Goal: Task Accomplishment & Management: Manage account settings

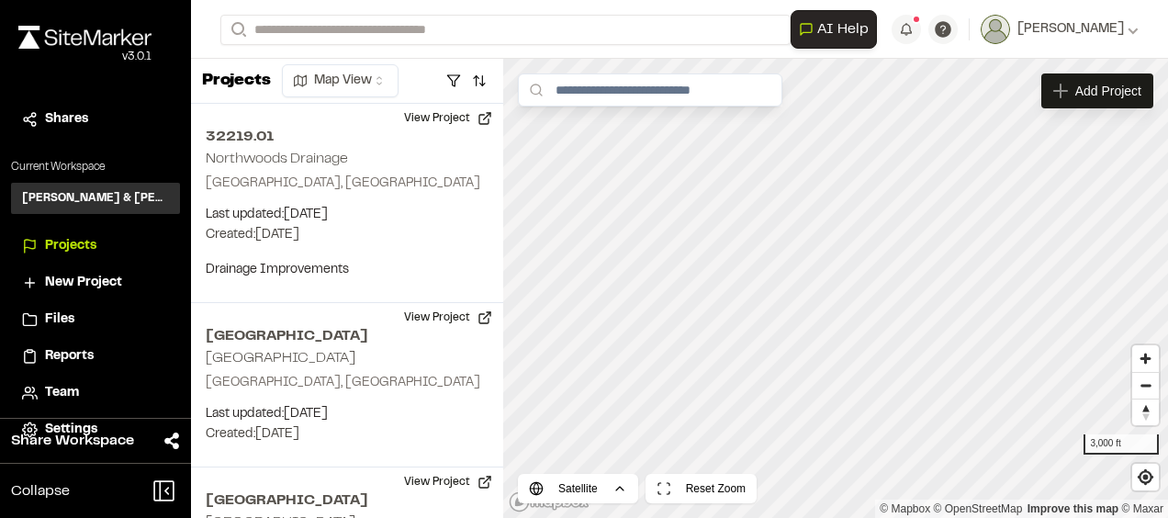
scroll to position [5215, 0]
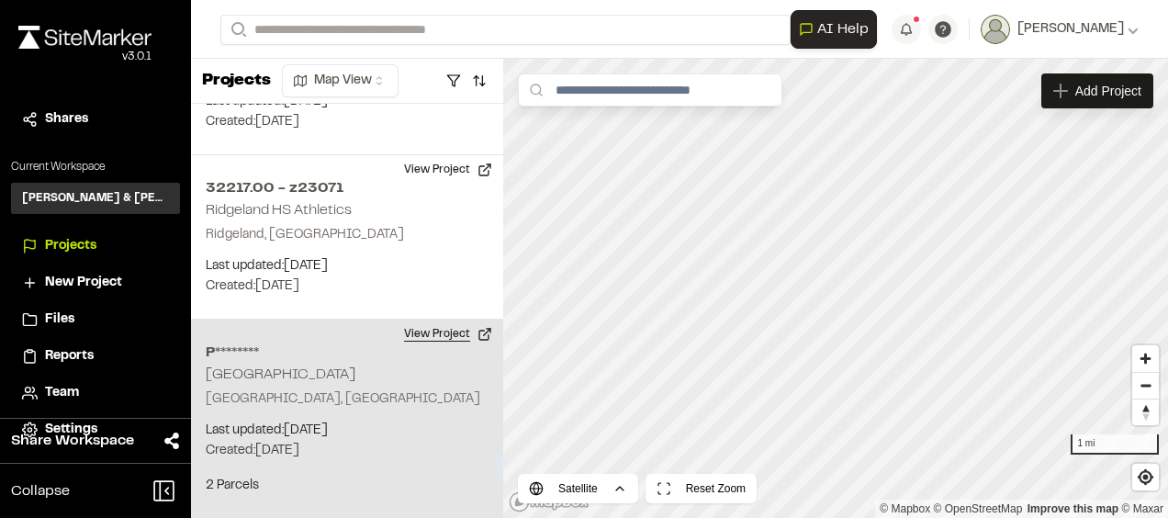
click at [474, 320] on button "View Project" at bounding box center [448, 334] width 110 height 29
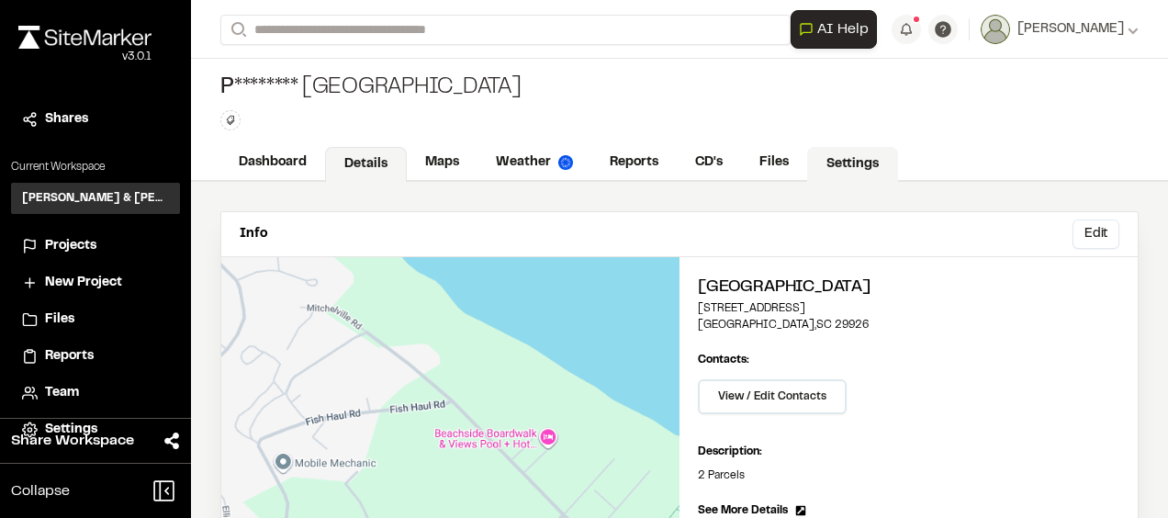
click at [861, 163] on link "Settings" at bounding box center [852, 164] width 91 height 35
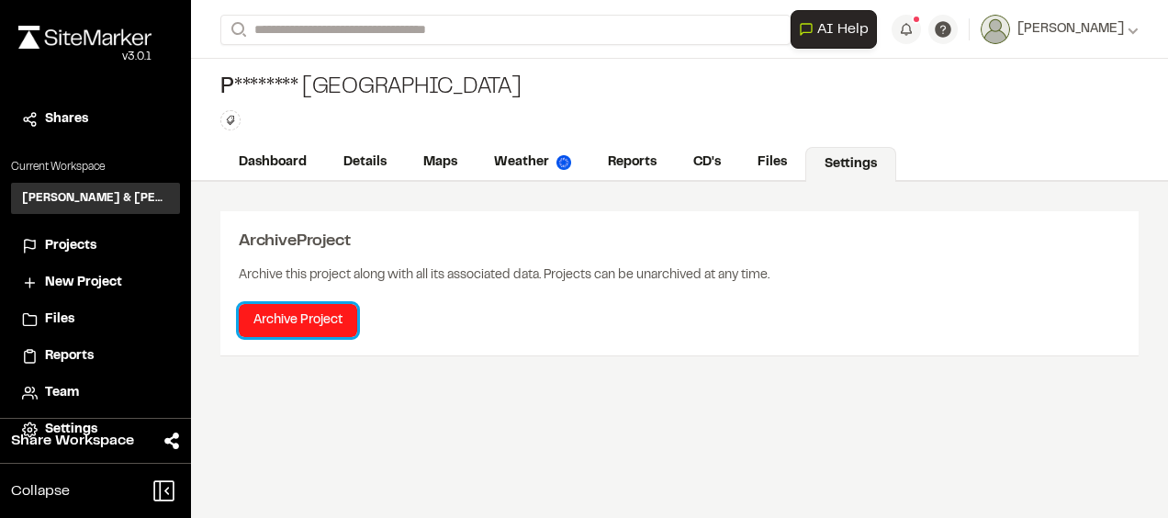
click at [288, 323] on button "Archive Project" at bounding box center [298, 320] width 118 height 33
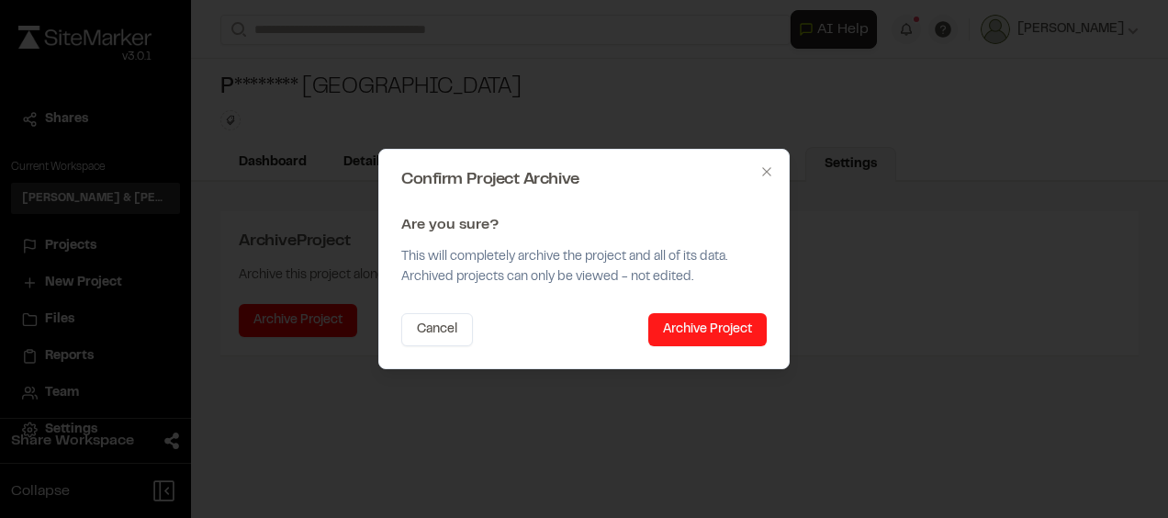
click at [702, 323] on button "Archive Project" at bounding box center [707, 329] width 118 height 33
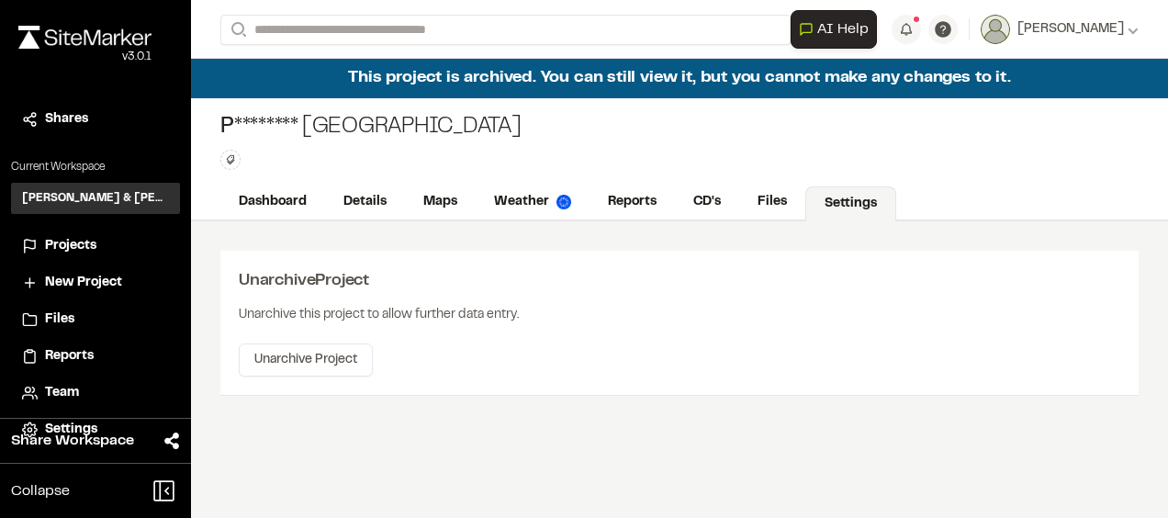
click at [81, 240] on span "Projects" at bounding box center [70, 246] width 51 height 20
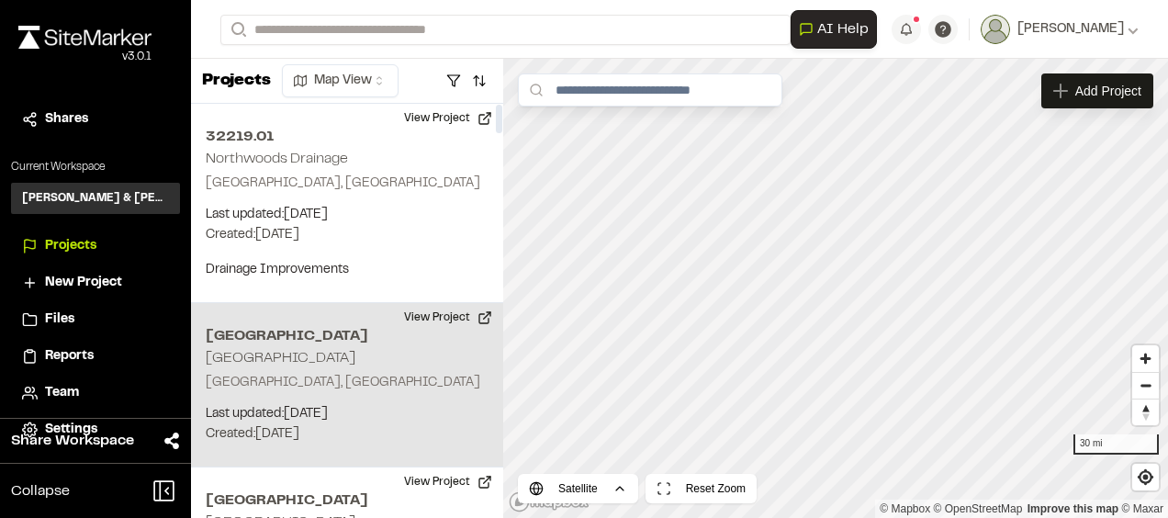
click at [343, 356] on div "Northview Drive Northview Beaufort, SC Last updated: Sep 17, 2025 Budget: $ Cre…" at bounding box center [347, 385] width 312 height 164
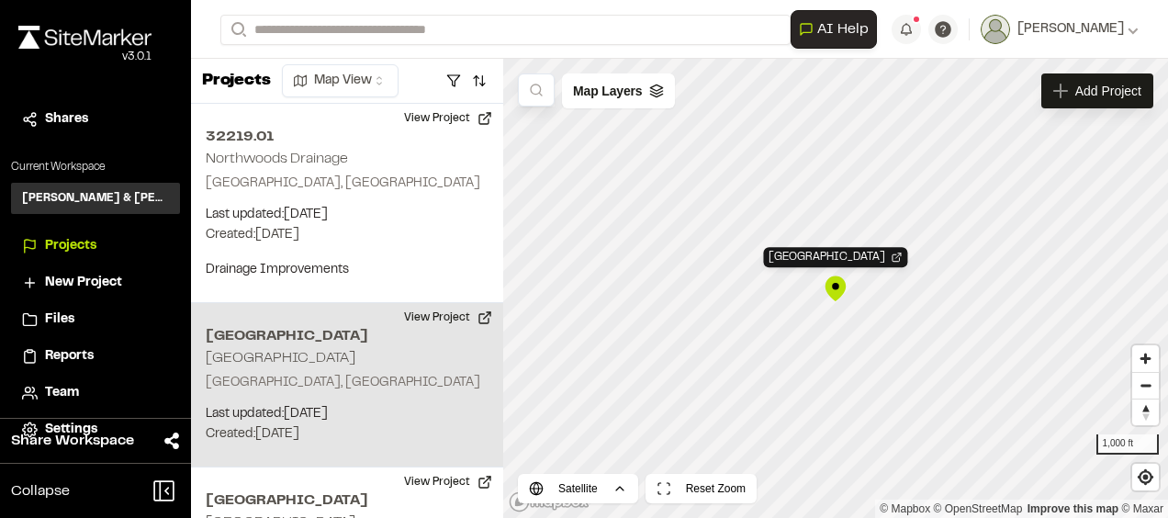
click at [839, 292] on div "[GEOGRAPHIC_DATA]" at bounding box center [836, 289] width 28 height 28
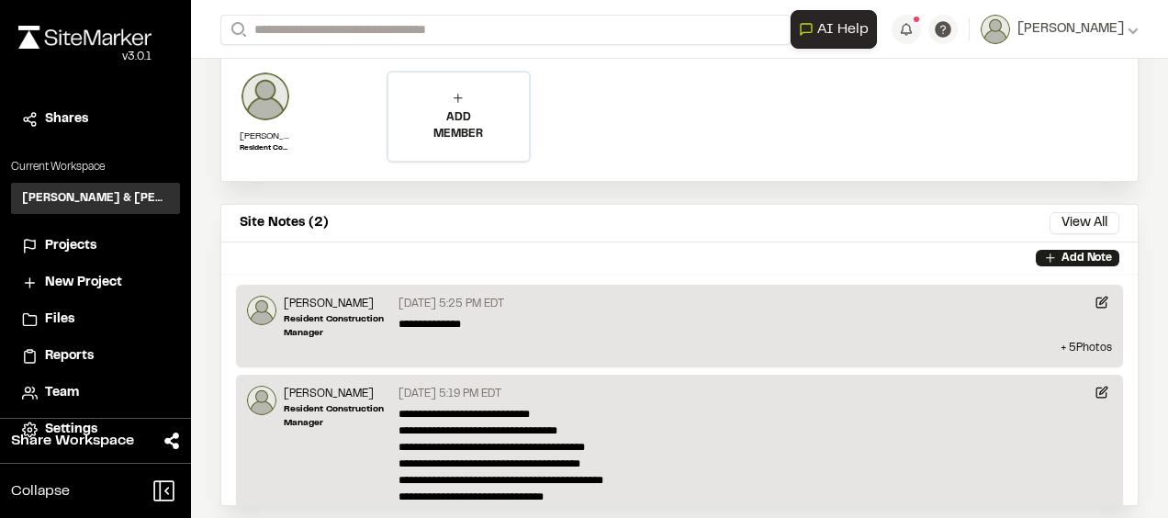
scroll to position [1010, 0]
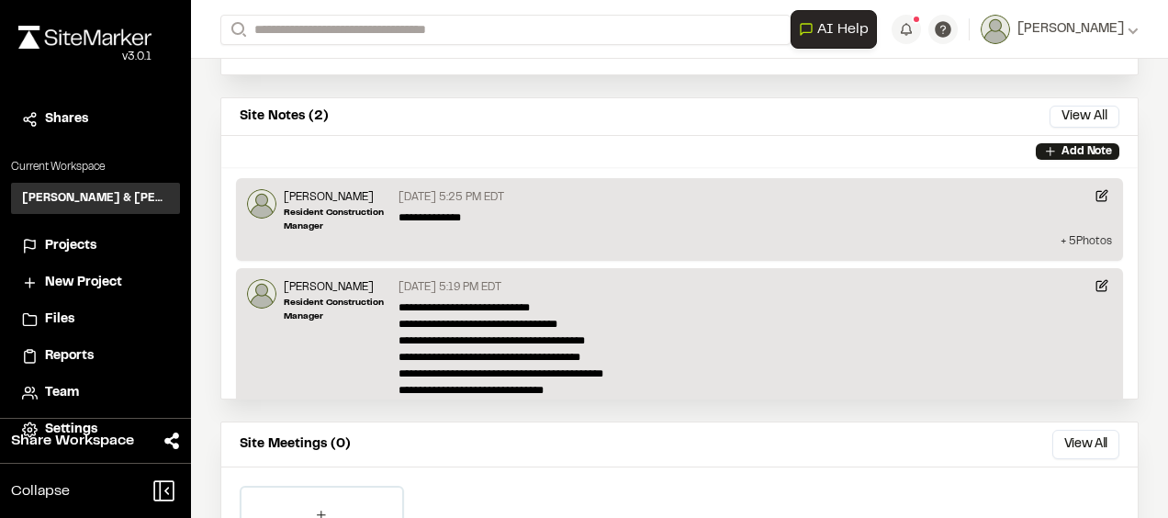
click at [894, 233] on p "+ 5 Photo s" at bounding box center [679, 241] width 865 height 17
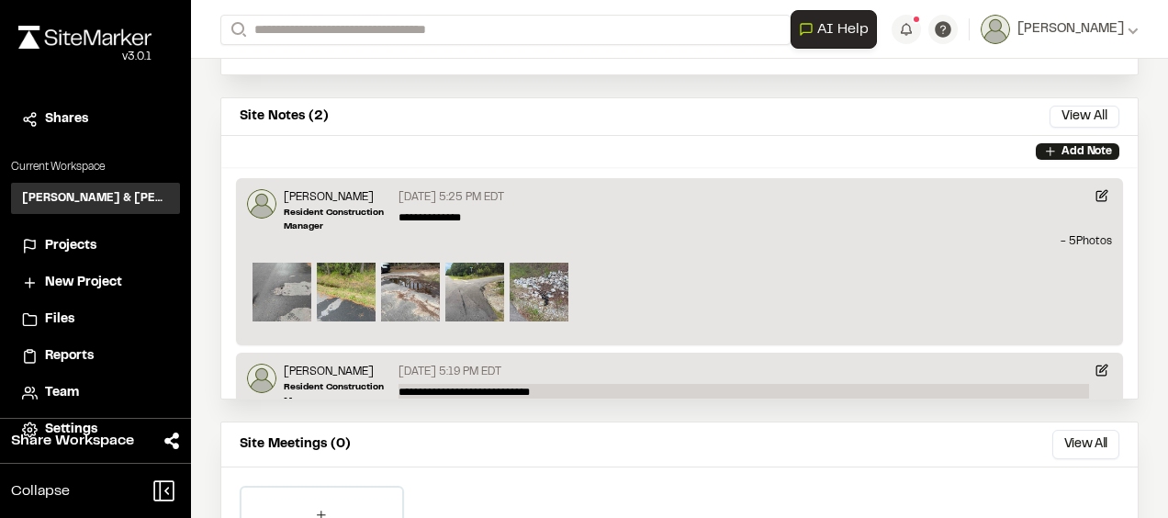
click at [646, 386] on p "**********" at bounding box center [744, 442] width 691 height 116
click at [634, 397] on div "**********" at bounding box center [679, 261] width 918 height 723
click at [621, 402] on div "**********" at bounding box center [679, 261] width 918 height 723
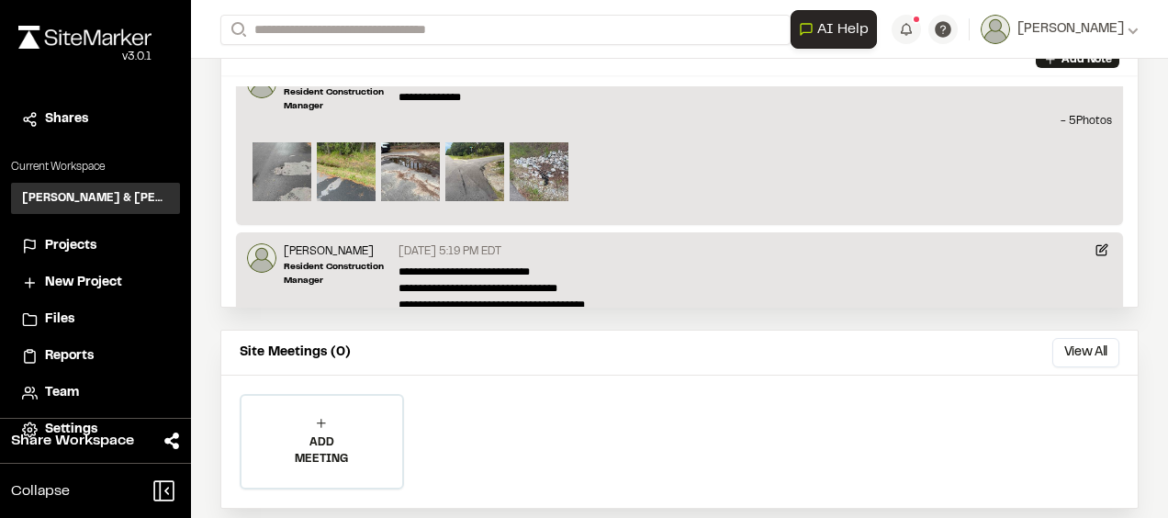
scroll to position [0, 0]
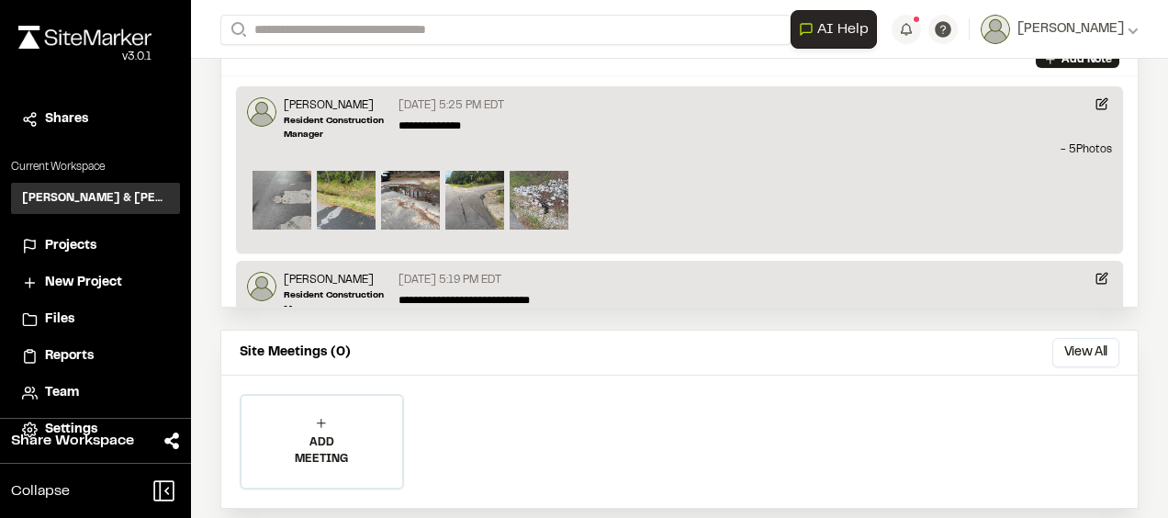
click at [52, 248] on span "Projects" at bounding box center [70, 246] width 51 height 20
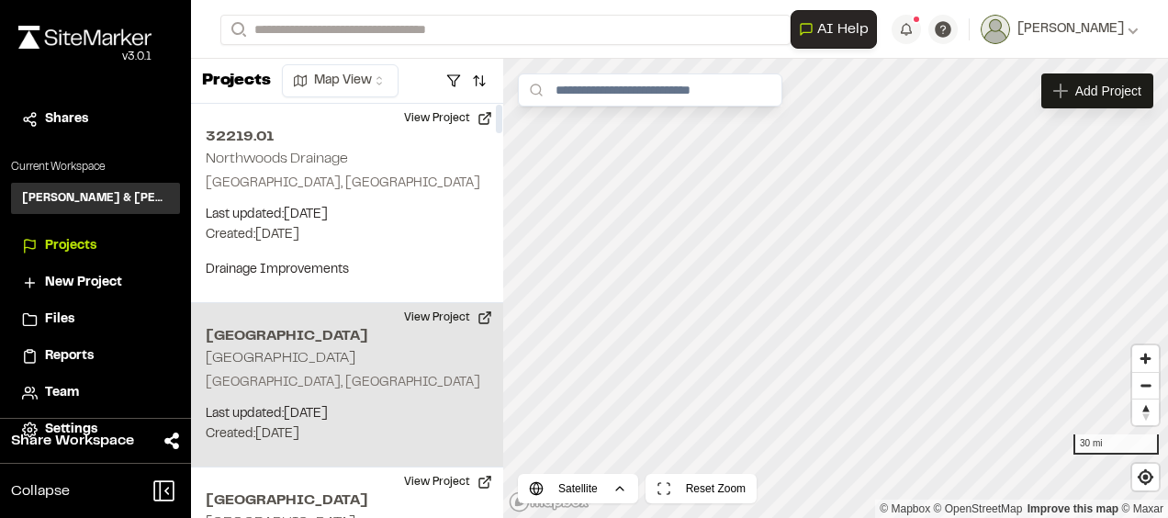
click at [343, 373] on p "[GEOGRAPHIC_DATA], [GEOGRAPHIC_DATA]" at bounding box center [347, 383] width 283 height 20
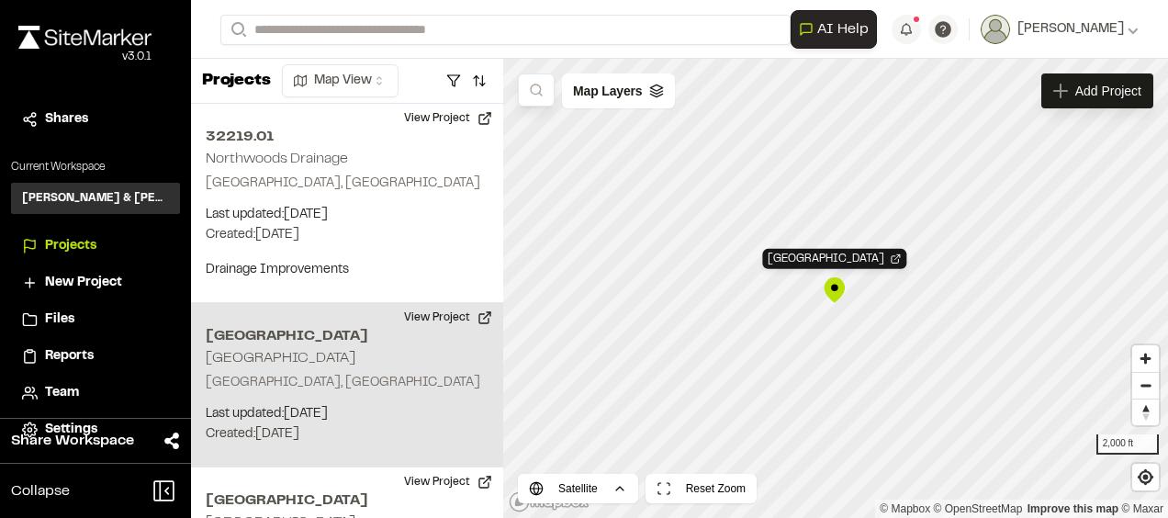
click at [832, 295] on div "Northview Drive Northview" at bounding box center [835, 290] width 28 height 28
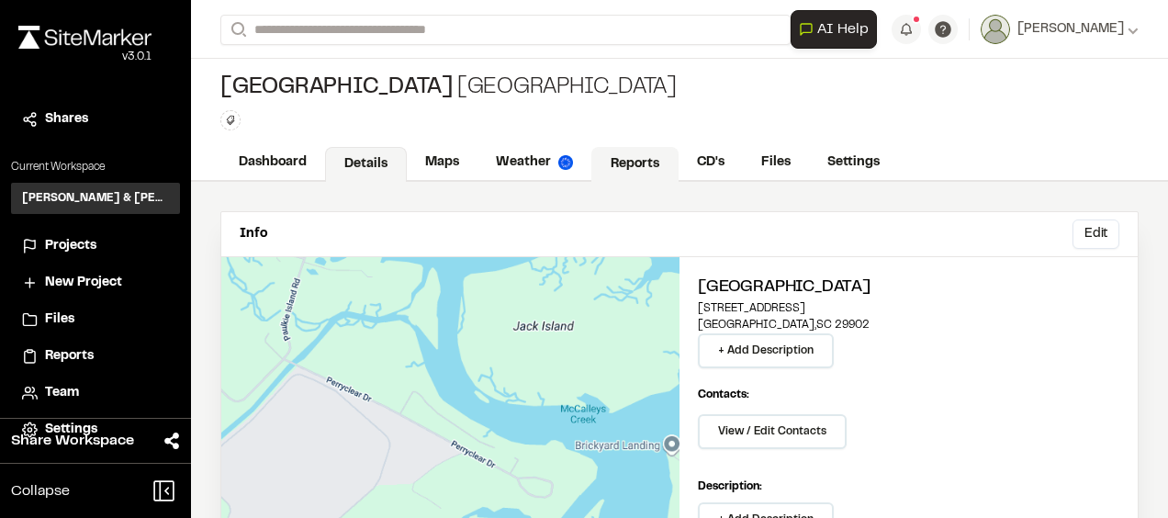
click at [637, 174] on link "Reports" at bounding box center [634, 164] width 87 height 35
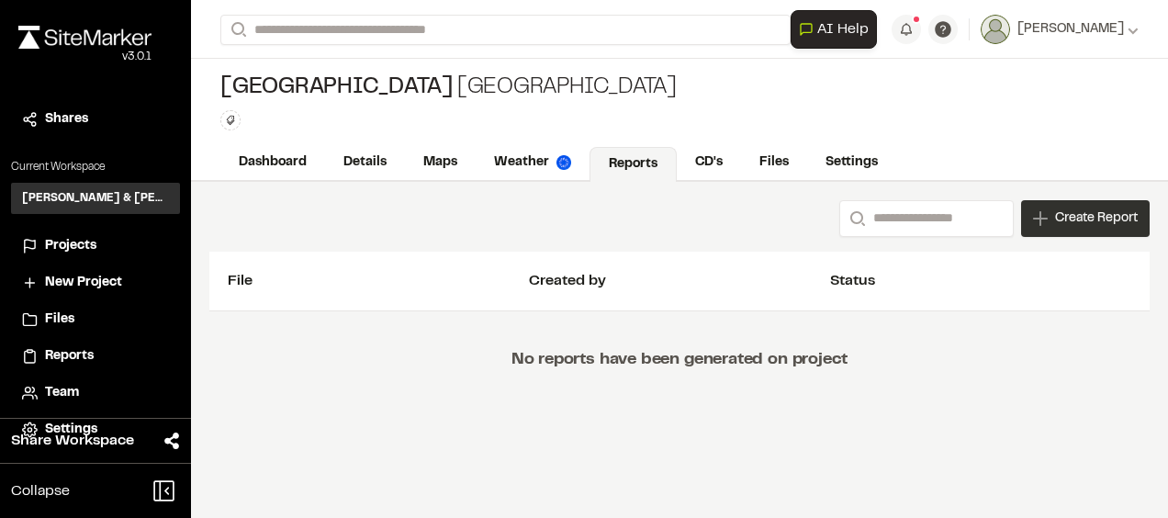
click at [1079, 232] on div "Create Report" at bounding box center [1085, 218] width 129 height 37
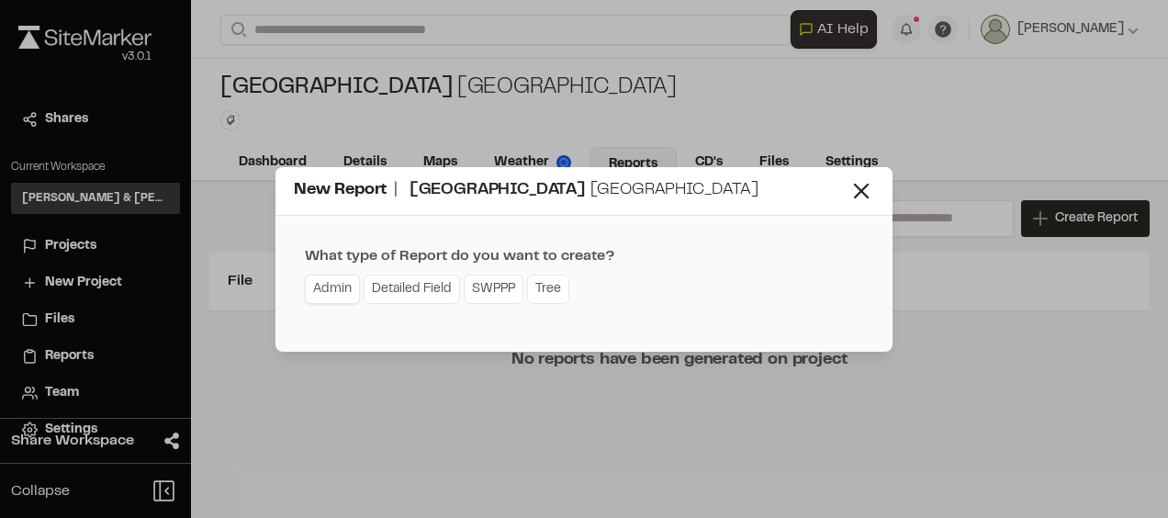
click at [337, 287] on link "Admin" at bounding box center [332, 289] width 55 height 29
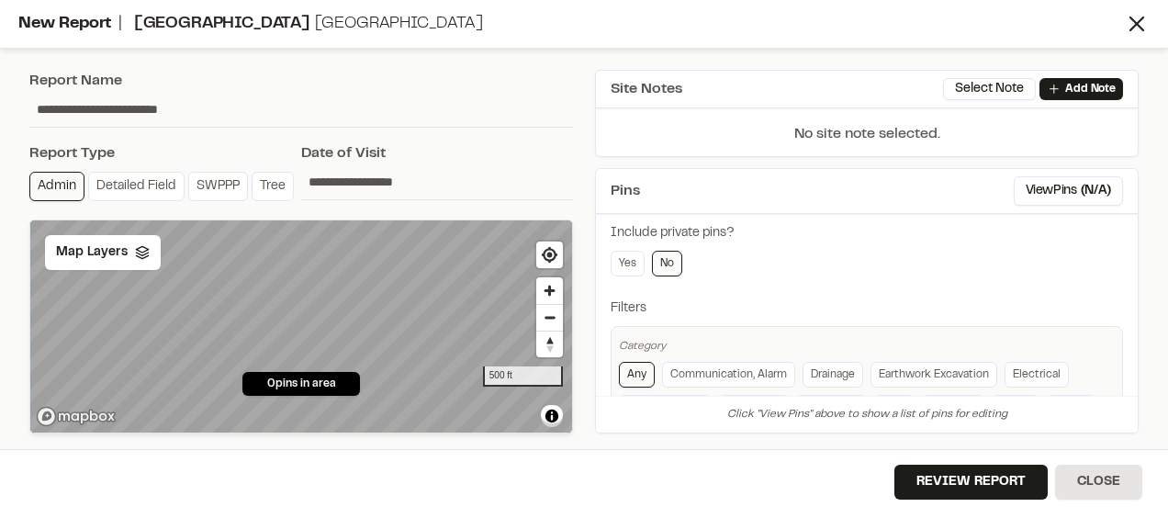
scroll to position [367, 0]
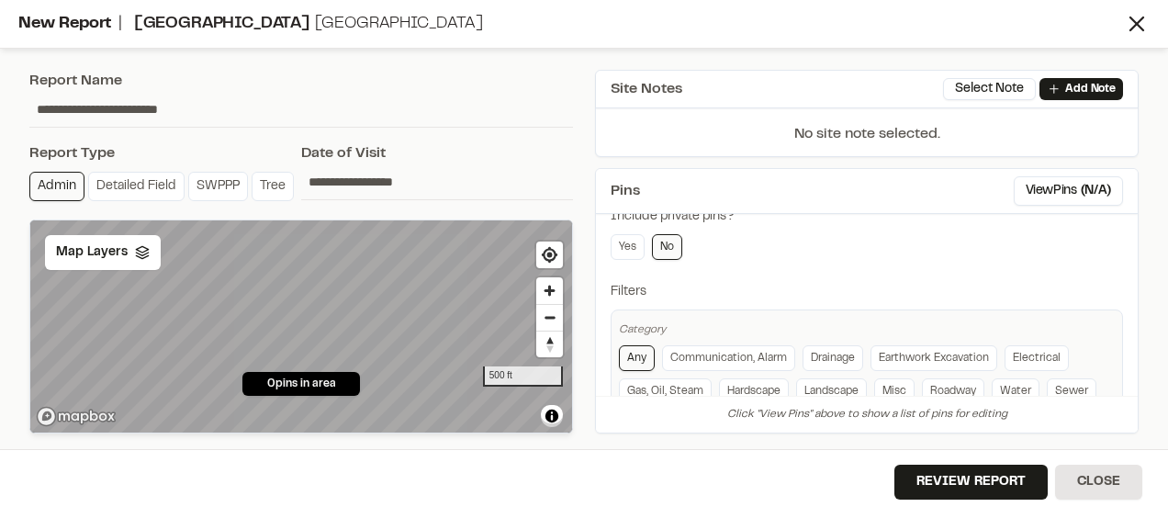
drag, startPoint x: 117, startPoint y: 110, endPoint x: 26, endPoint y: 106, distance: 91.0
click at [26, 106] on div "**********" at bounding box center [301, 252] width 566 height 386
click at [232, 118] on input "**********" at bounding box center [301, 109] width 544 height 35
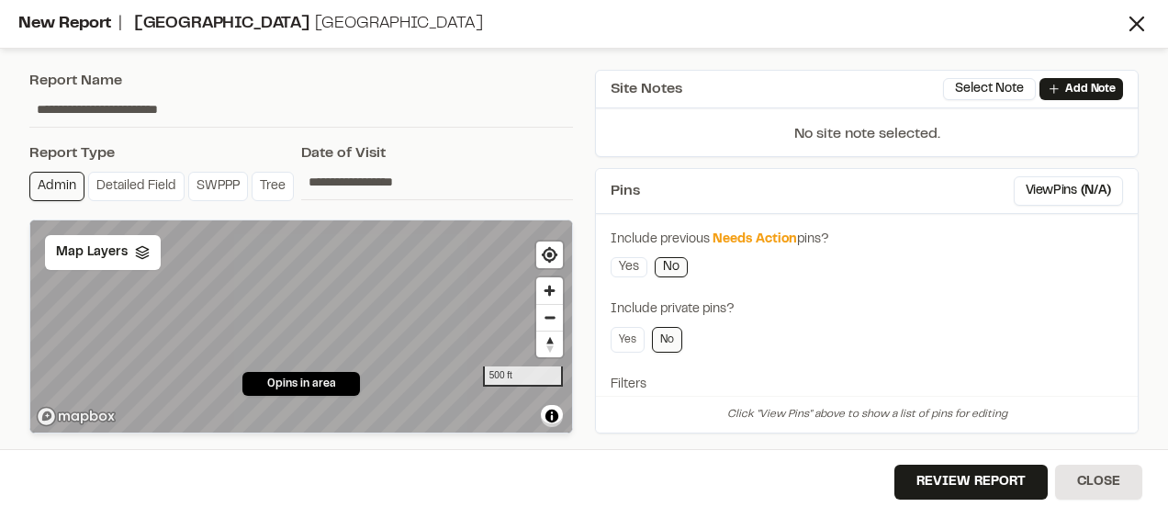
scroll to position [318, 0]
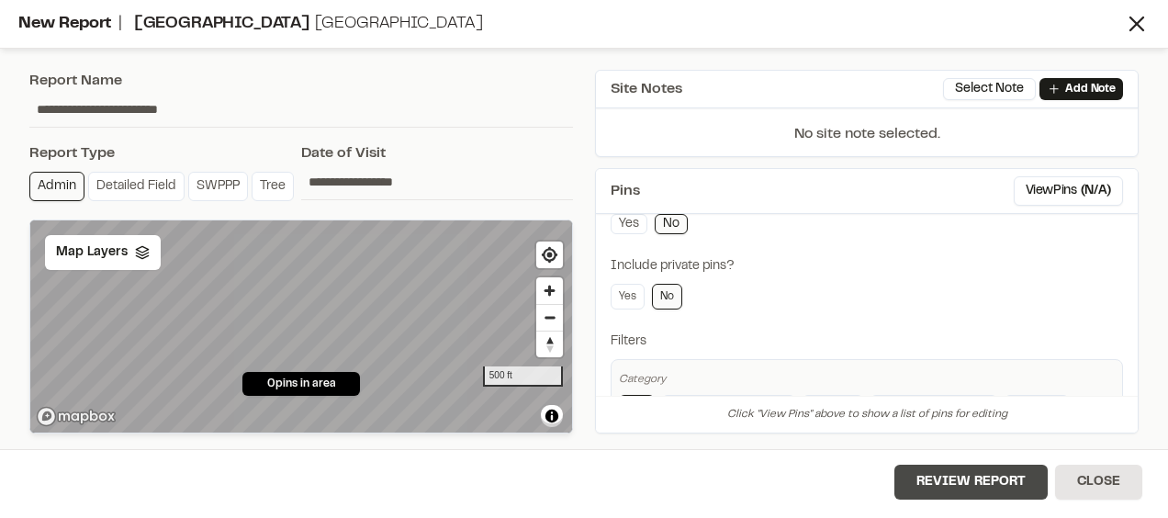
click at [943, 478] on button "Review Report" at bounding box center [970, 482] width 153 height 35
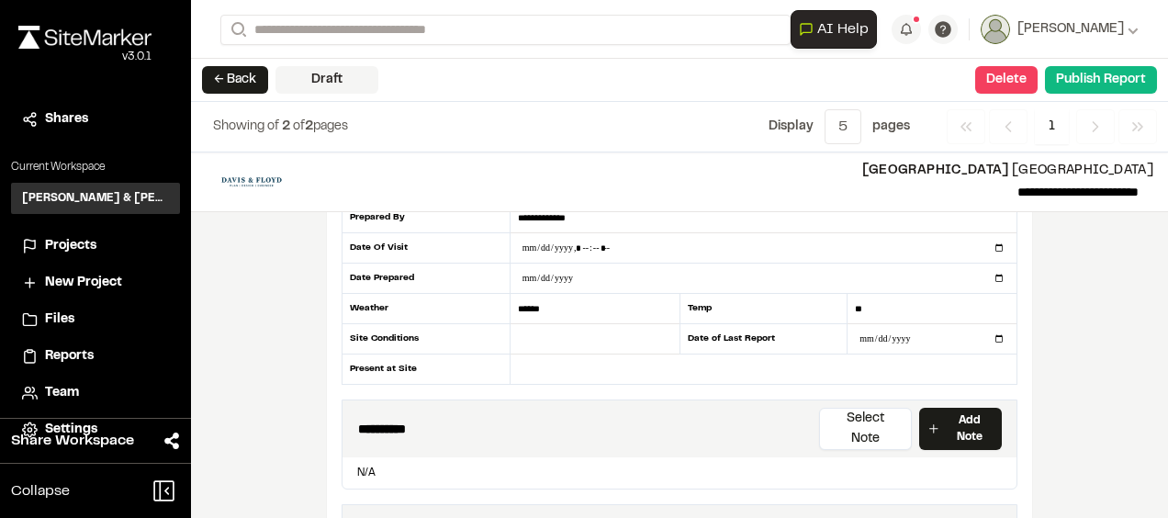
scroll to position [184, 0]
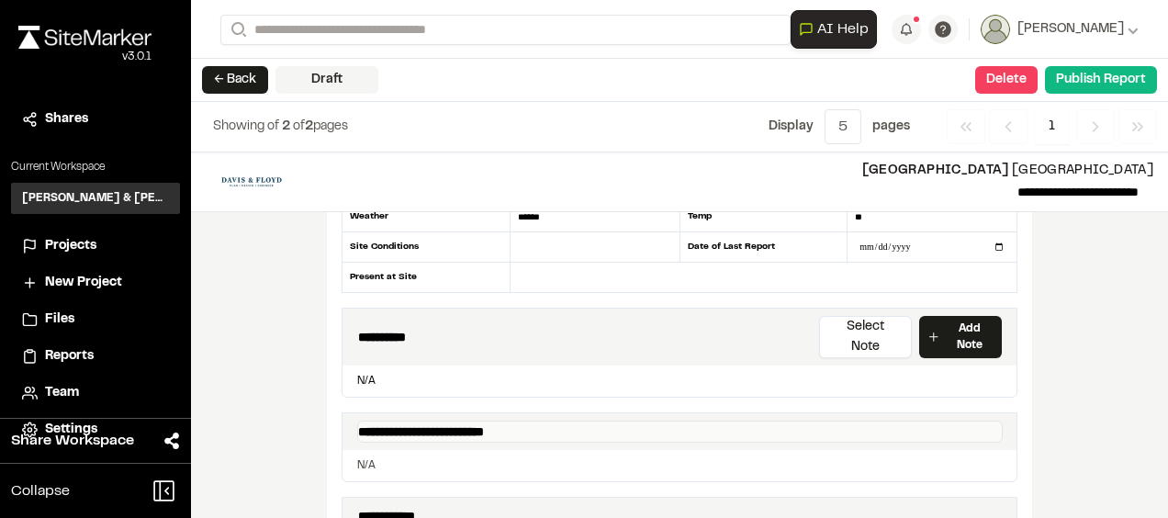
drag, startPoint x: 351, startPoint y: 403, endPoint x: 528, endPoint y: 411, distance: 177.4
click at [528, 421] on textarea "**********" at bounding box center [680, 432] width 646 height 22
click at [67, 238] on span "Projects" at bounding box center [70, 246] width 51 height 20
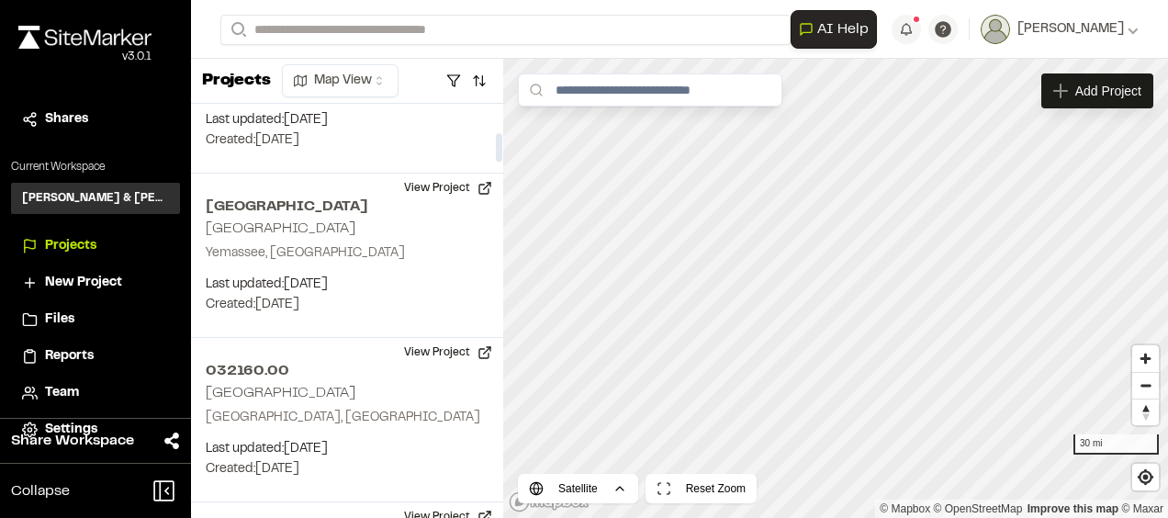
scroll to position [184, 0]
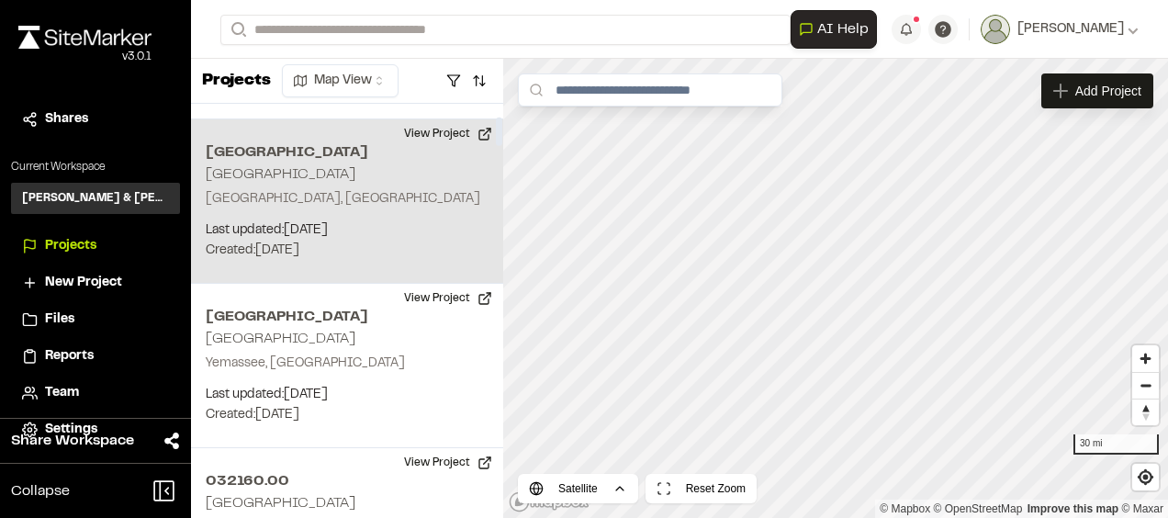
click at [288, 197] on p "[GEOGRAPHIC_DATA], [GEOGRAPHIC_DATA]" at bounding box center [347, 199] width 283 height 20
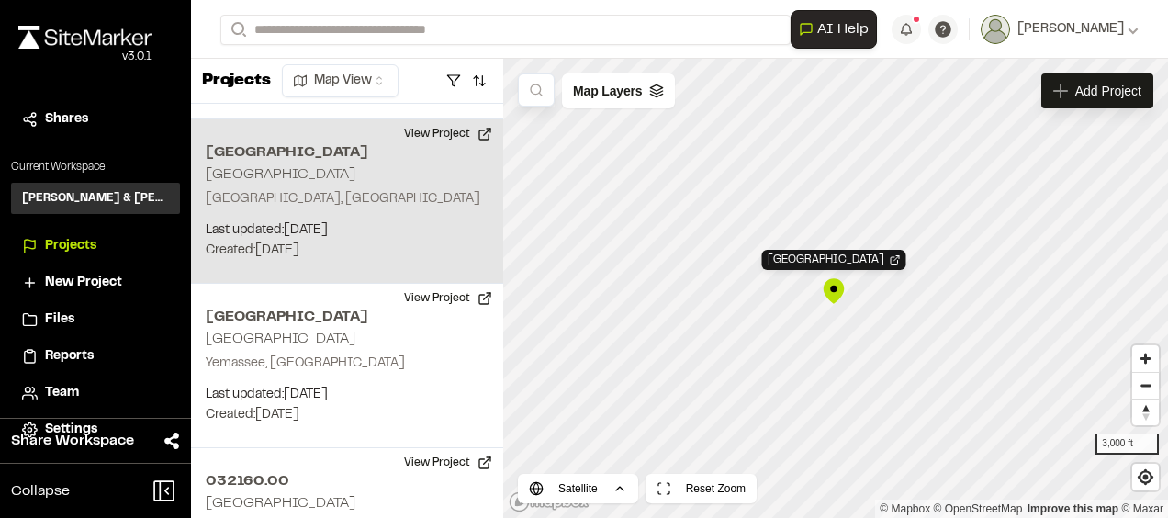
click at [837, 288] on div "[GEOGRAPHIC_DATA]" at bounding box center [834, 291] width 28 height 28
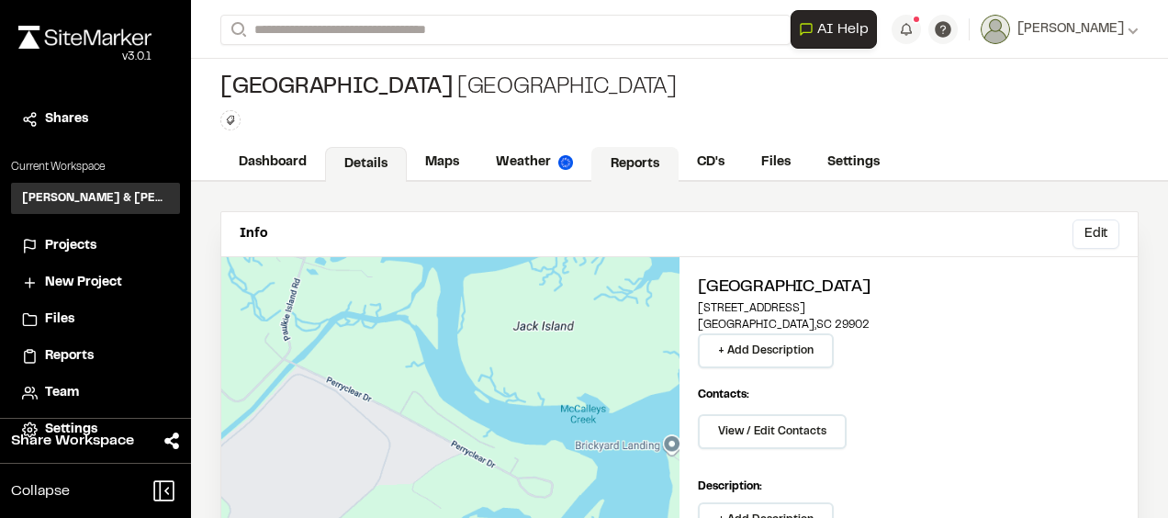
click at [618, 175] on link "Reports" at bounding box center [634, 164] width 87 height 35
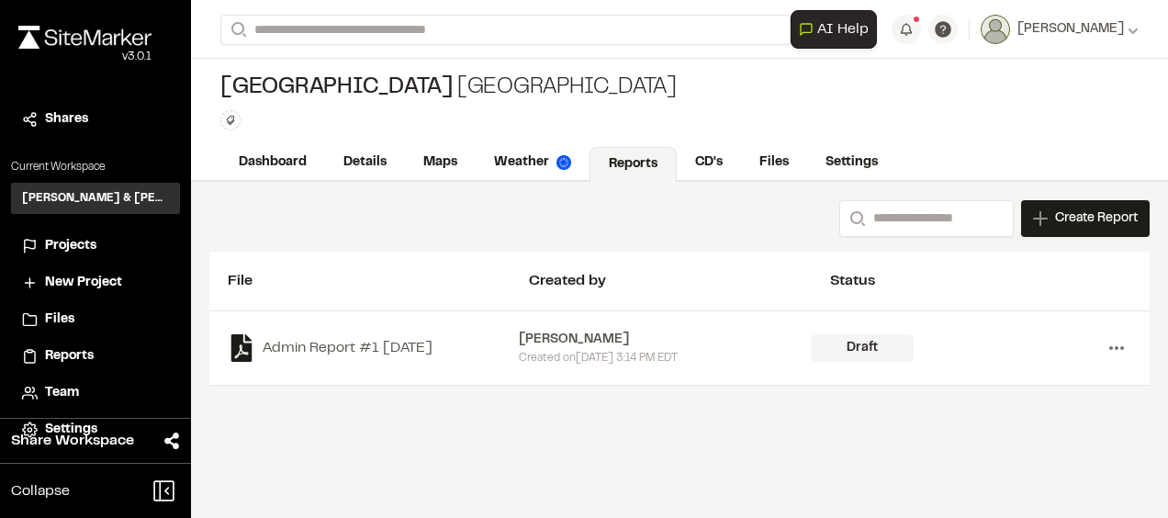
click at [1124, 353] on icon at bounding box center [1116, 347] width 29 height 29
click at [994, 406] on link "Delete" at bounding box center [1051, 414] width 160 height 28
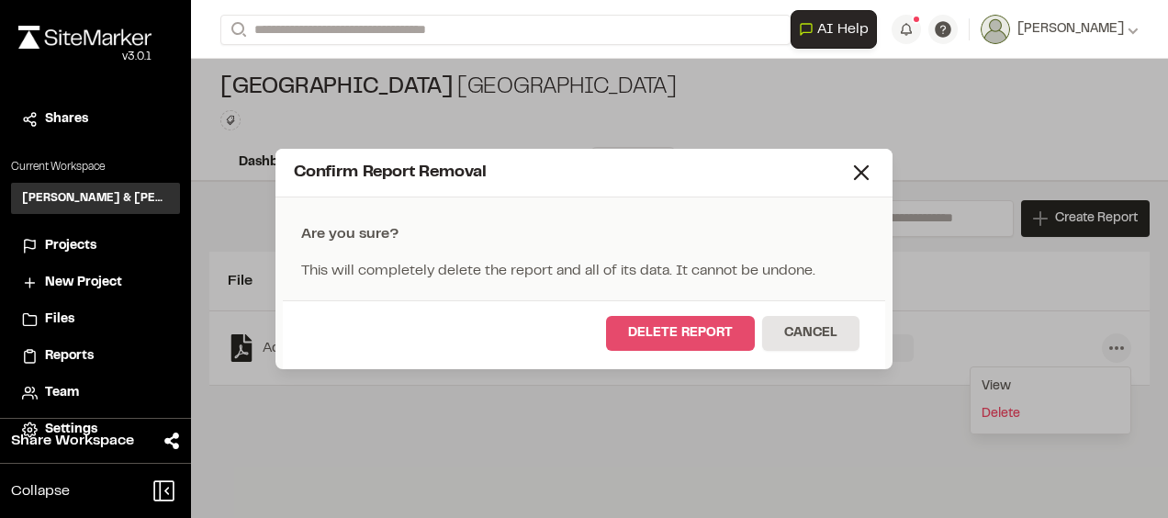
click at [687, 331] on button "Delete Report" at bounding box center [680, 333] width 149 height 35
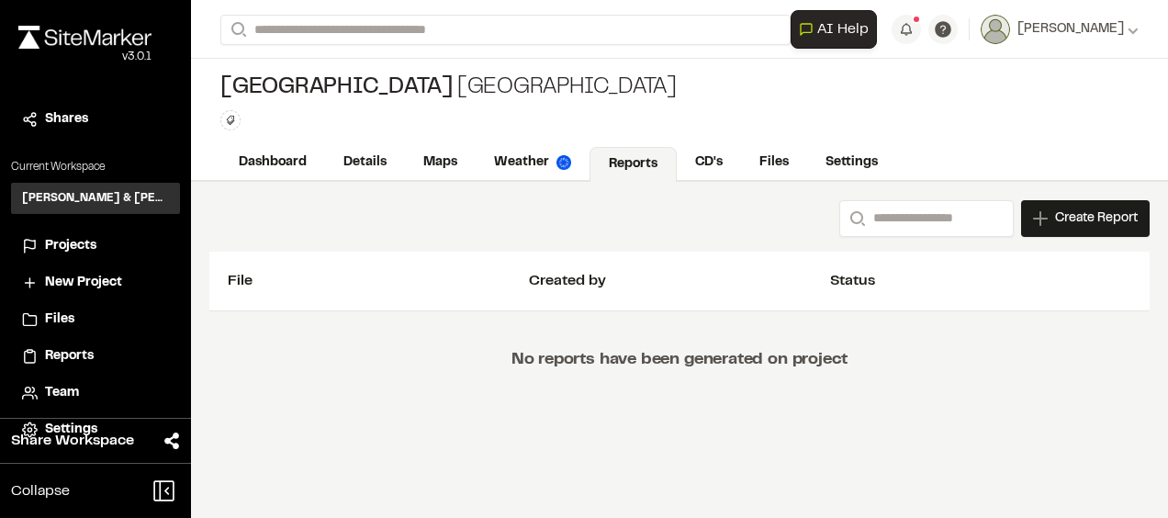
click at [101, 250] on div "Projects" at bounding box center [107, 246] width 124 height 20
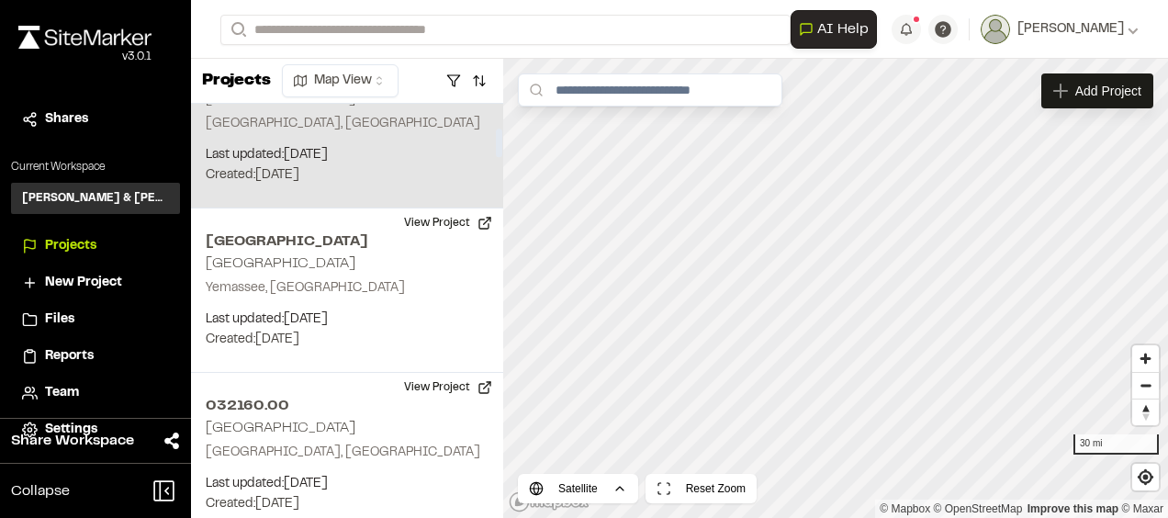
scroll to position [367, 0]
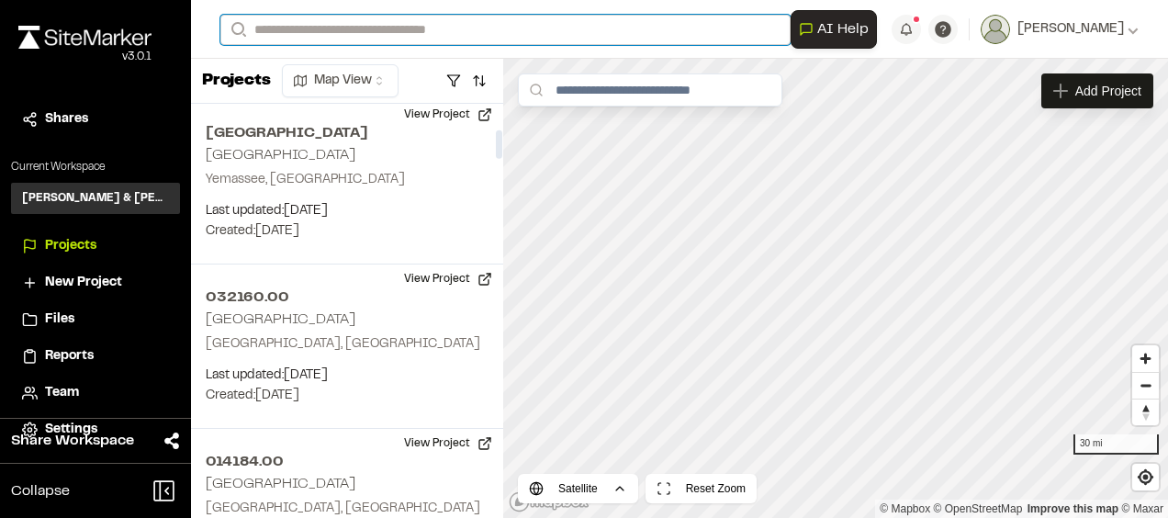
click at [334, 24] on input "Search" at bounding box center [505, 30] width 570 height 30
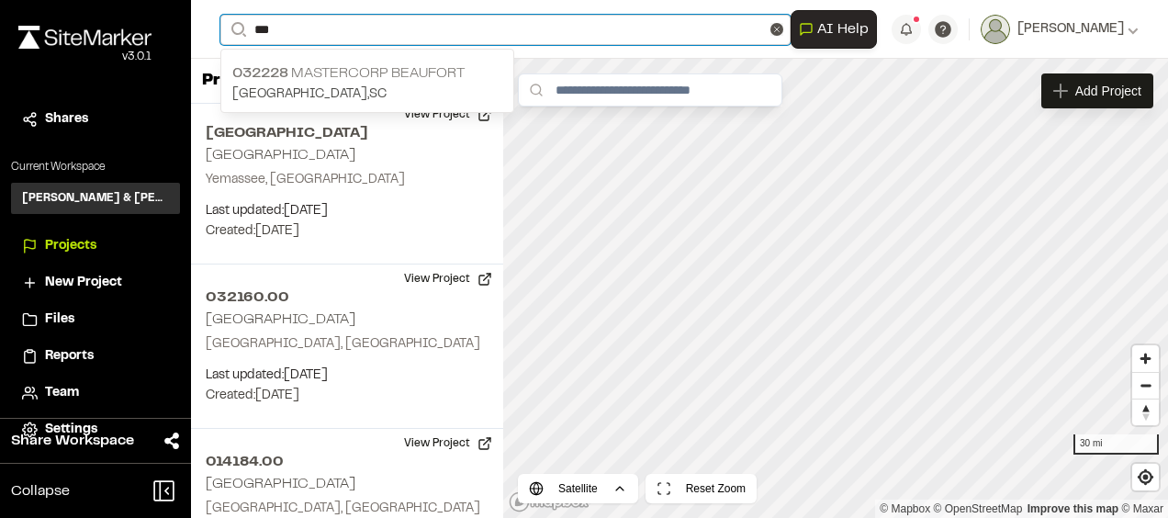
type input "***"
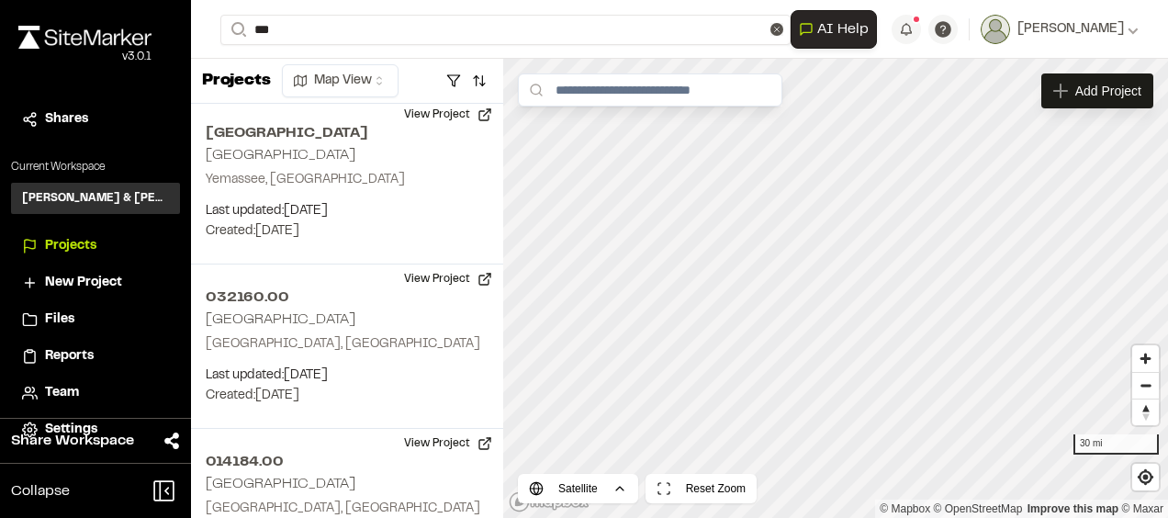
click at [326, 62] on p "032228 Mastercorp Beaufort" at bounding box center [367, 73] width 270 height 22
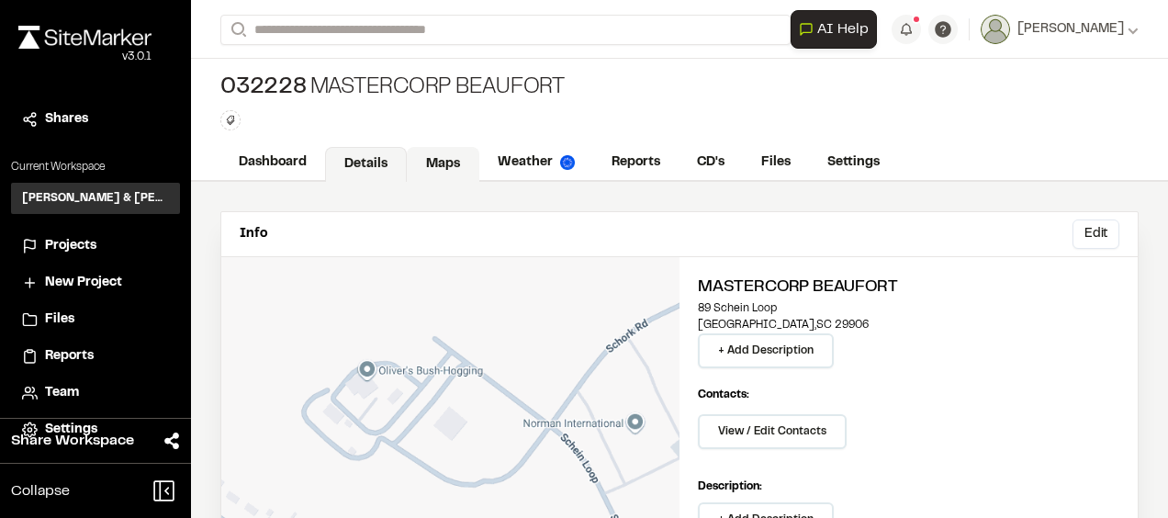
click at [444, 169] on link "Maps" at bounding box center [443, 164] width 73 height 35
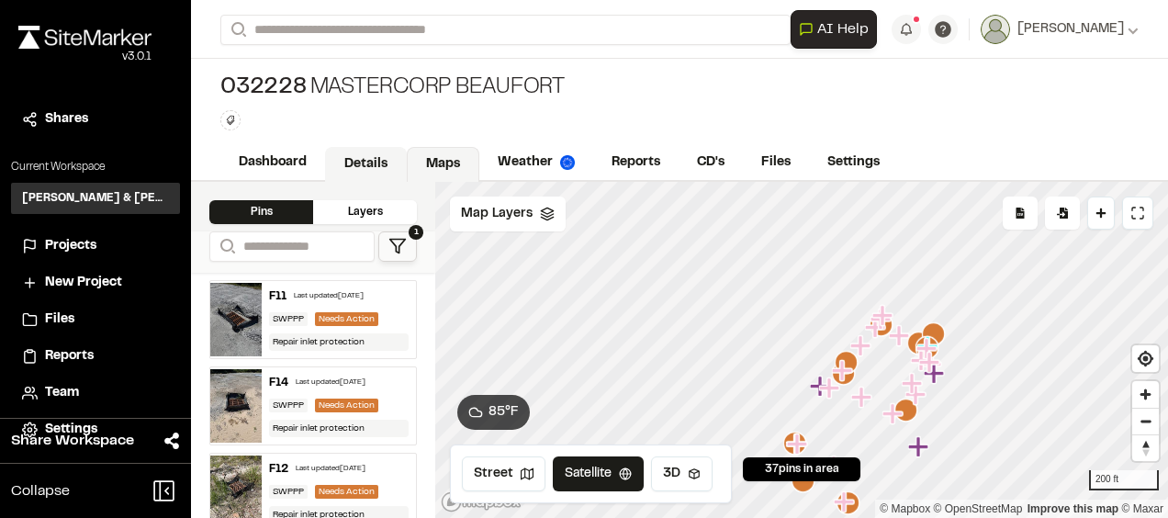
click at [354, 166] on link "Details" at bounding box center [366, 164] width 82 height 35
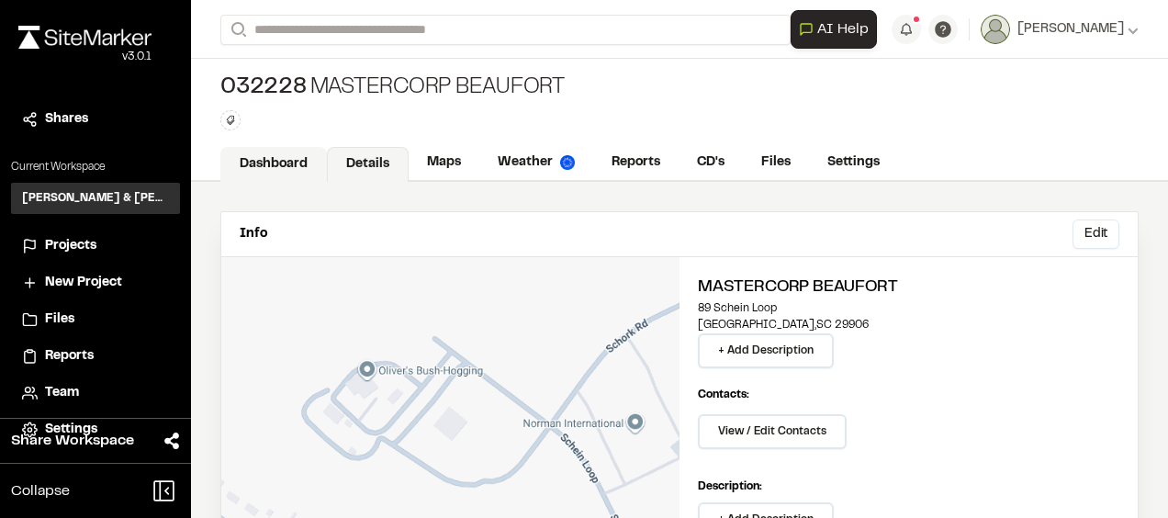
click at [275, 157] on link "Dashboard" at bounding box center [273, 164] width 107 height 35
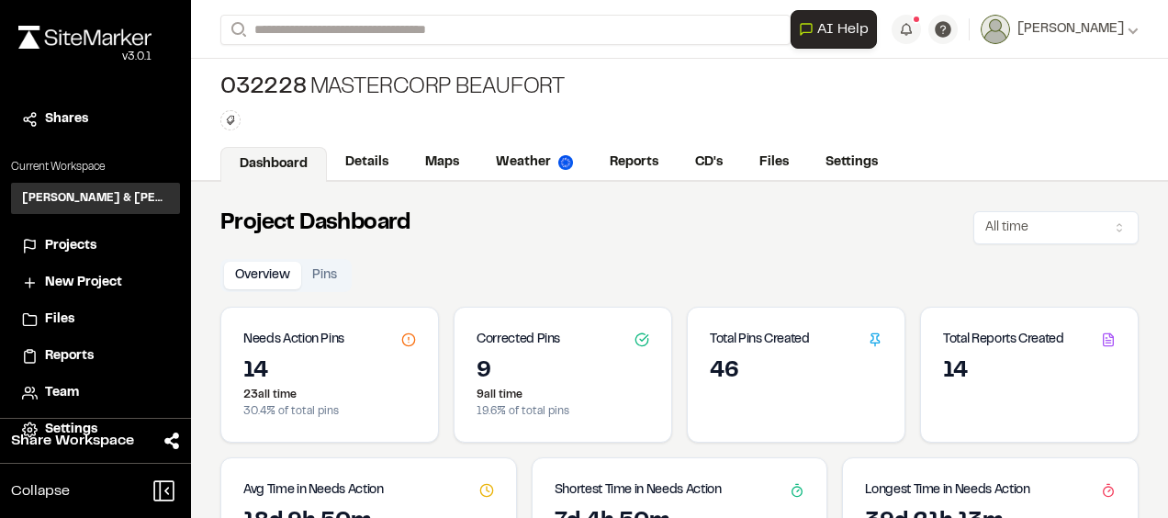
click at [329, 336] on h3 "Needs Action Pins" at bounding box center [293, 340] width 101 height 20
click at [402, 335] on icon at bounding box center [408, 339] width 15 height 15
click at [333, 338] on h3 "Needs Action Pins" at bounding box center [293, 340] width 101 height 20
click at [334, 338] on h3 "Needs Action Pins" at bounding box center [293, 340] width 101 height 20
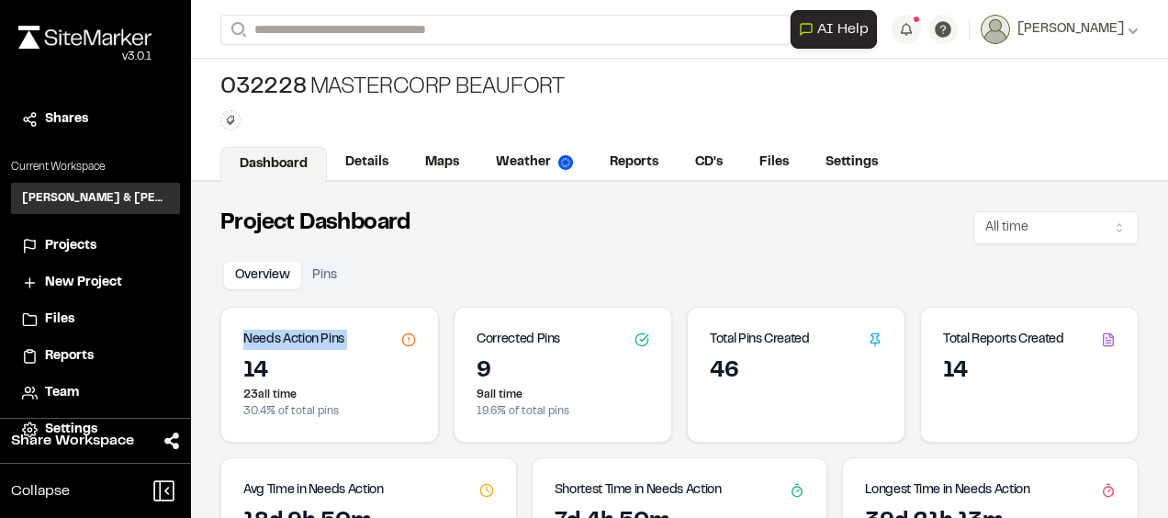
drag, startPoint x: 334, startPoint y: 338, endPoint x: 367, endPoint y: 350, distance: 35.1
click at [367, 350] on div "Needs Action Pins" at bounding box center [329, 333] width 217 height 50
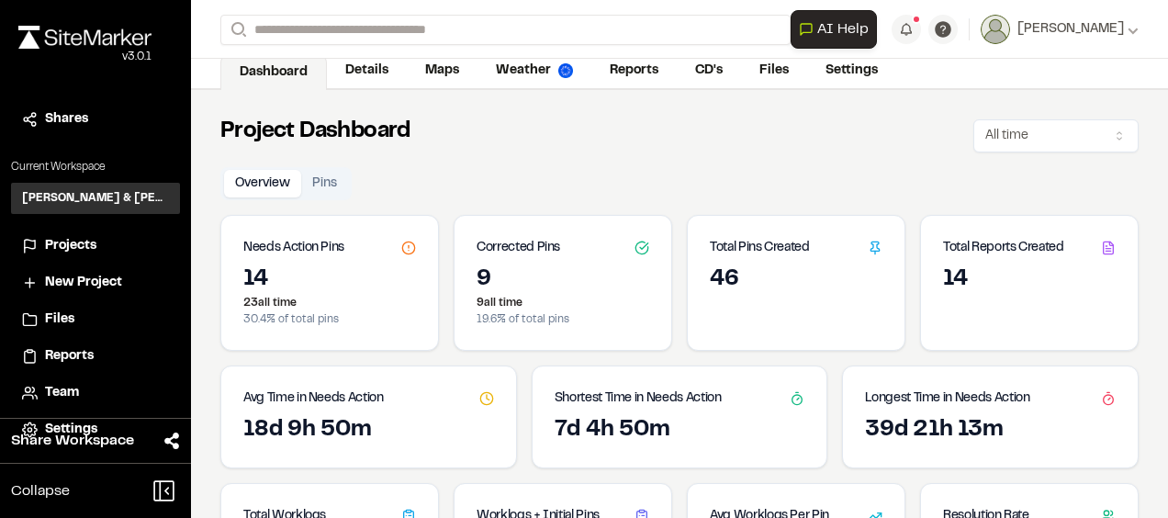
click at [336, 307] on p "23 all time" at bounding box center [329, 303] width 173 height 17
click at [325, 177] on button "Pins" at bounding box center [324, 184] width 47 height 28
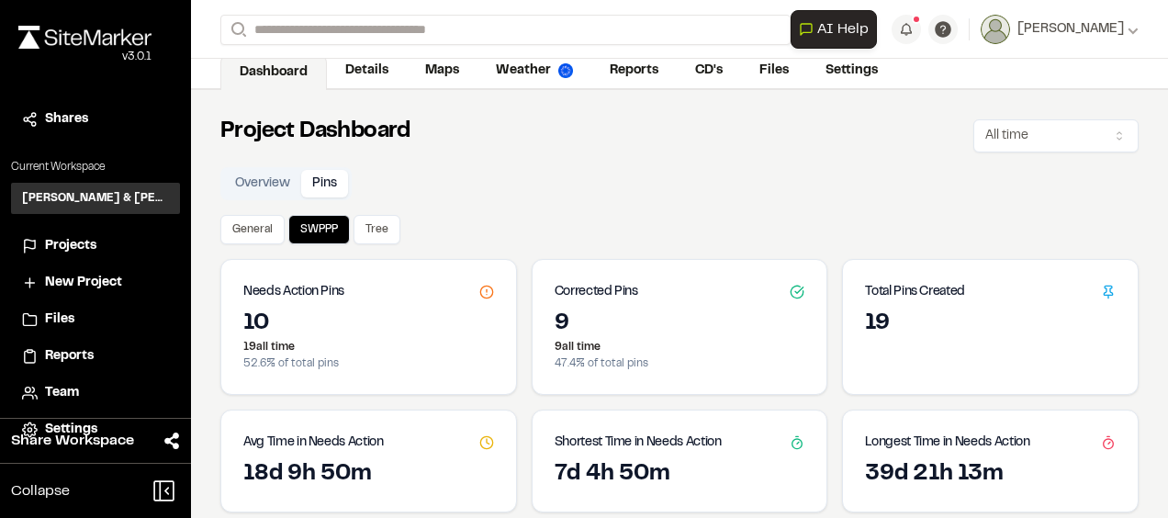
click at [376, 283] on div "Needs Action Pins" at bounding box center [368, 285] width 295 height 50
click at [312, 286] on h3 "Needs Action Pins" at bounding box center [293, 292] width 101 height 20
drag, startPoint x: 312, startPoint y: 286, endPoint x: 377, endPoint y: 331, distance: 78.7
click at [377, 331] on div "10" at bounding box center [368, 323] width 251 height 29
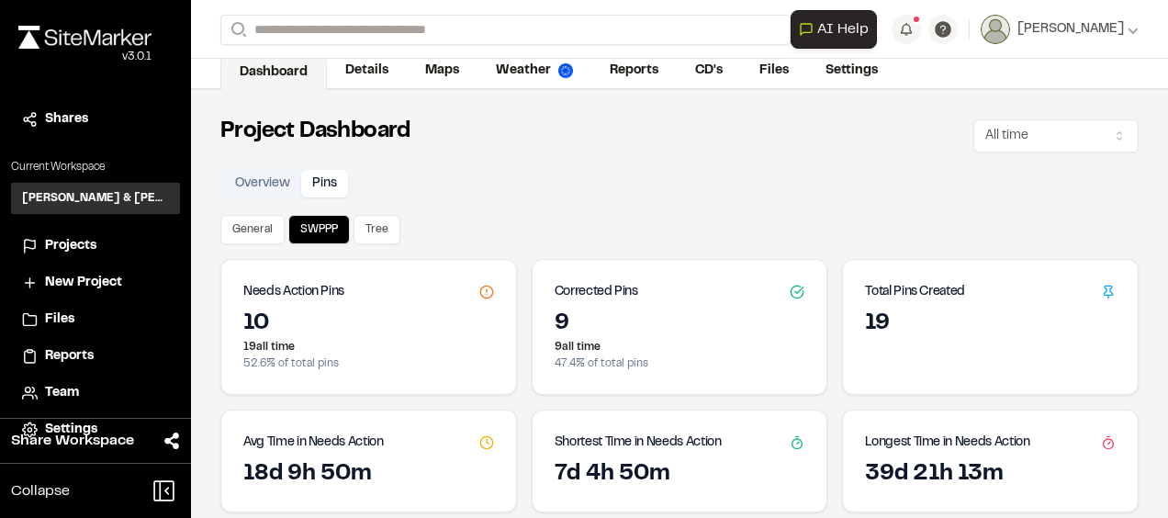
click at [273, 181] on button "Overview" at bounding box center [262, 184] width 77 height 28
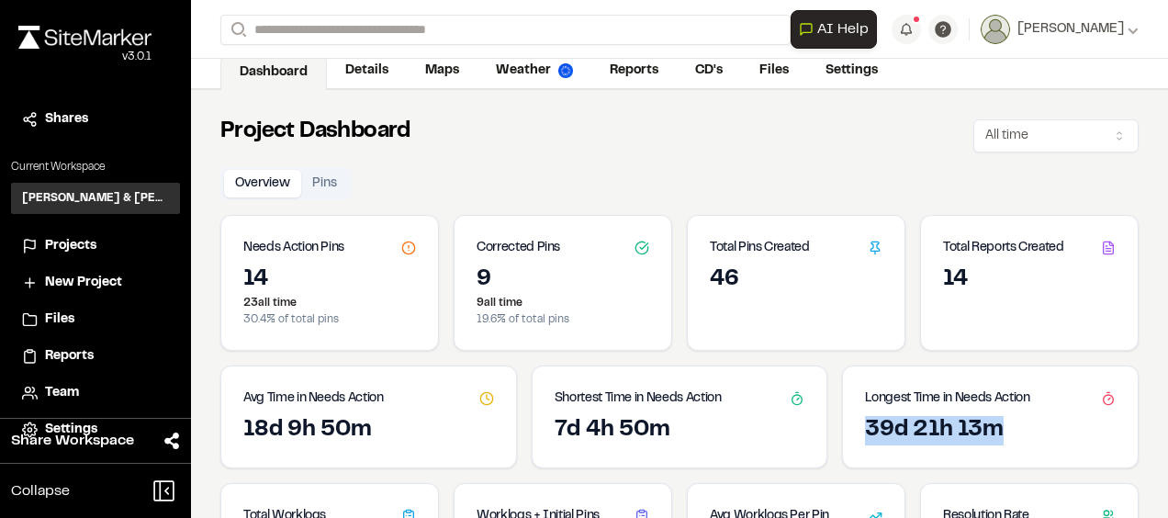
drag, startPoint x: 990, startPoint y: 431, endPoint x: 858, endPoint y: 424, distance: 132.4
click at [865, 424] on div "39d 21h 13m" at bounding box center [990, 430] width 251 height 29
drag, startPoint x: 858, startPoint y: 424, endPoint x: 1017, endPoint y: 432, distance: 159.9
click at [1017, 432] on div "39d 21h 13m" at bounding box center [990, 430] width 251 height 29
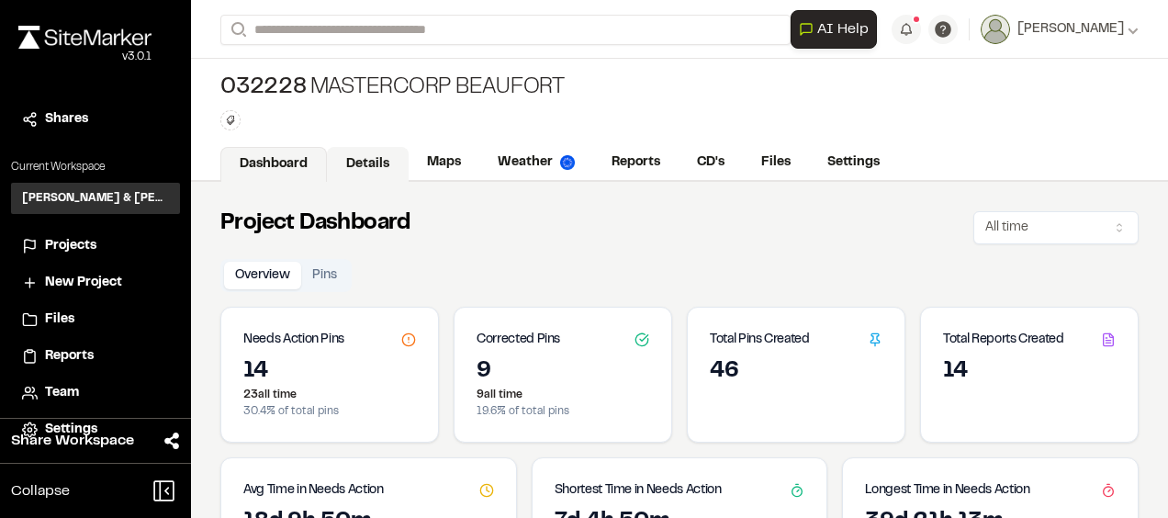
click at [359, 167] on link "Details" at bounding box center [368, 164] width 82 height 35
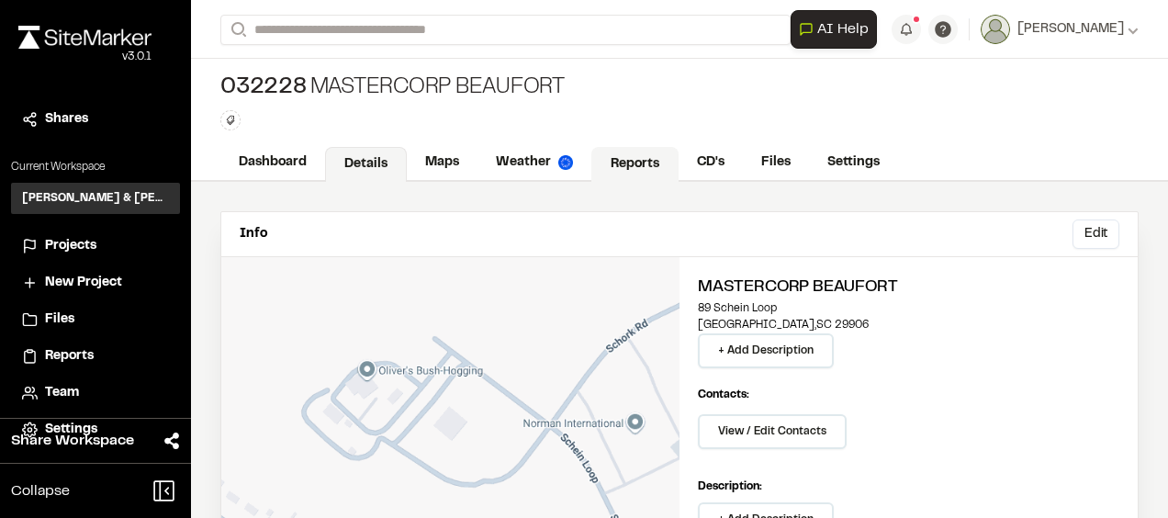
click at [638, 162] on link "Reports" at bounding box center [634, 164] width 87 height 35
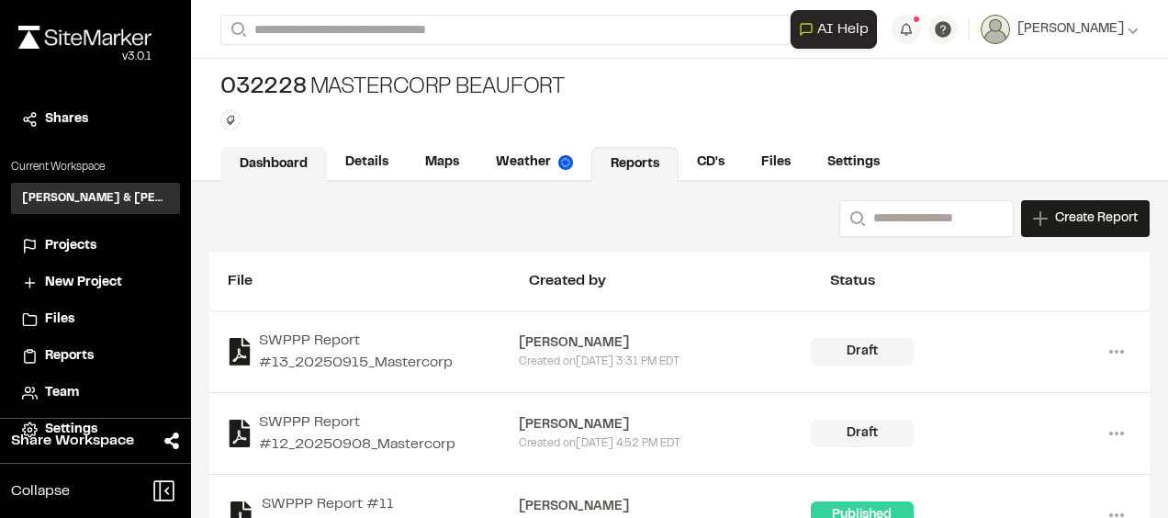
click at [250, 167] on link "Dashboard" at bounding box center [273, 164] width 107 height 35
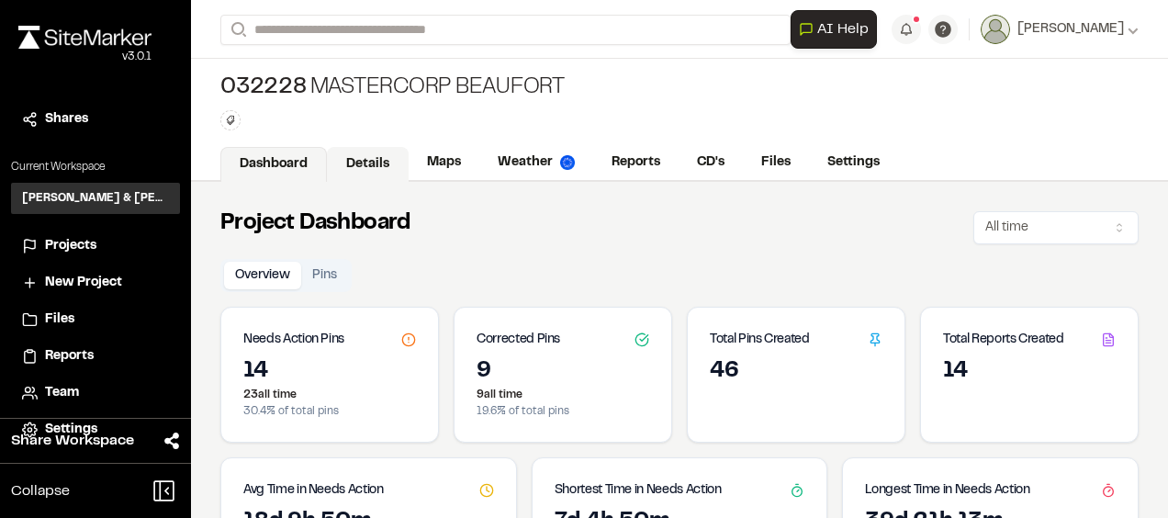
click at [374, 162] on link "Details" at bounding box center [368, 164] width 82 height 35
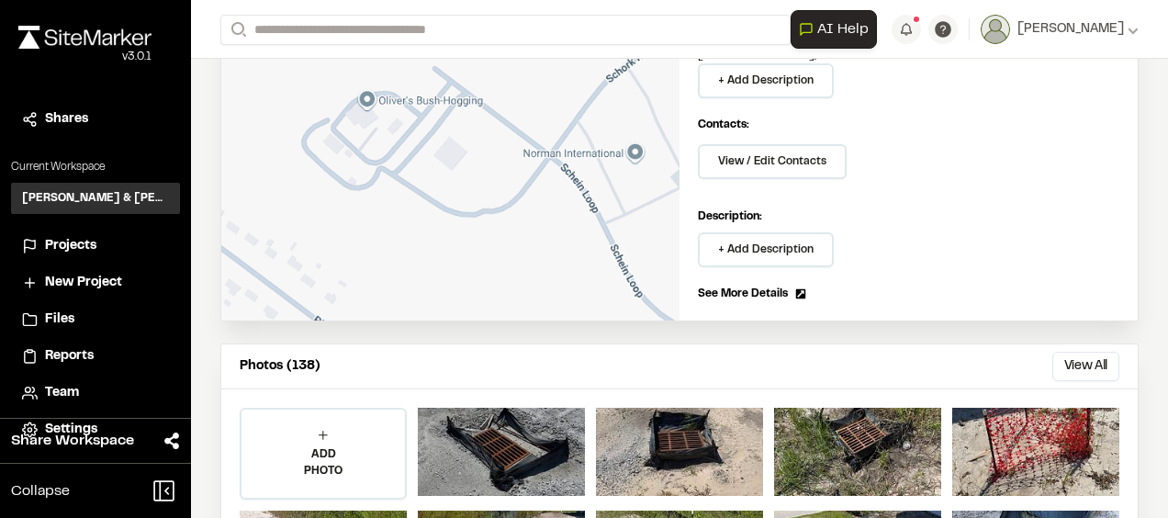
scroll to position [275, 0]
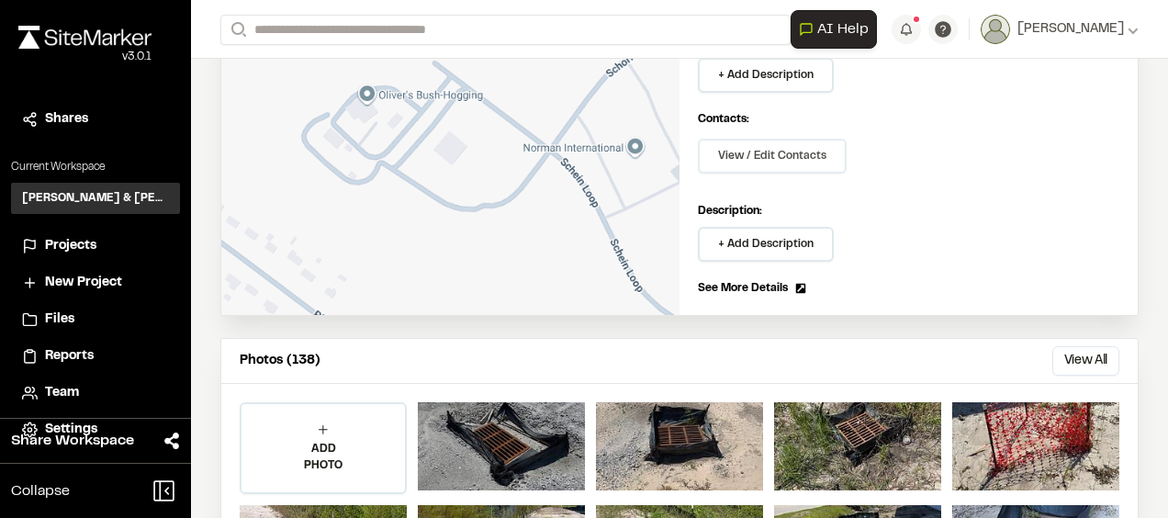
click at [764, 155] on button "View / Edit Contacts" at bounding box center [772, 156] width 149 height 35
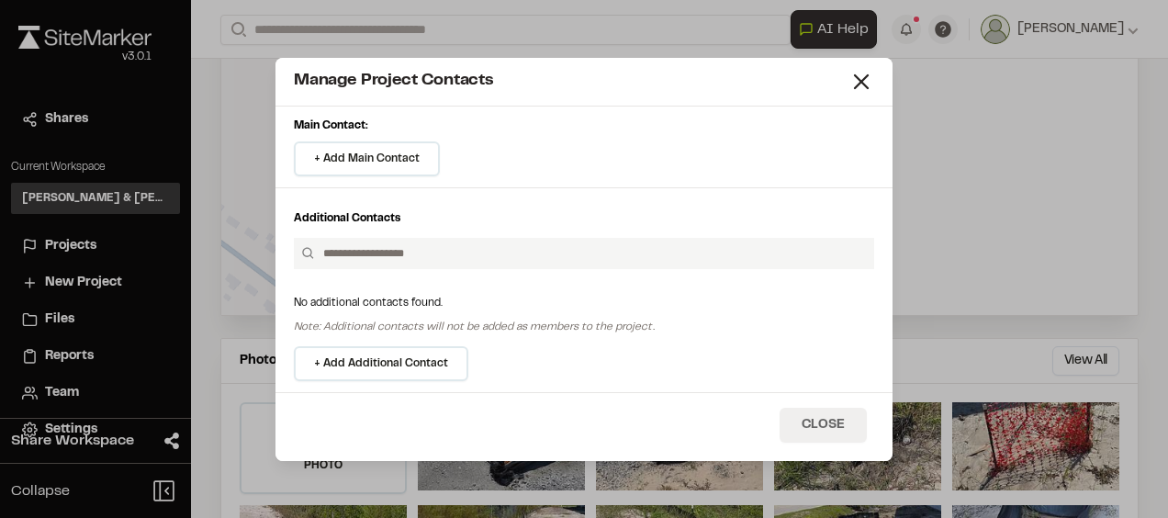
click at [848, 421] on button "Close" at bounding box center [823, 425] width 87 height 35
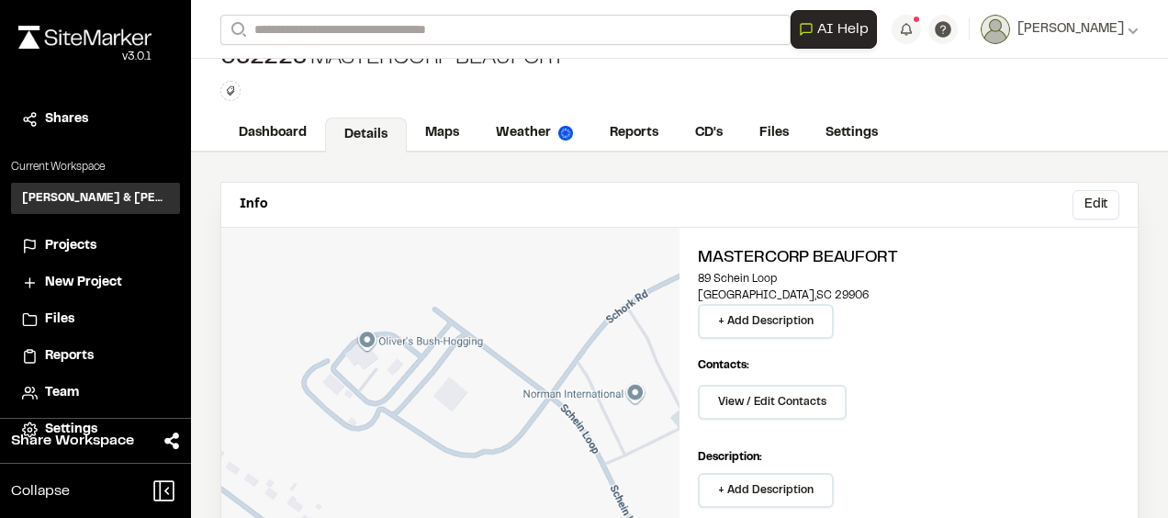
scroll to position [0, 0]
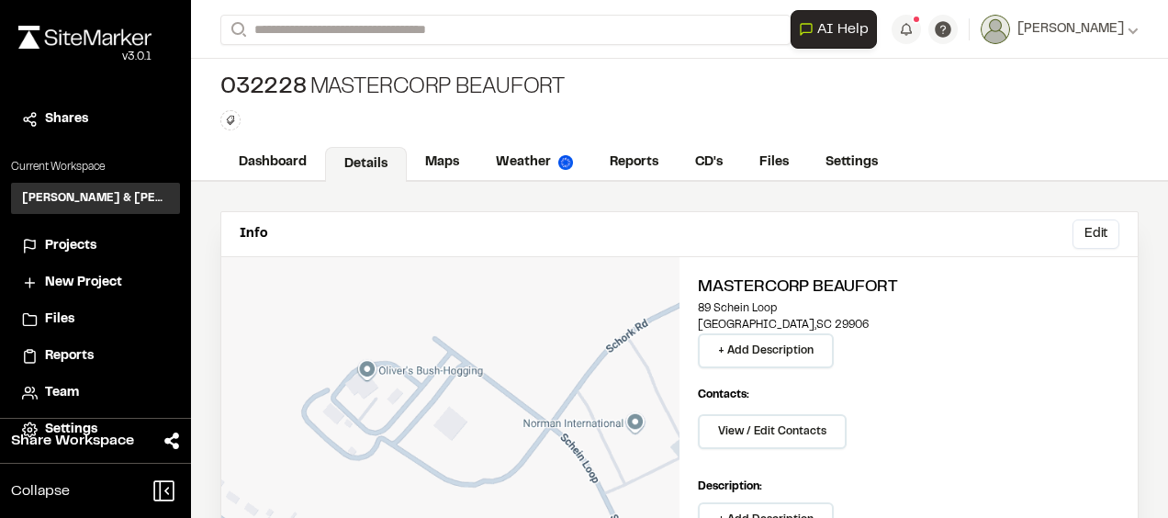
click at [73, 242] on span "Projects" at bounding box center [70, 246] width 51 height 20
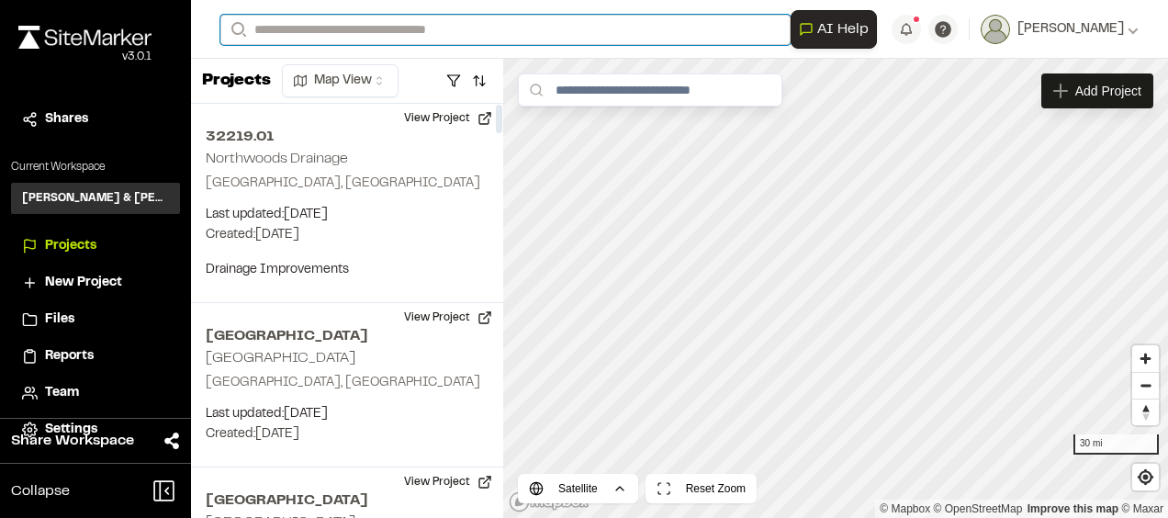
click at [308, 33] on input "Search" at bounding box center [505, 30] width 570 height 30
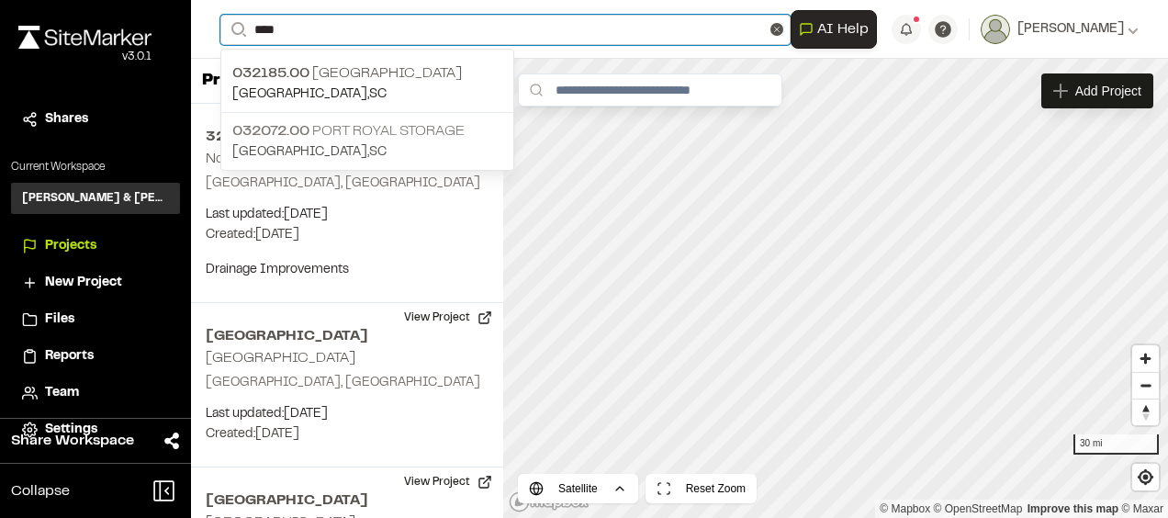
type input "****"
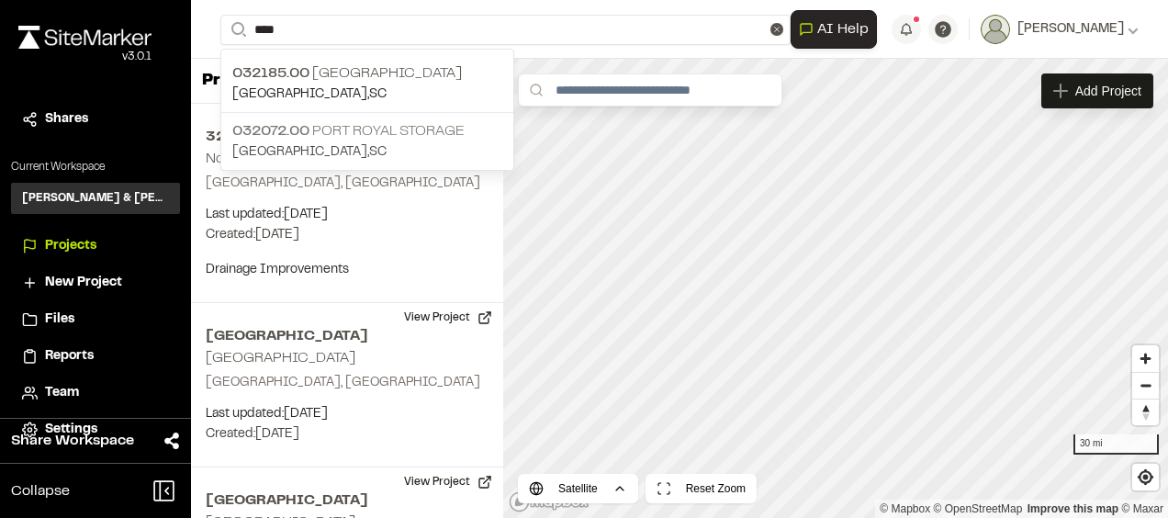
click at [380, 120] on p "032072.00 Port Royal Storage" at bounding box center [367, 131] width 270 height 22
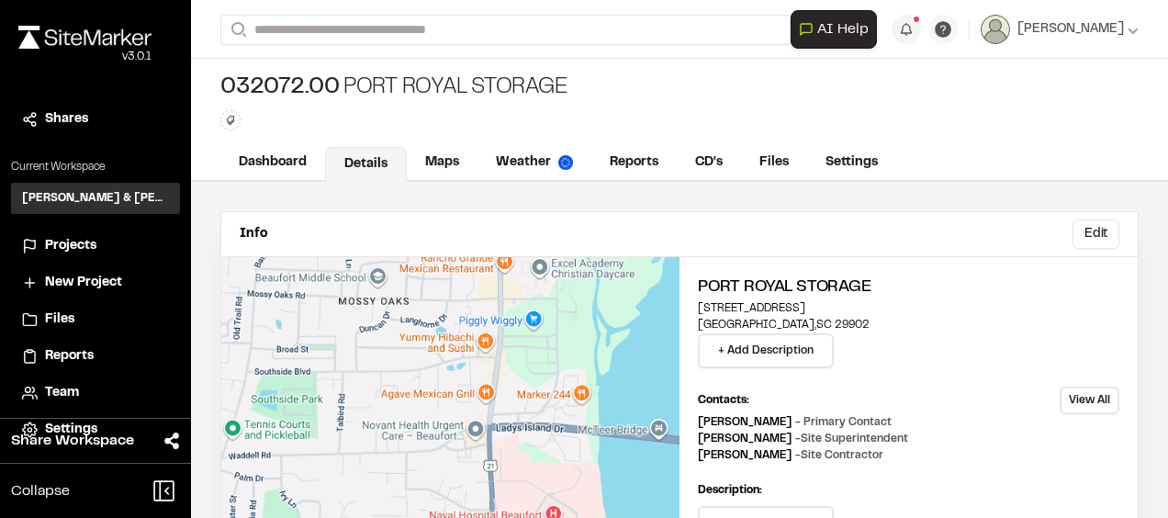
scroll to position [92, 0]
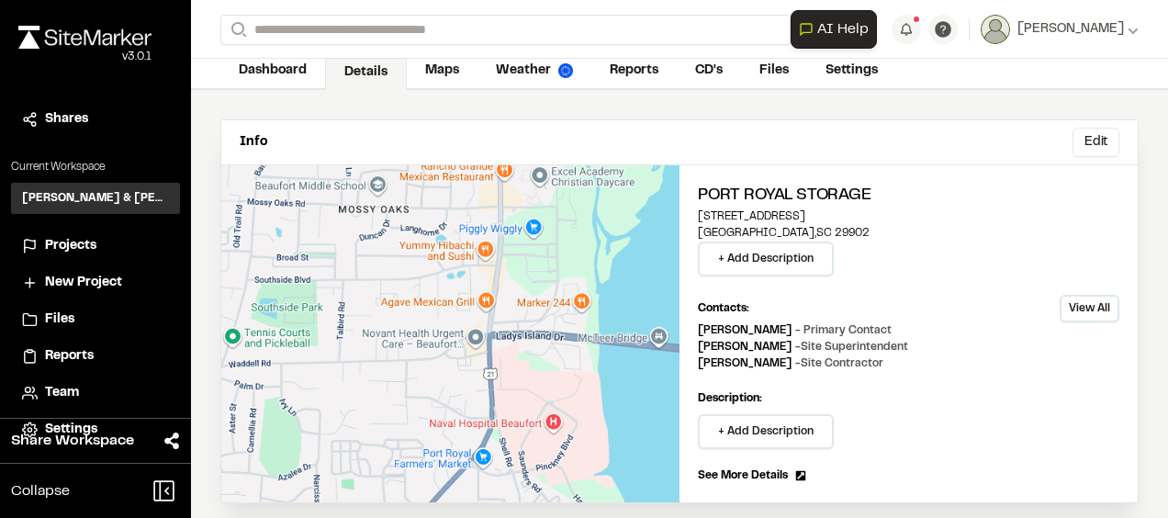
click at [1068, 309] on button "View All" at bounding box center [1090, 309] width 60 height 28
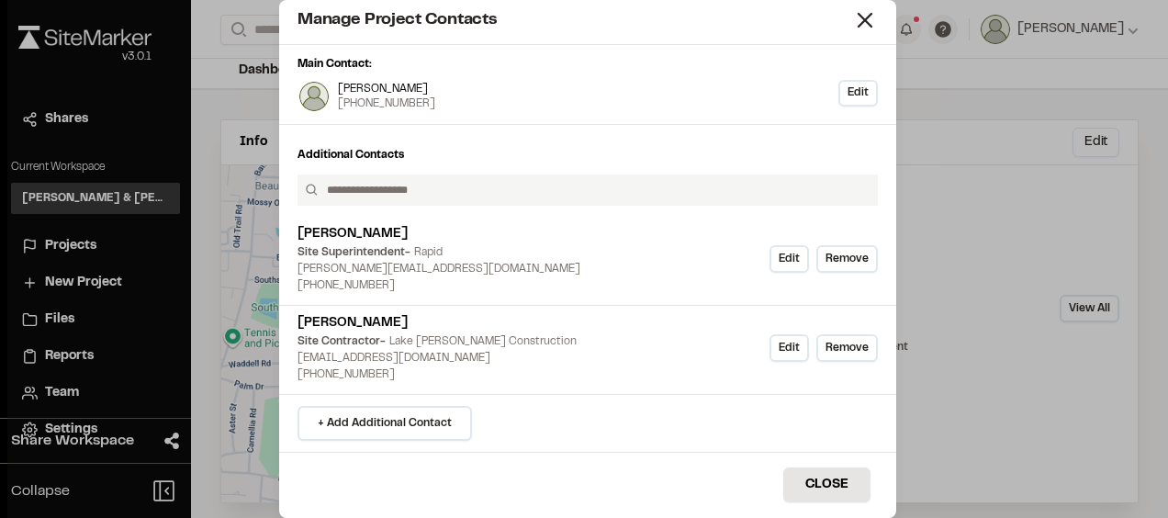
scroll to position [5, 0]
click at [819, 489] on button "Close" at bounding box center [826, 483] width 87 height 35
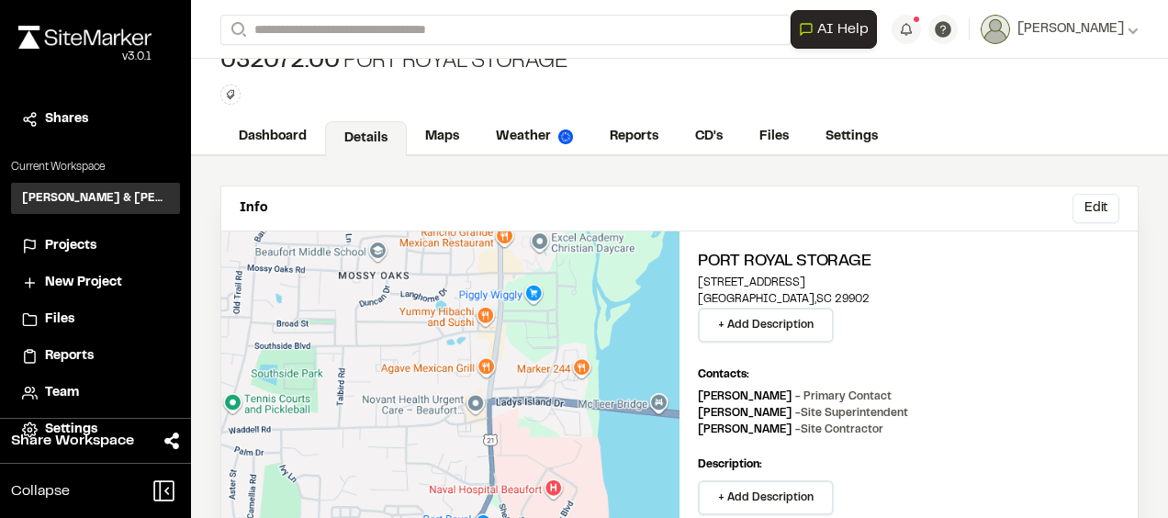
scroll to position [0, 0]
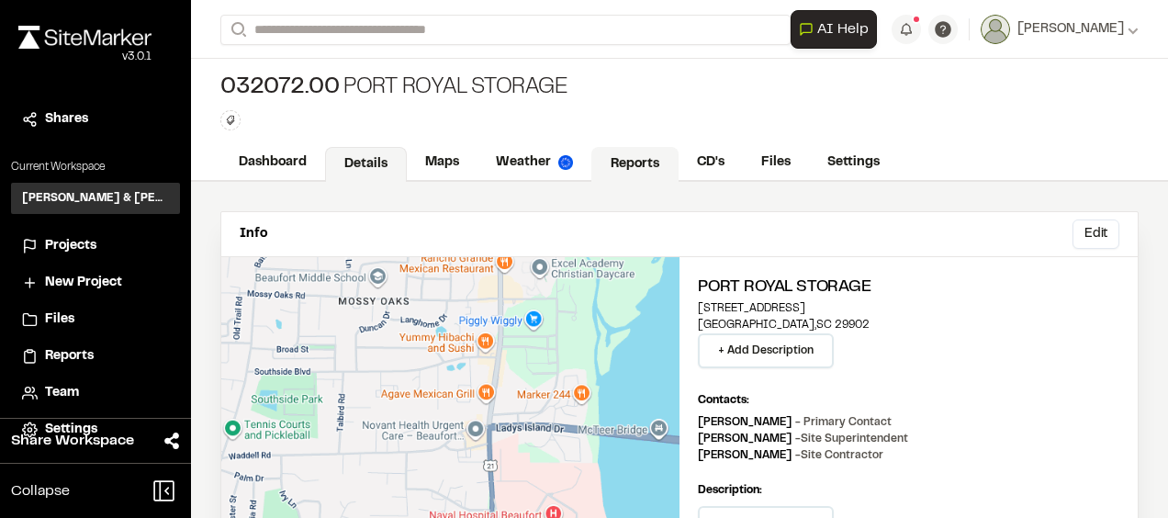
click at [604, 167] on link "Reports" at bounding box center [634, 164] width 87 height 35
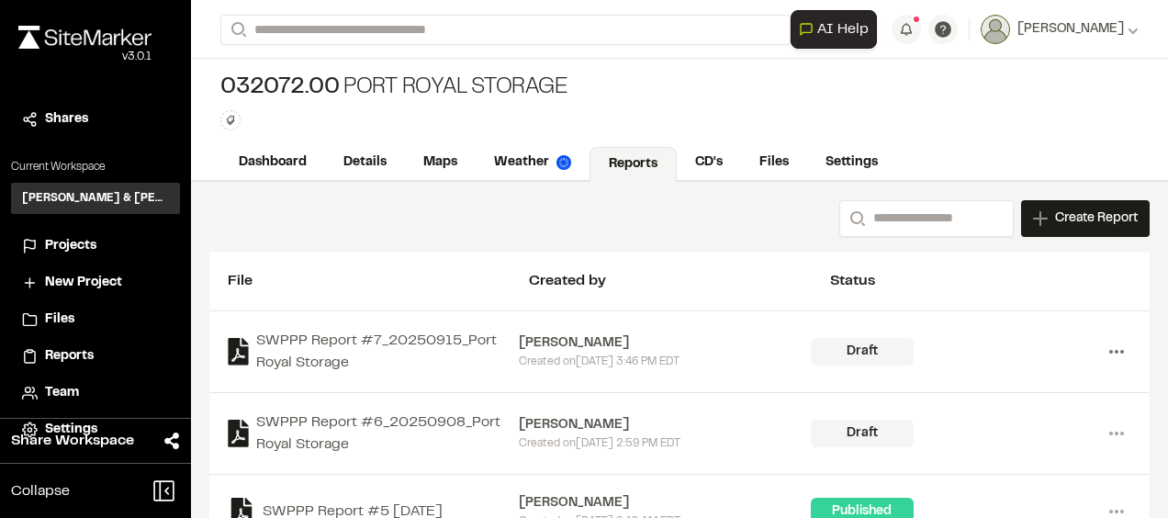
click at [1102, 348] on icon at bounding box center [1116, 351] width 29 height 29
click at [994, 387] on link "View" at bounding box center [1051, 390] width 160 height 28
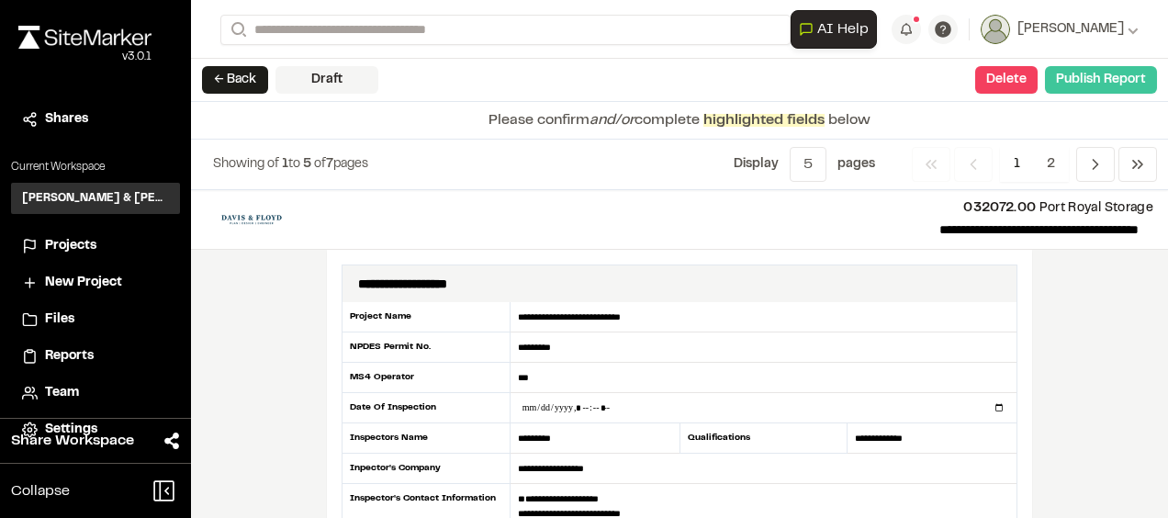
click at [1088, 84] on button "Publish Report" at bounding box center [1101, 80] width 112 height 28
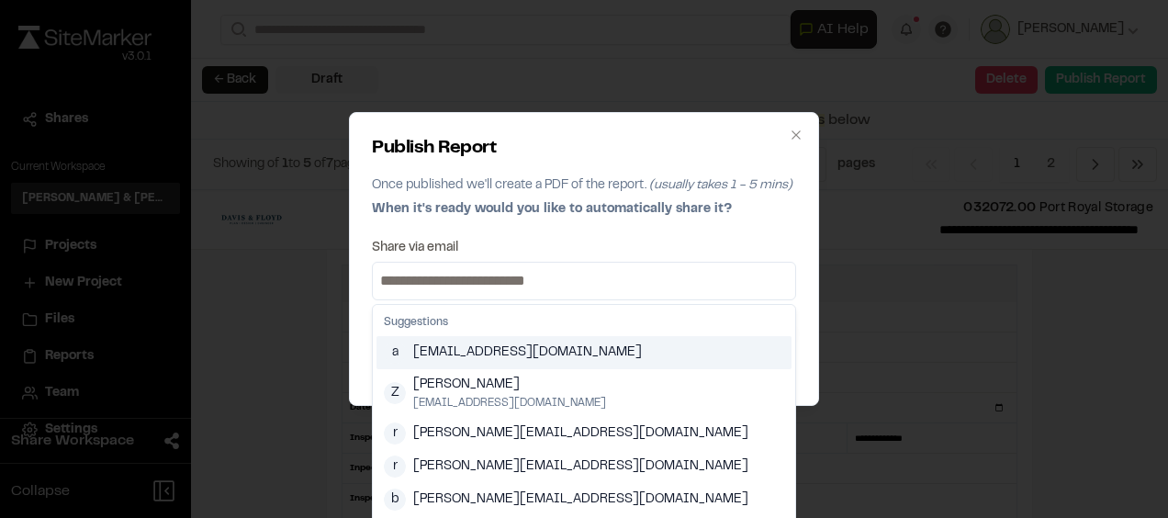
click at [532, 285] on input at bounding box center [583, 280] width 415 height 29
click at [586, 239] on div "Publish Report Once published we'll create a PDF of the report. (usually takes …" at bounding box center [584, 259] width 470 height 294
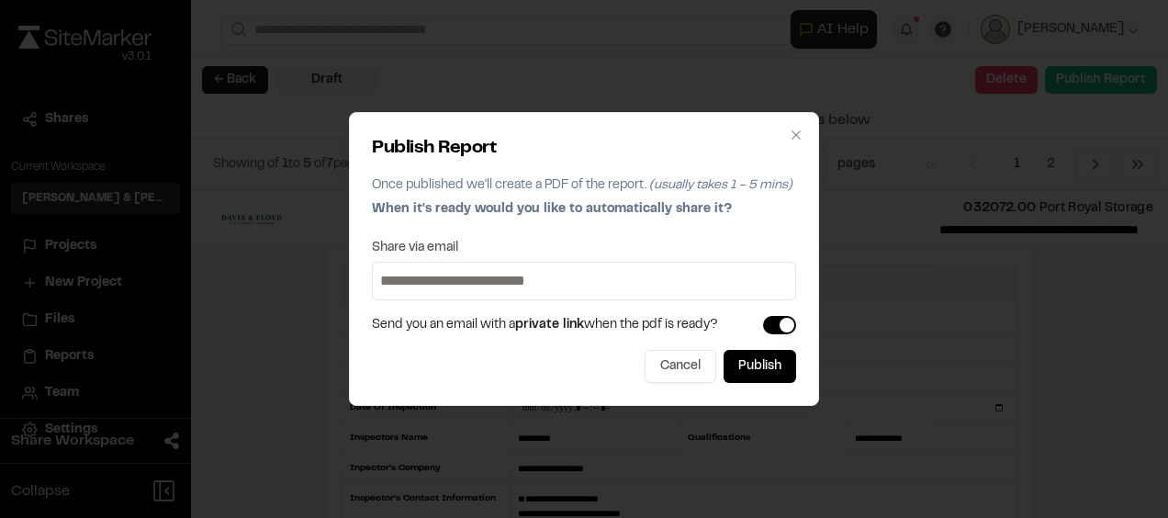
click at [536, 272] on input at bounding box center [583, 280] width 415 height 29
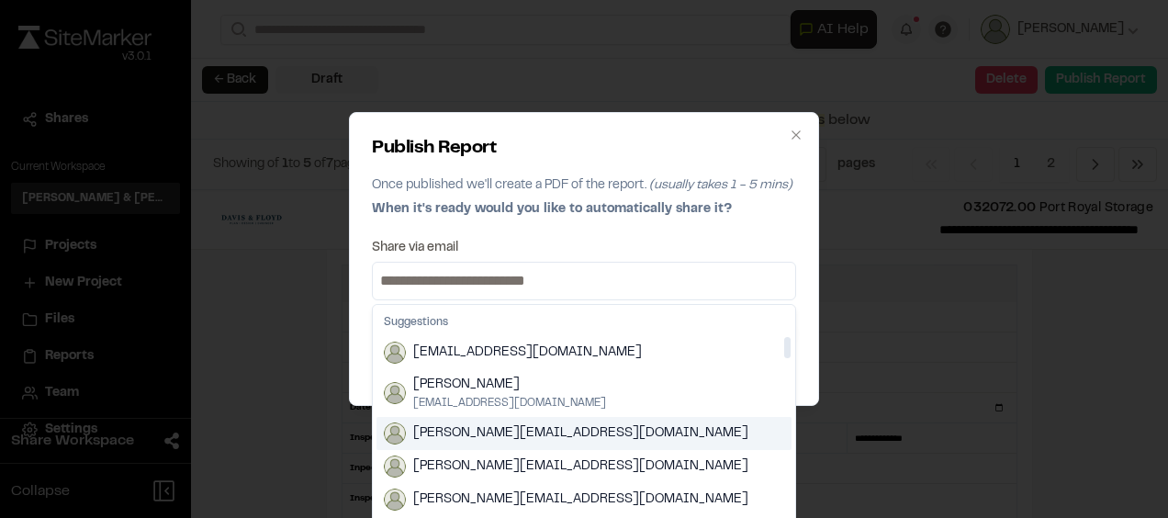
scroll to position [92, 0]
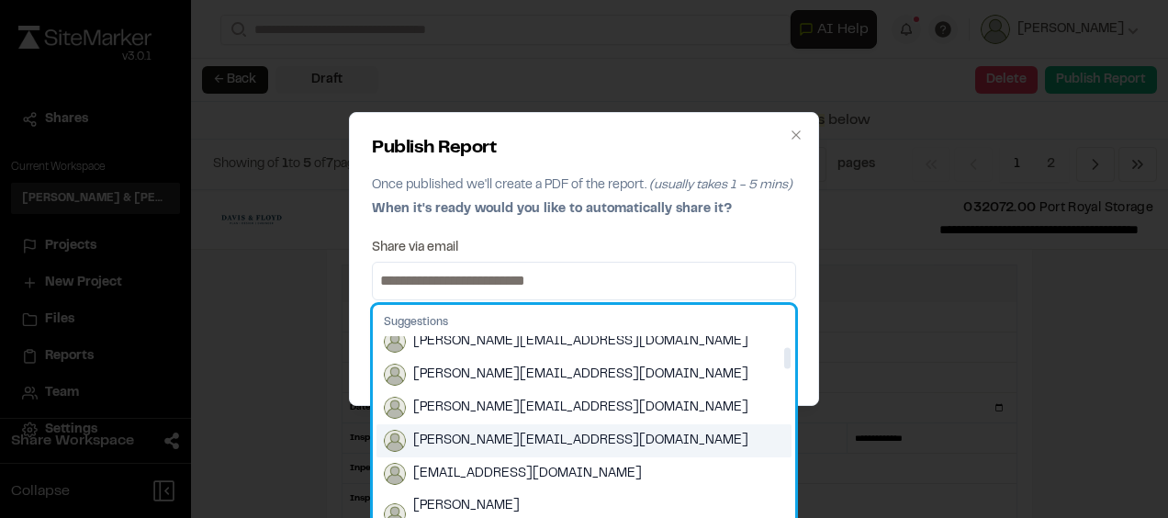
click at [522, 445] on span "kenn@rapidcsllc.com" at bounding box center [580, 441] width 335 height 20
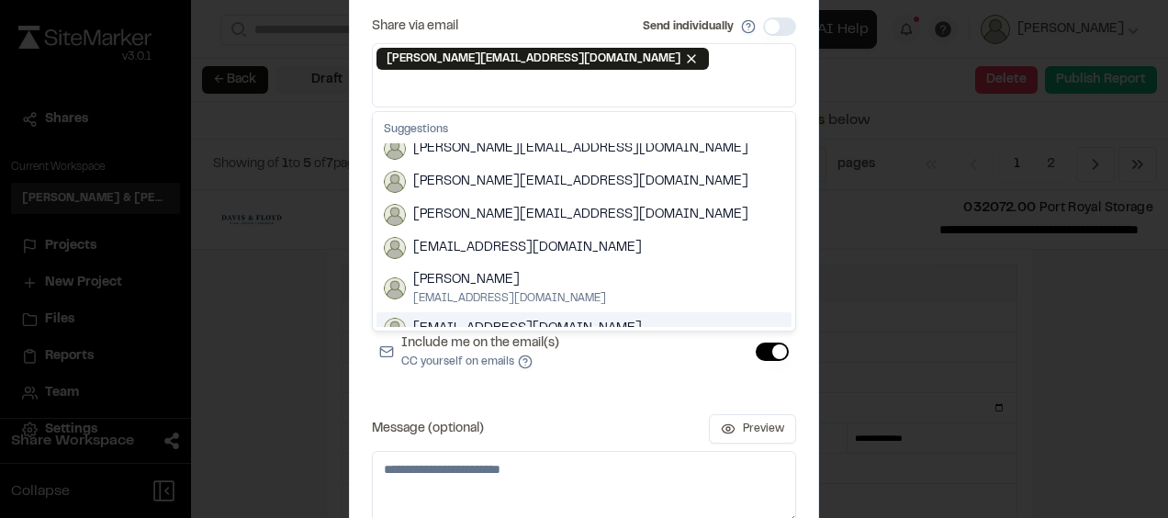
click at [558, 384] on div "Share via email Send individually kenn@rapidcsllc.com Remove Suggestions aklost…" at bounding box center [584, 270] width 424 height 507
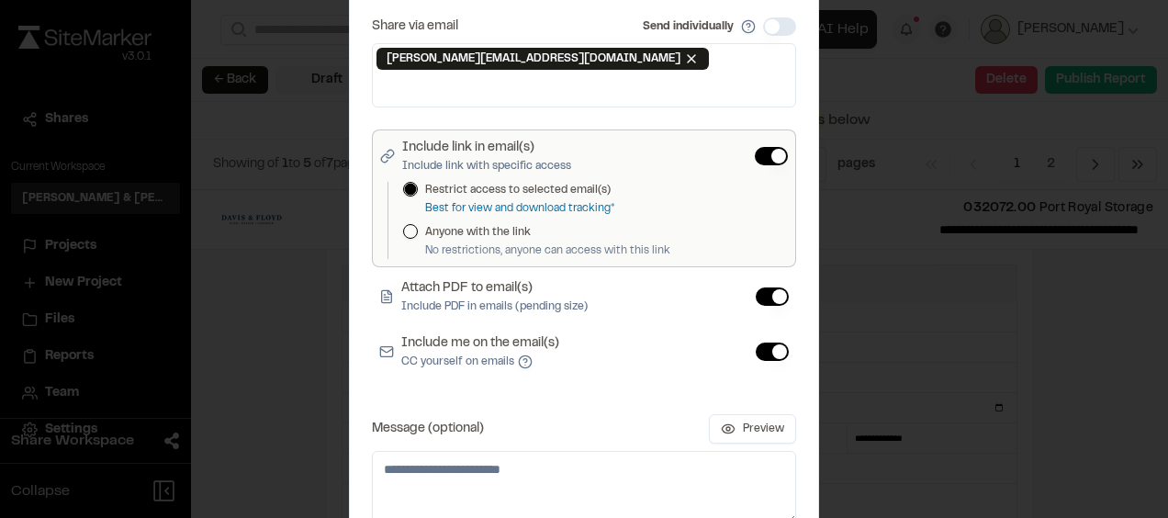
click at [563, 82] on input at bounding box center [583, 87] width 415 height 29
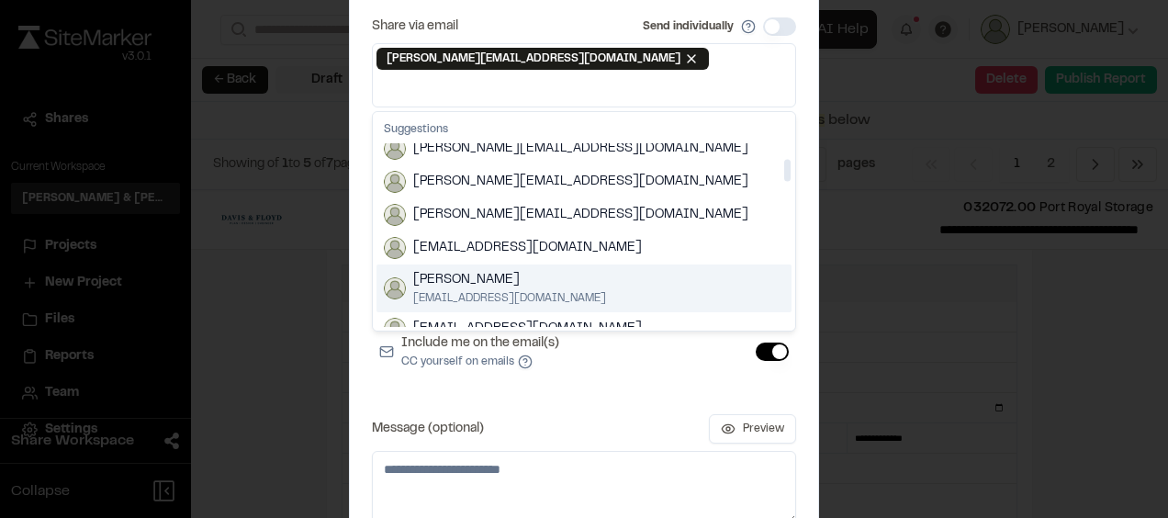
scroll to position [184, 0]
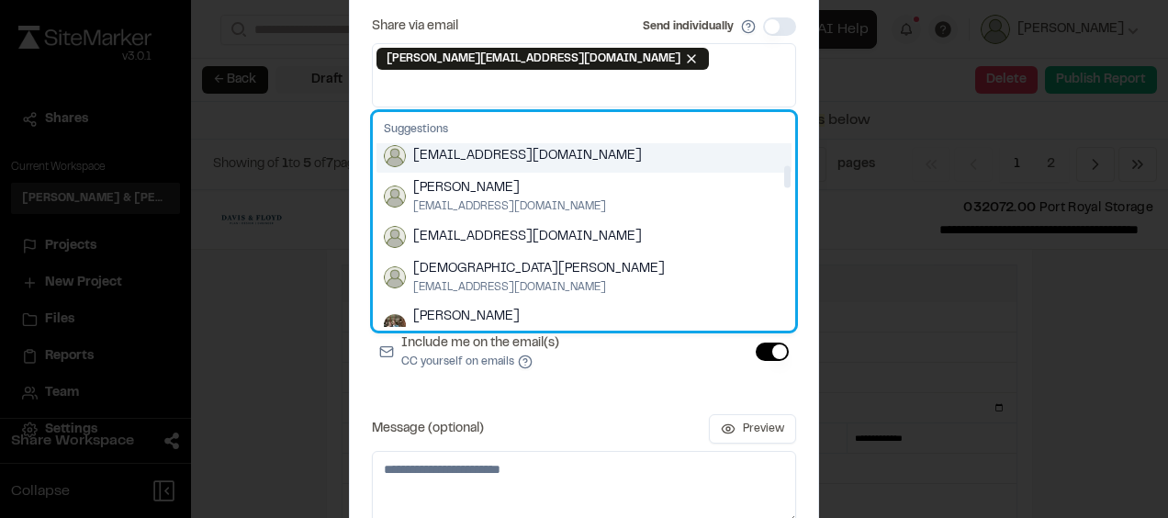
click at [514, 146] on span "lmc.rdennis@yahoo.com" at bounding box center [527, 156] width 229 height 20
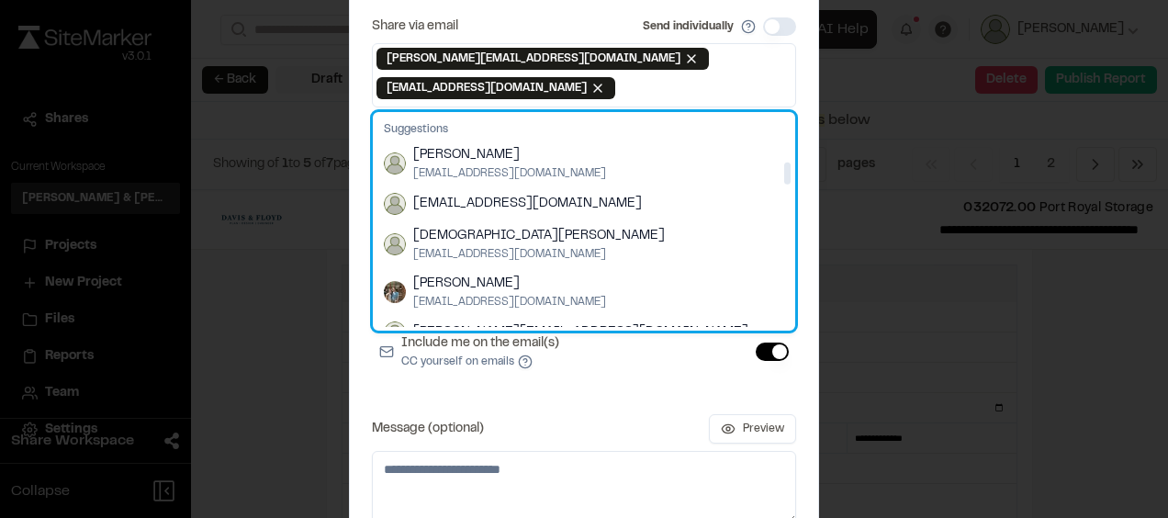
scroll to position [151, 0]
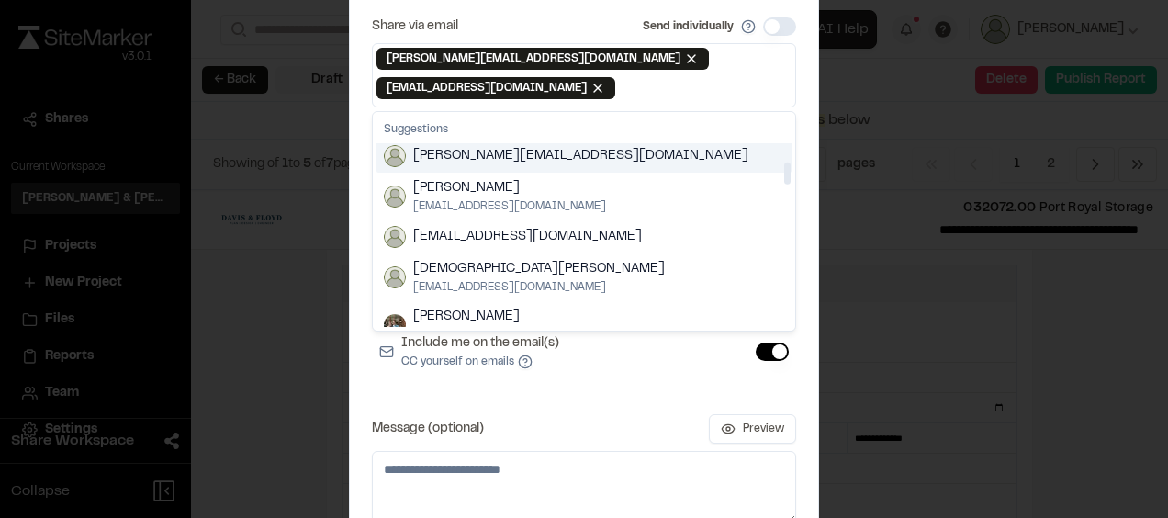
click at [619, 86] on input at bounding box center [705, 87] width 173 height 29
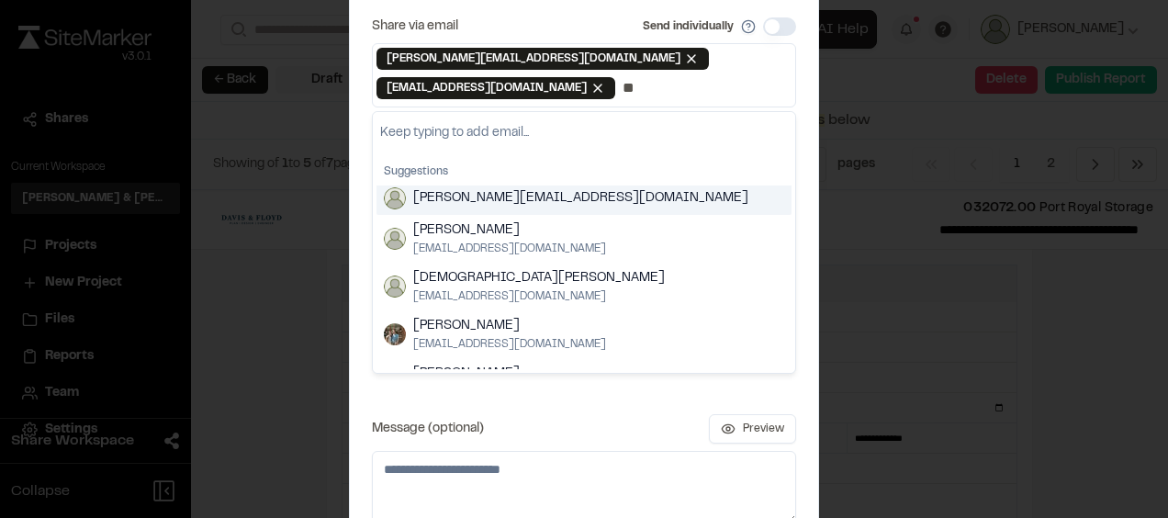
scroll to position [0, 0]
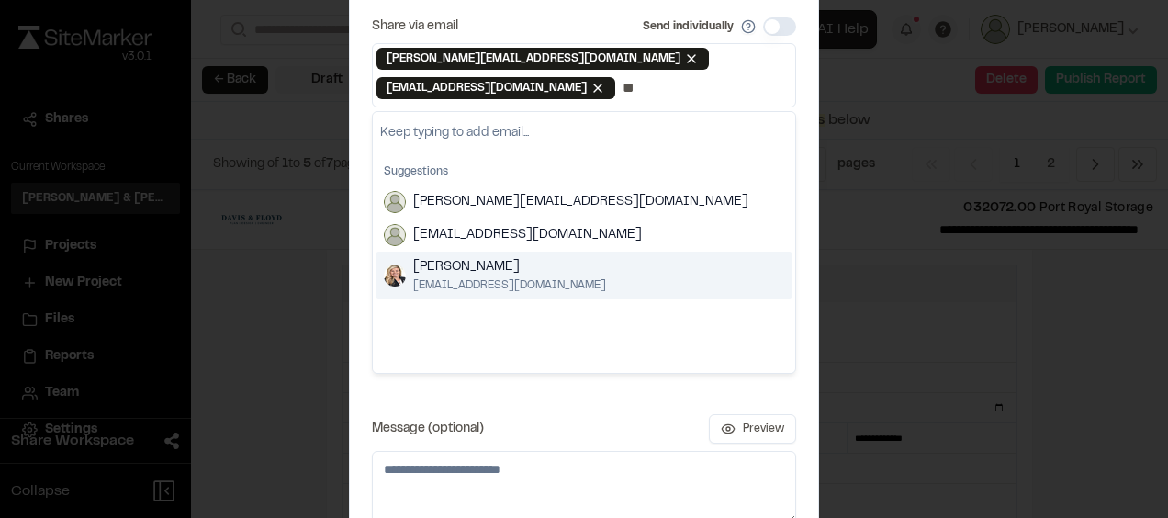
type input "**"
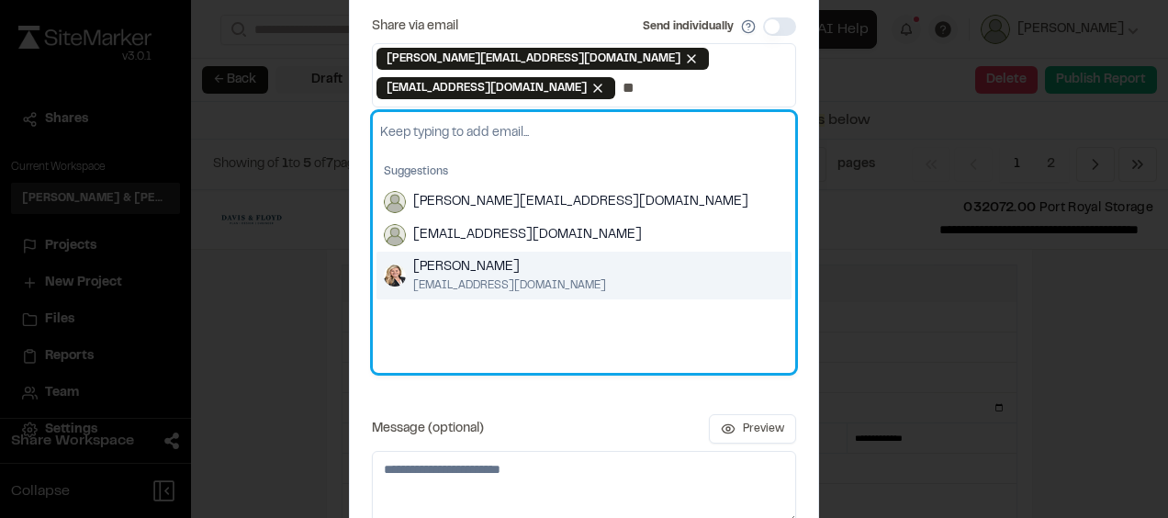
click at [505, 266] on span "Elizabeth Sanders" at bounding box center [509, 267] width 193 height 20
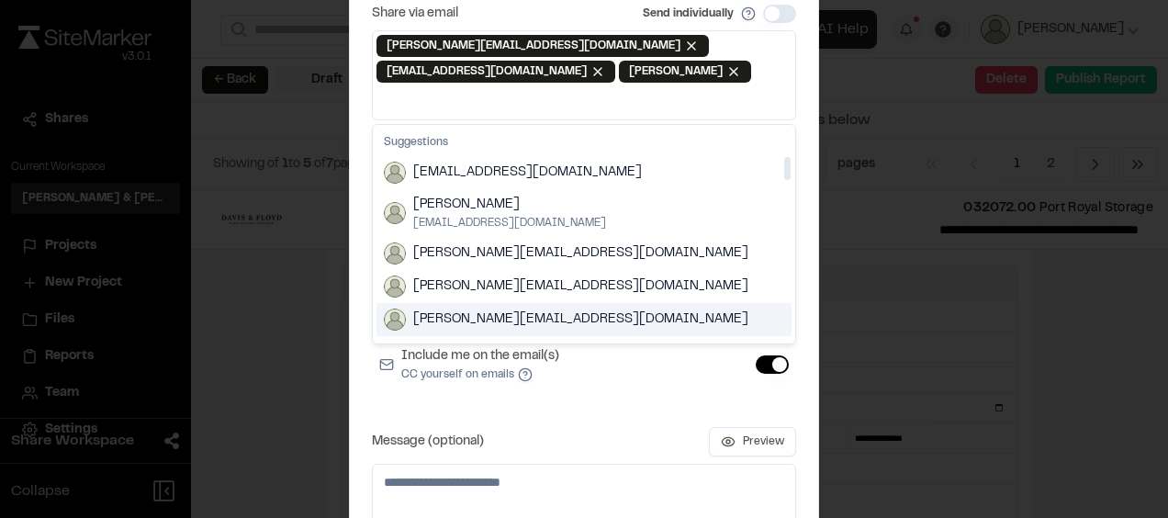
click at [637, 397] on div "Share via email Send individually kenn@rapidcsllc.com Remove lmc.rdennis@yahoo.…" at bounding box center [584, 271] width 424 height 533
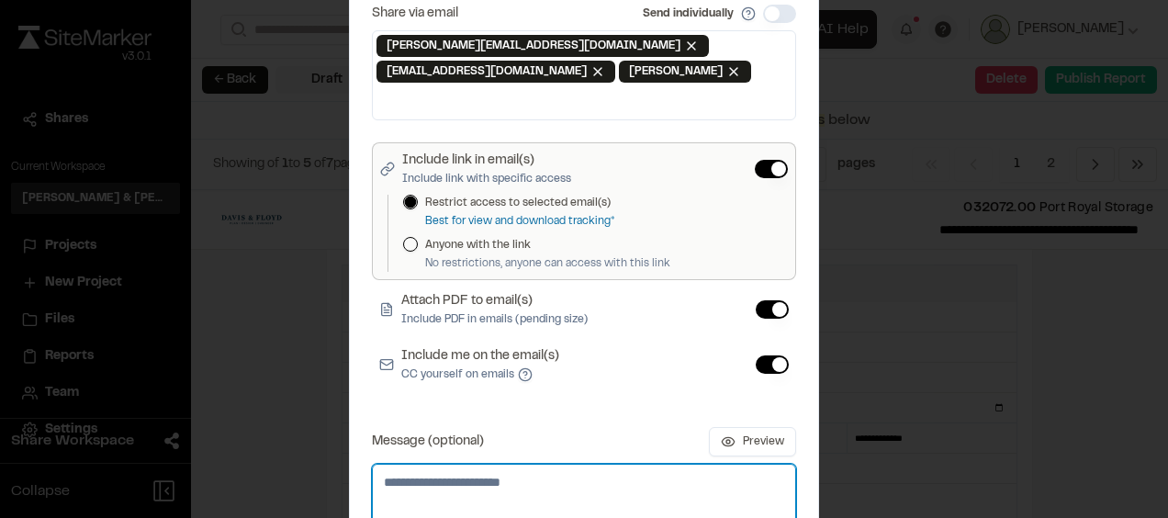
click at [556, 465] on textarea "Message (optional)" at bounding box center [584, 500] width 424 height 73
type textarea "*"
type textarea "**********"
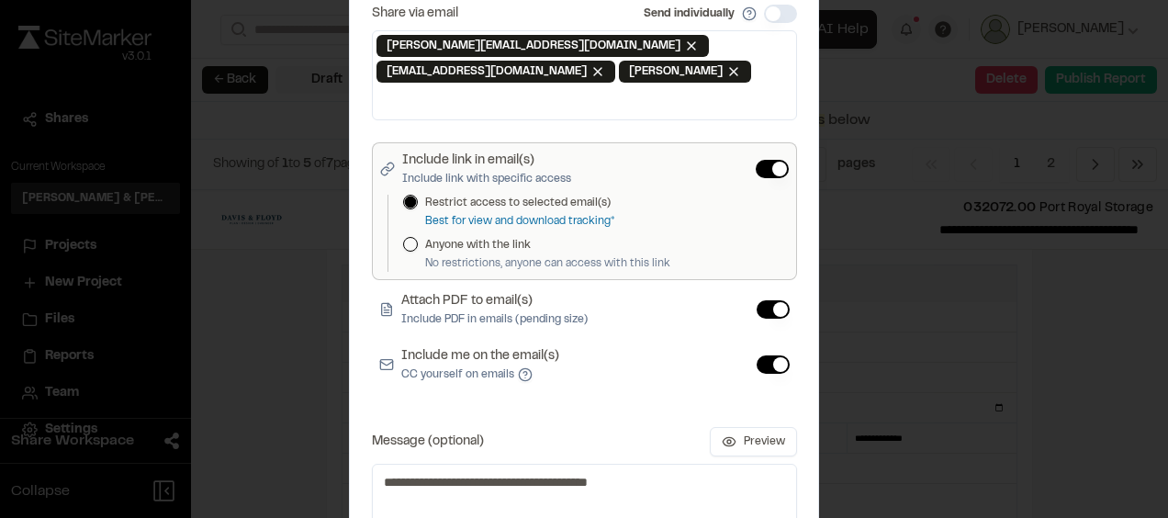
click at [553, 91] on input at bounding box center [584, 100] width 416 height 29
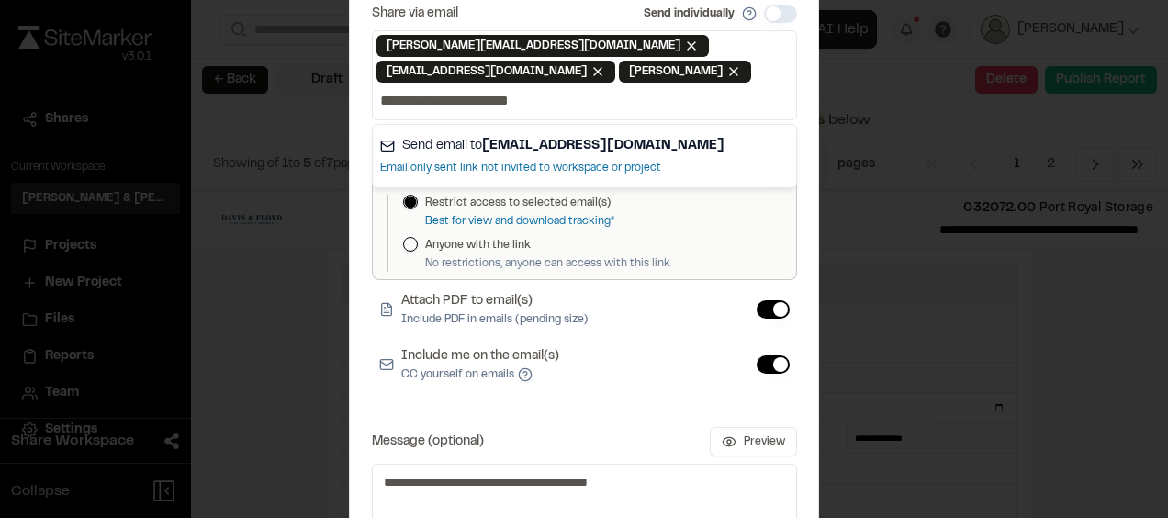
type input "**********"
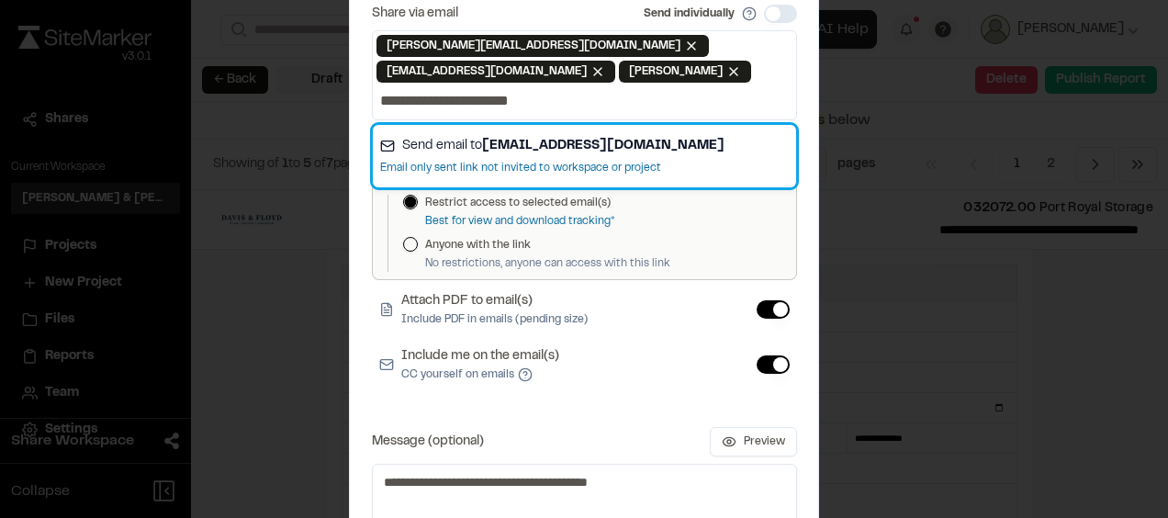
click at [578, 140] on strong "lstroble@davisfloyd.com" at bounding box center [603, 145] width 242 height 11
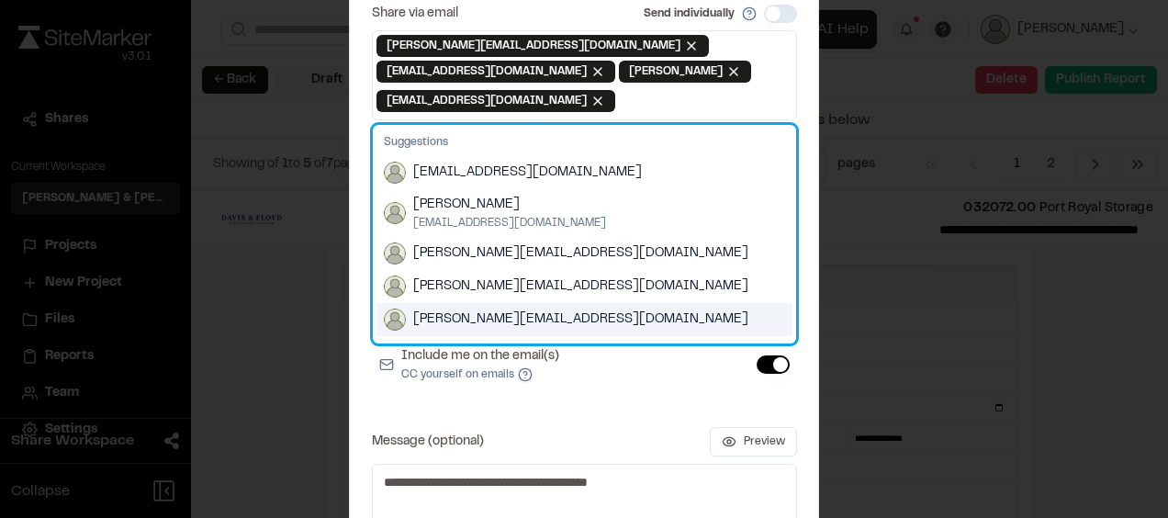
scroll to position [160, 0]
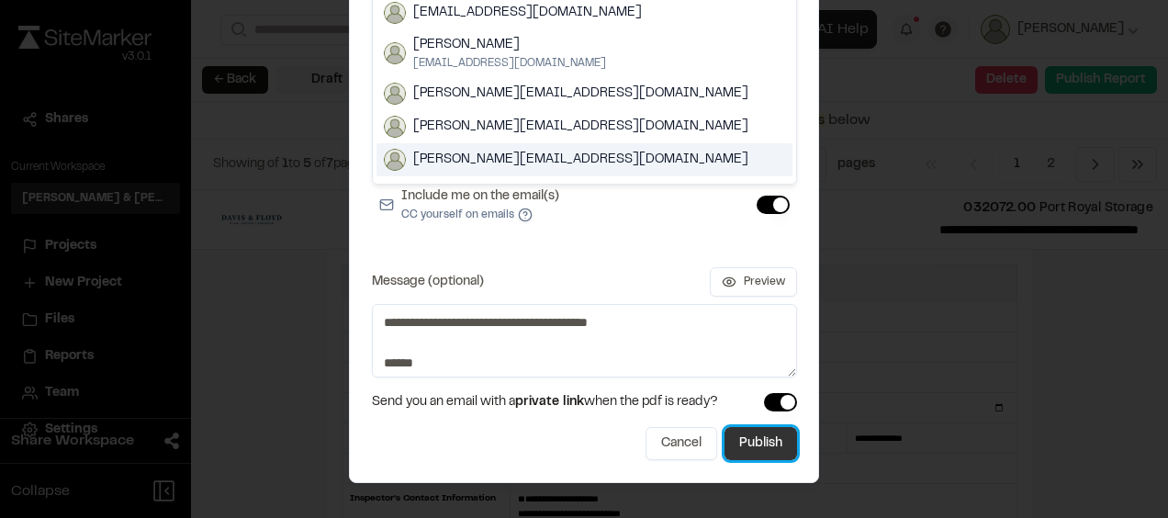
click at [748, 444] on button "Publish" at bounding box center [760, 443] width 73 height 33
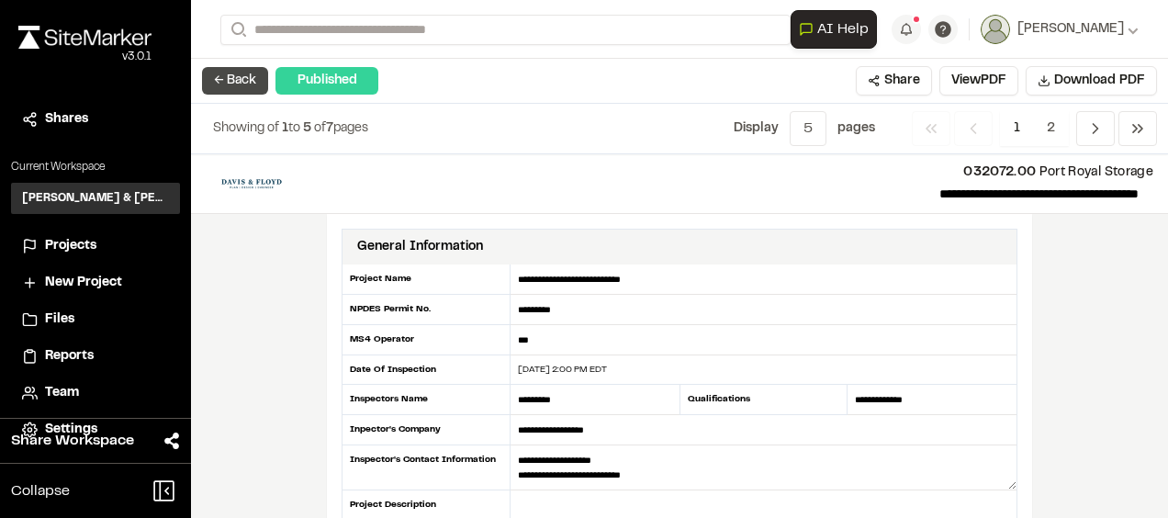
click at [237, 75] on button "← Back" at bounding box center [235, 81] width 66 height 28
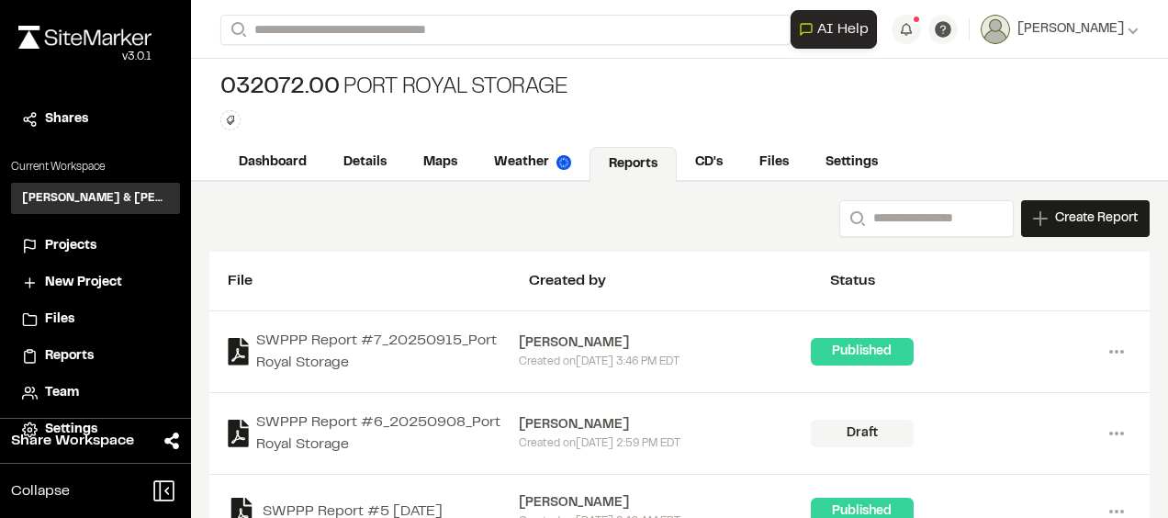
click at [589, 354] on div "Created on Mon, Sep 15, 2025 3:46 PM EDT" at bounding box center [664, 362] width 291 height 17
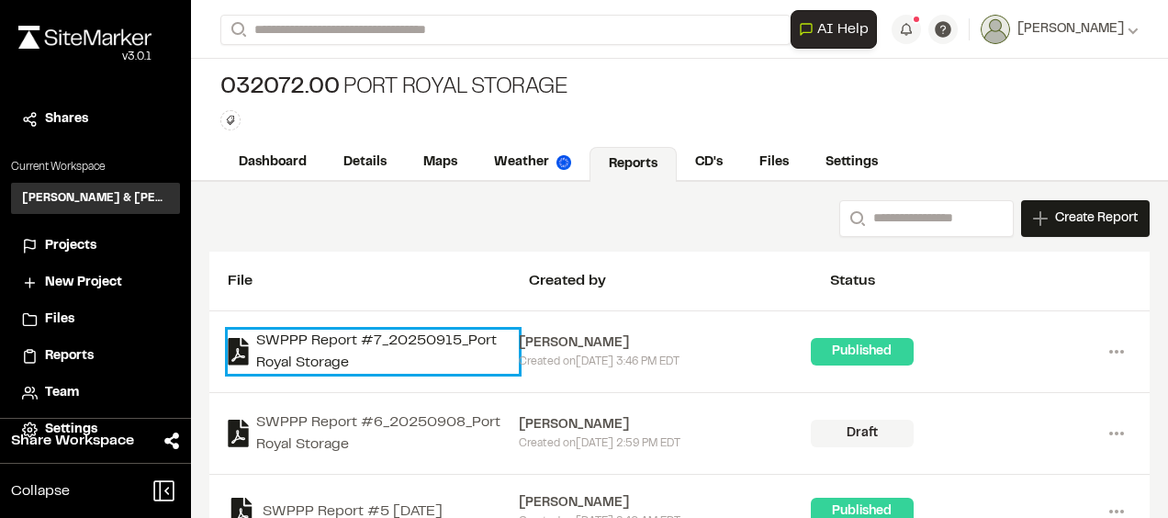
click at [427, 339] on link "SWPPP Report #7_20250915_Port Royal Storage" at bounding box center [373, 352] width 291 height 44
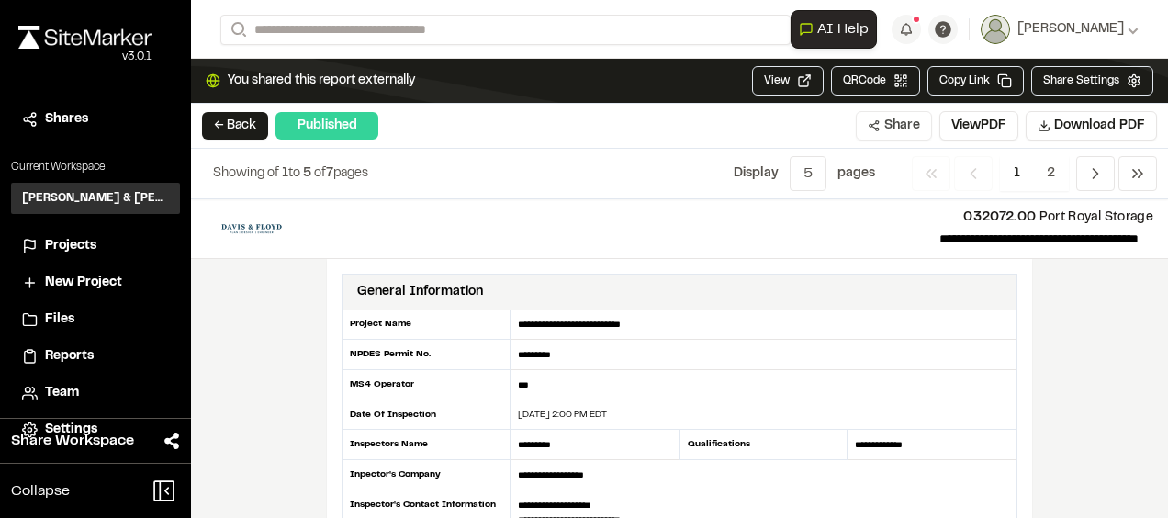
click at [898, 129] on button "Share" at bounding box center [894, 125] width 76 height 29
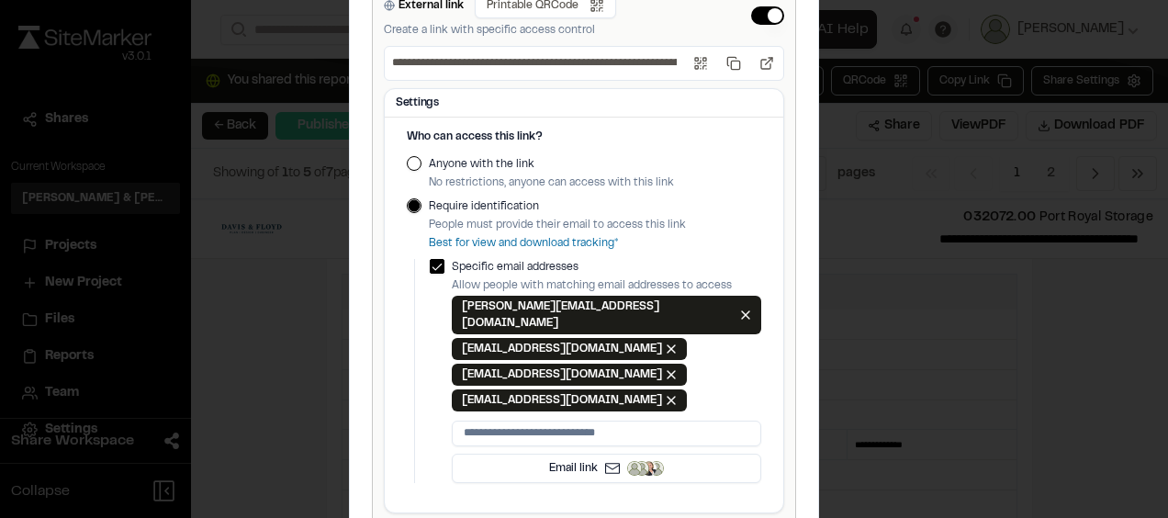
click at [216, 22] on div "**********" at bounding box center [584, 259] width 1168 height 518
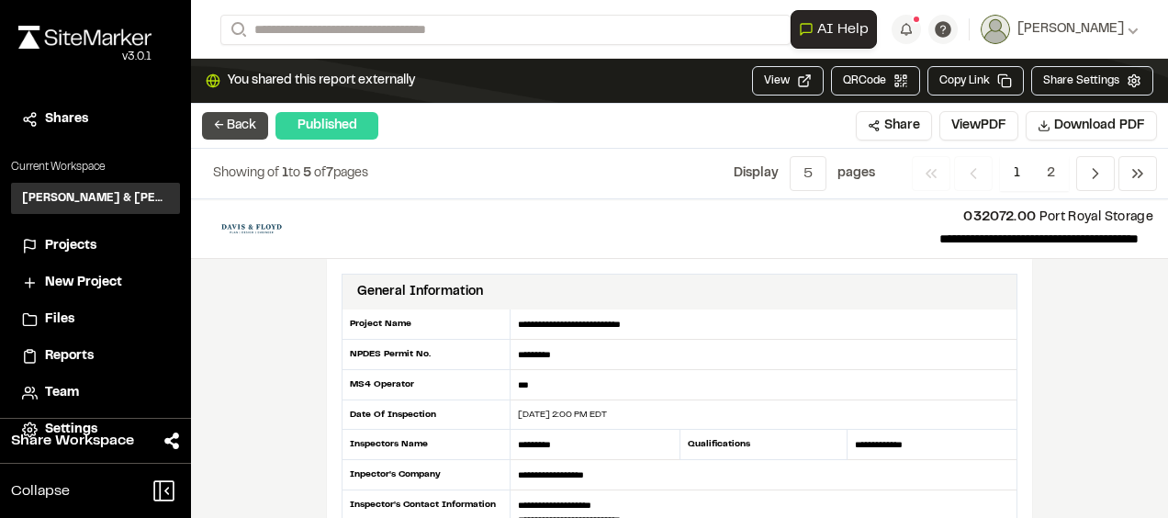
click at [253, 122] on button "← Back" at bounding box center [235, 126] width 66 height 28
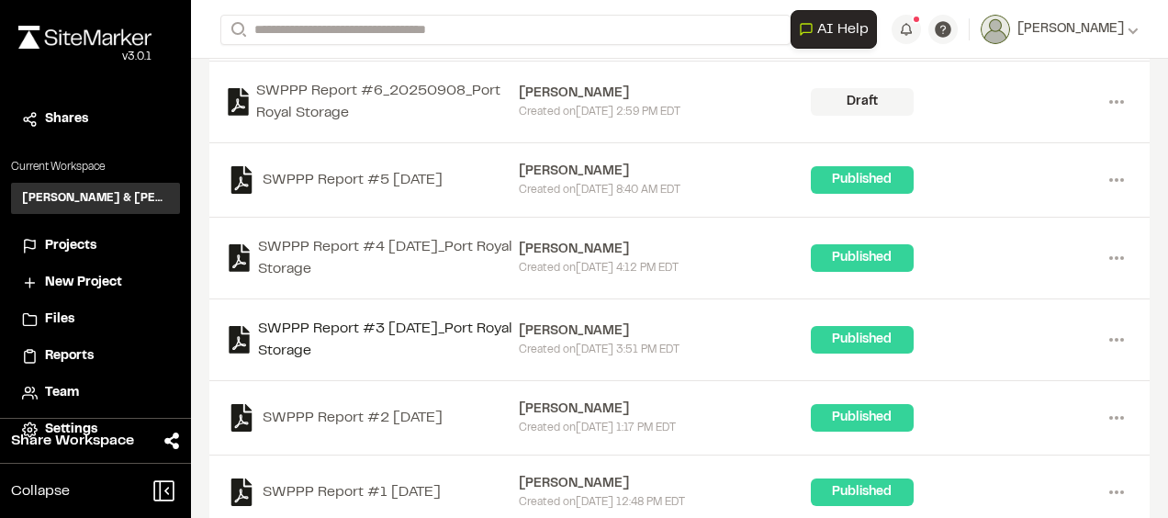
scroll to position [357, 0]
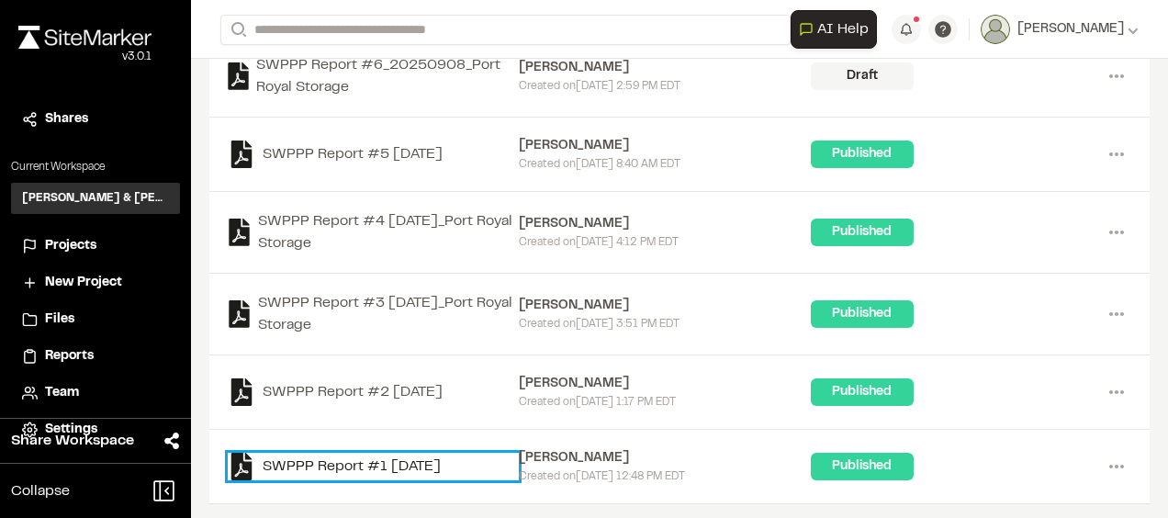
click at [406, 456] on link "SWPPP Report #1 2025-07-30" at bounding box center [373, 467] width 291 height 28
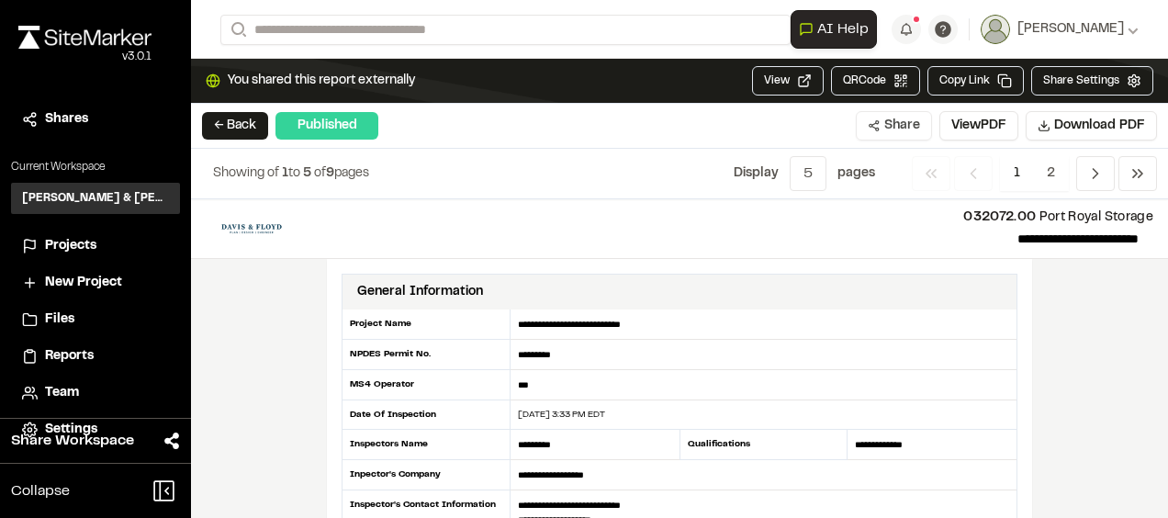
click at [907, 123] on button "Share" at bounding box center [894, 125] width 76 height 29
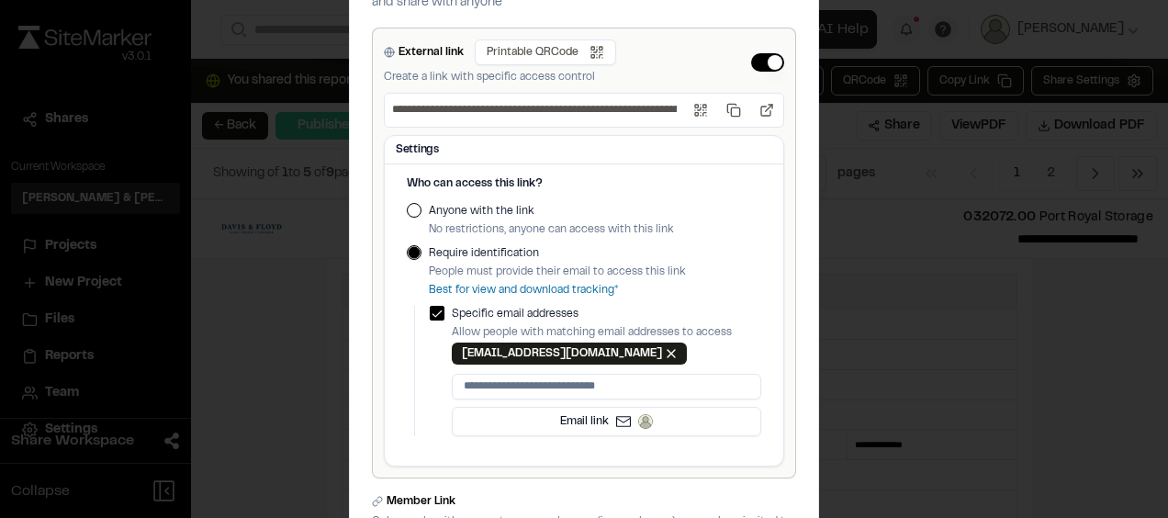
click at [900, 213] on div "**********" at bounding box center [584, 259] width 1168 height 518
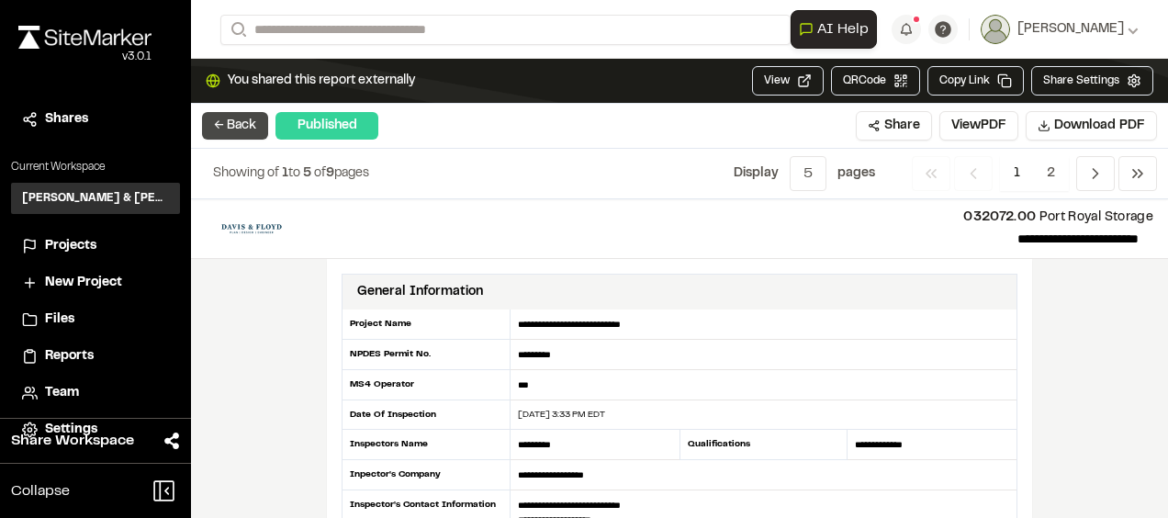
click at [248, 121] on button "← Back" at bounding box center [235, 126] width 66 height 28
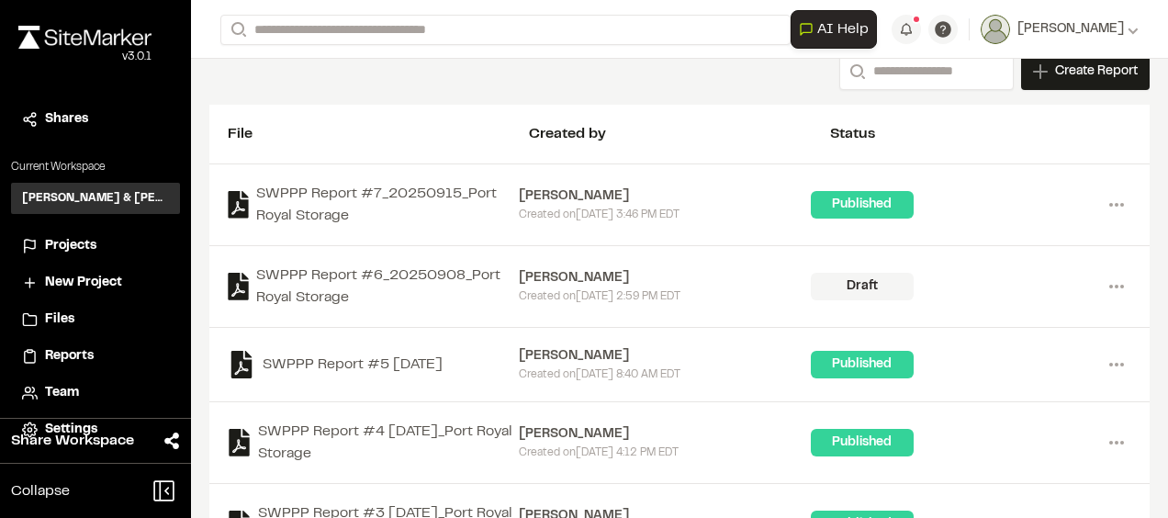
scroll to position [357, 0]
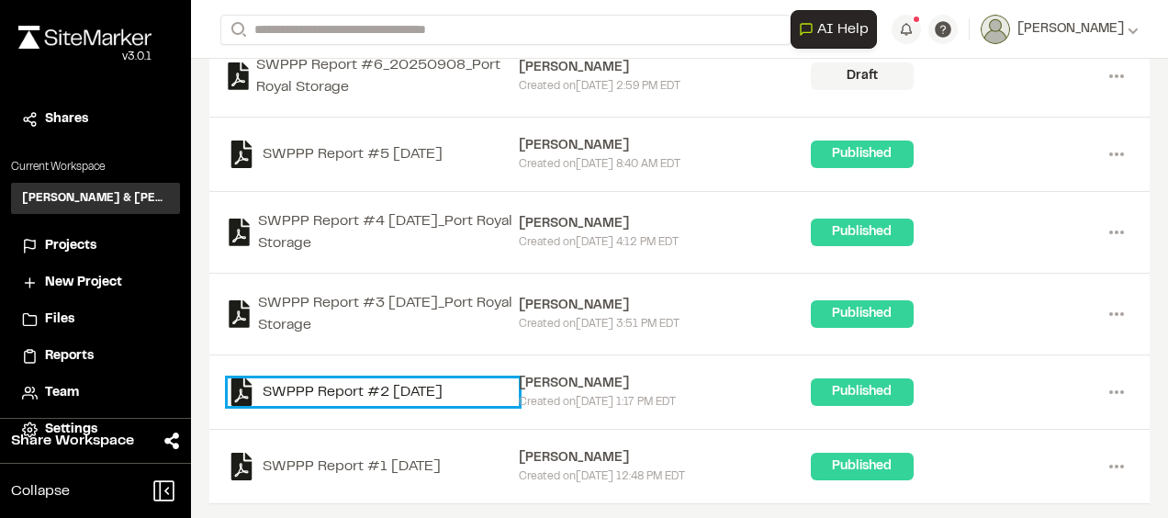
click at [399, 387] on link "SWPPP Report #2 2025-08-04" at bounding box center [373, 392] width 291 height 28
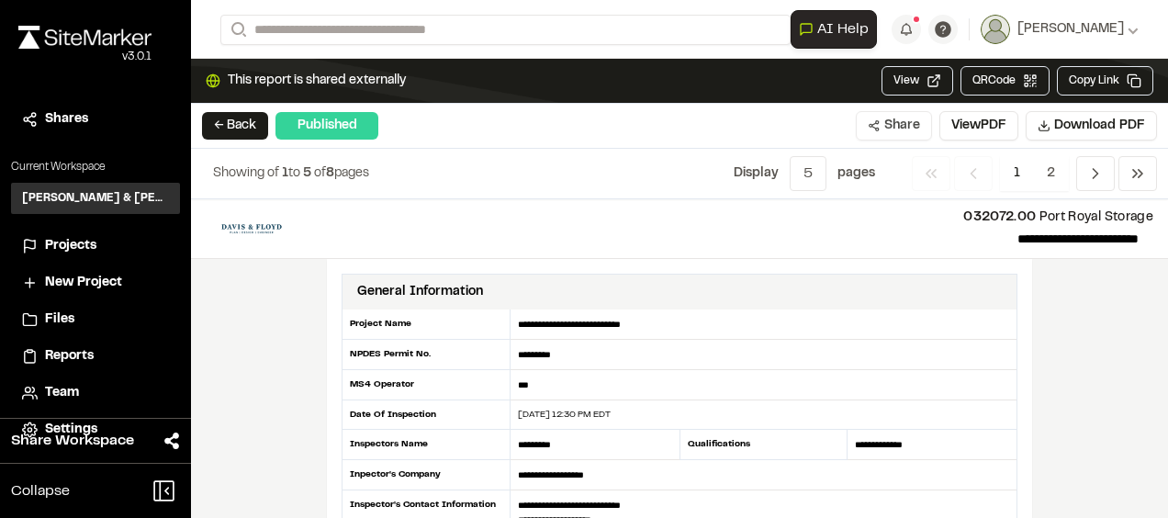
click at [902, 129] on button "Share" at bounding box center [894, 125] width 76 height 29
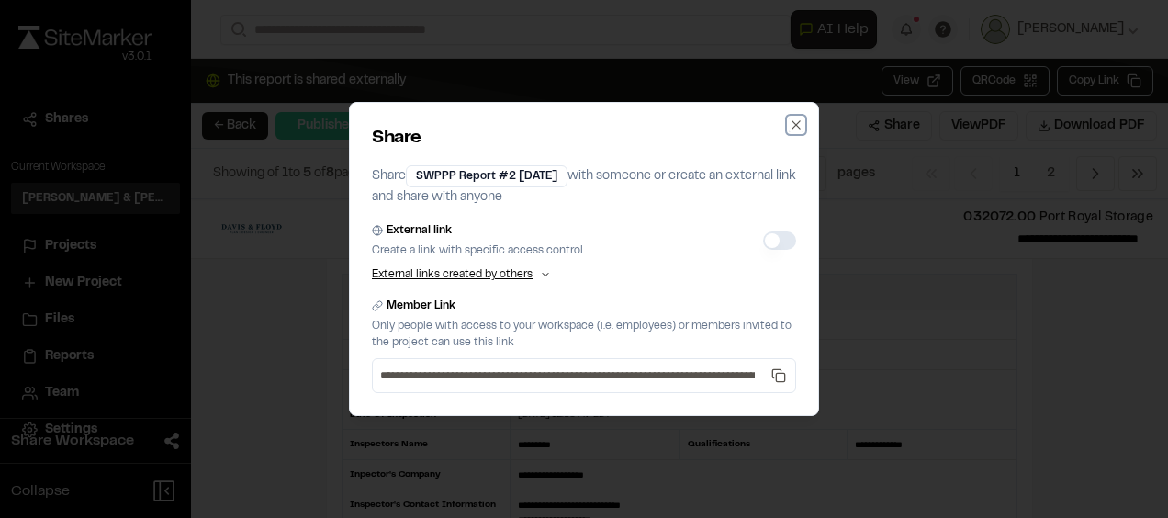
click at [795, 128] on icon "button" at bounding box center [796, 125] width 15 height 15
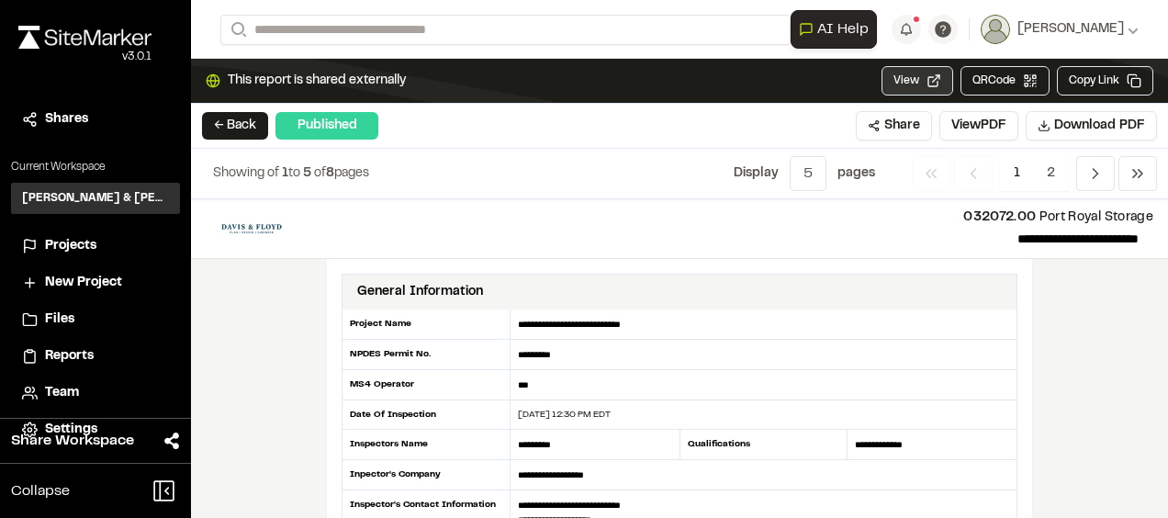
click at [918, 88] on button "View" at bounding box center [917, 80] width 72 height 29
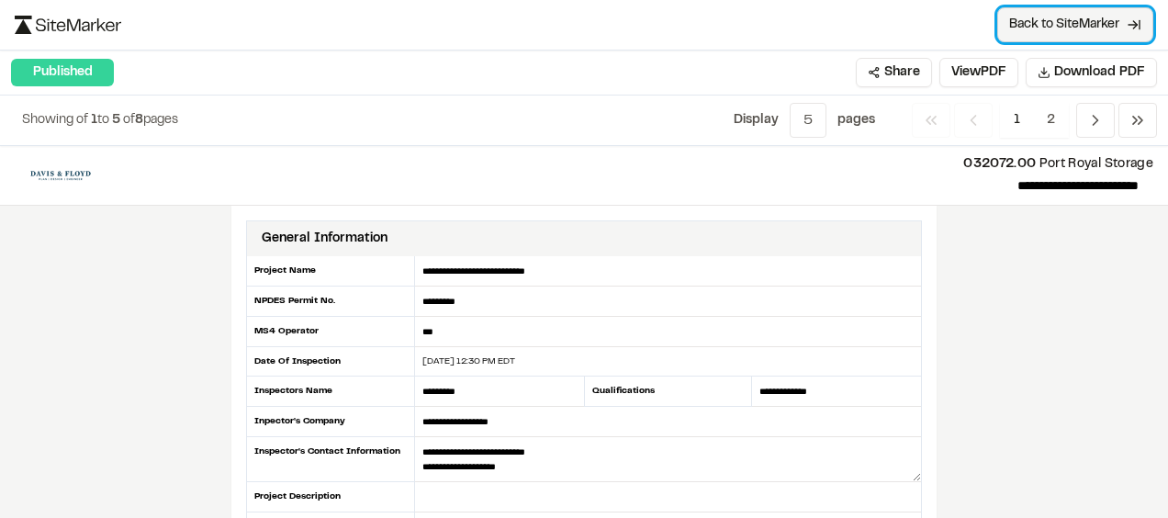
click at [1089, 23] on span "Back to SiteMarker" at bounding box center [1064, 25] width 110 height 18
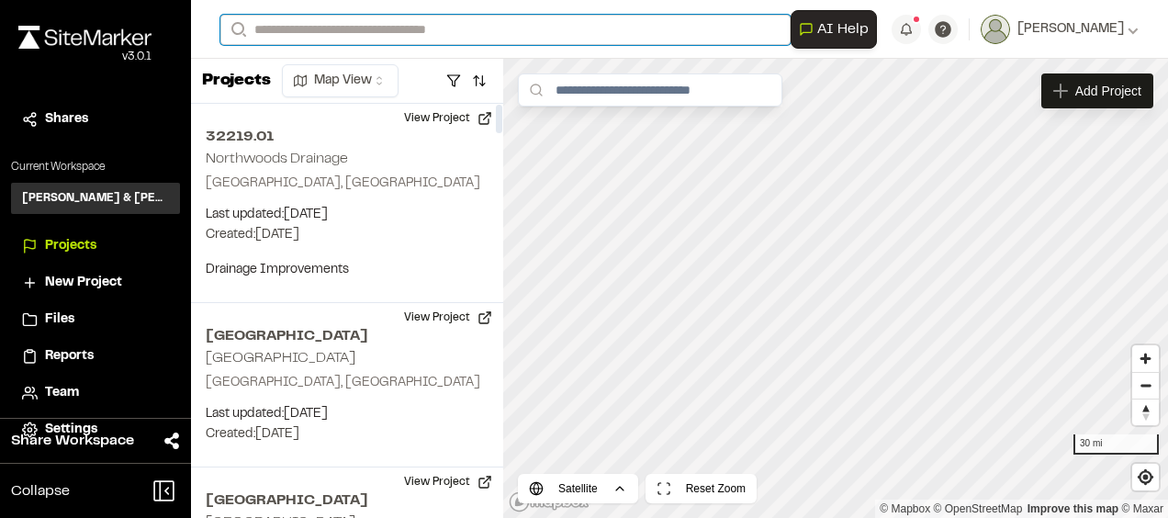
click at [314, 29] on input "Search" at bounding box center [505, 30] width 570 height 30
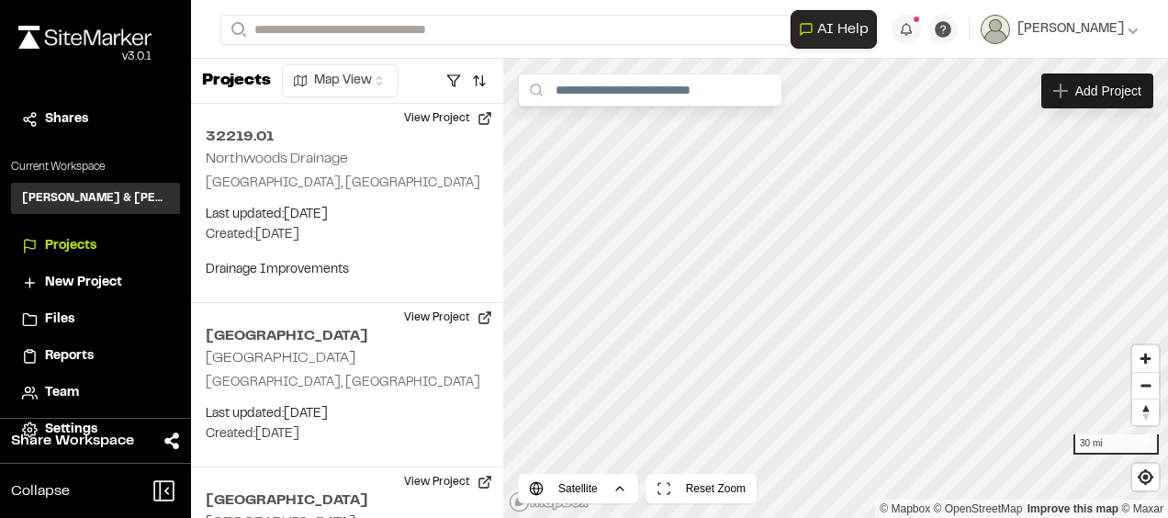
click at [365, 98] on p "032072.00 Port Royal Storage" at bounding box center [367, 98] width 270 height 22
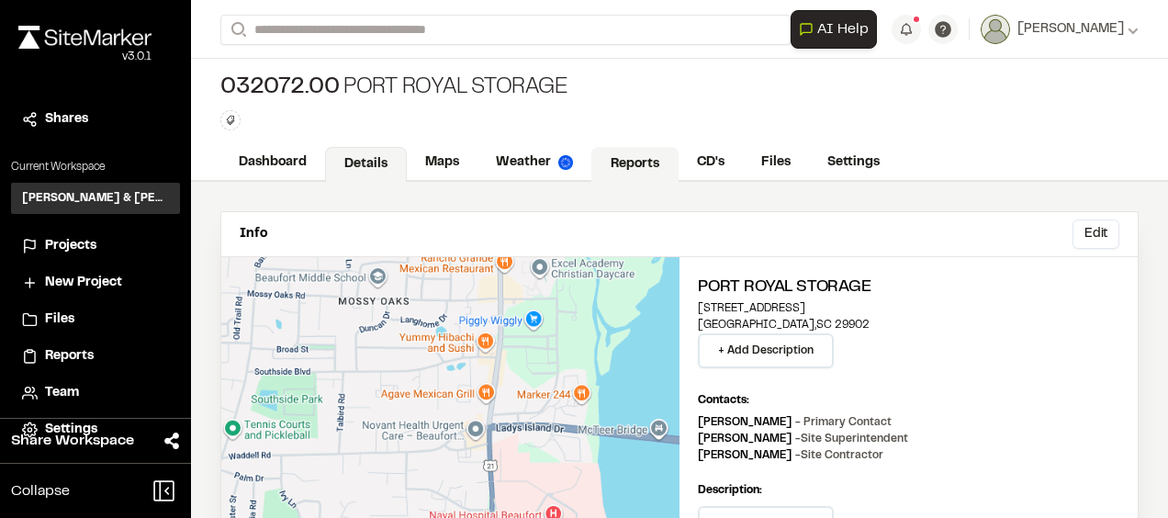
click at [617, 165] on link "Reports" at bounding box center [634, 164] width 87 height 35
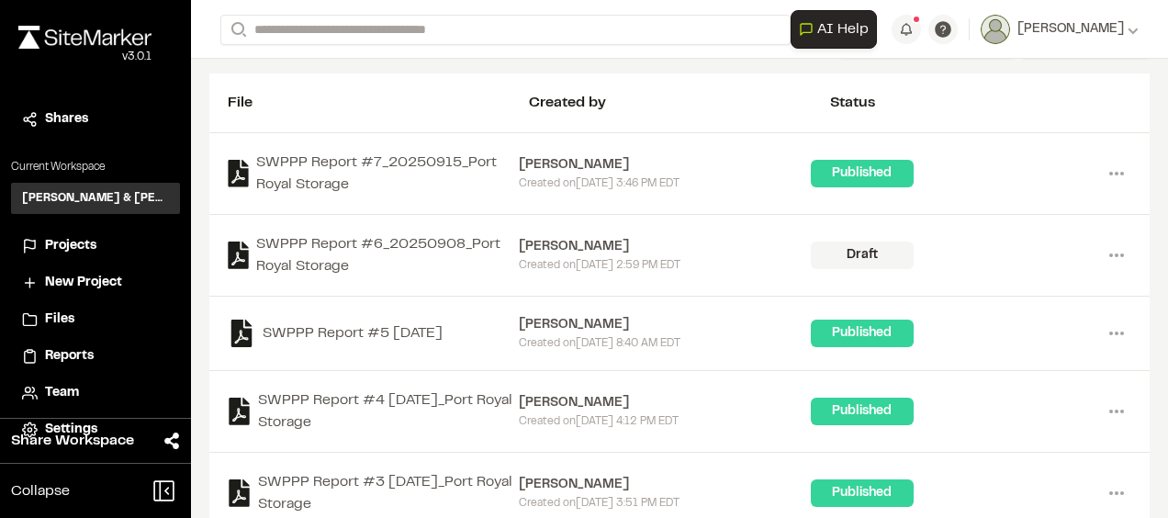
scroll to position [275, 0]
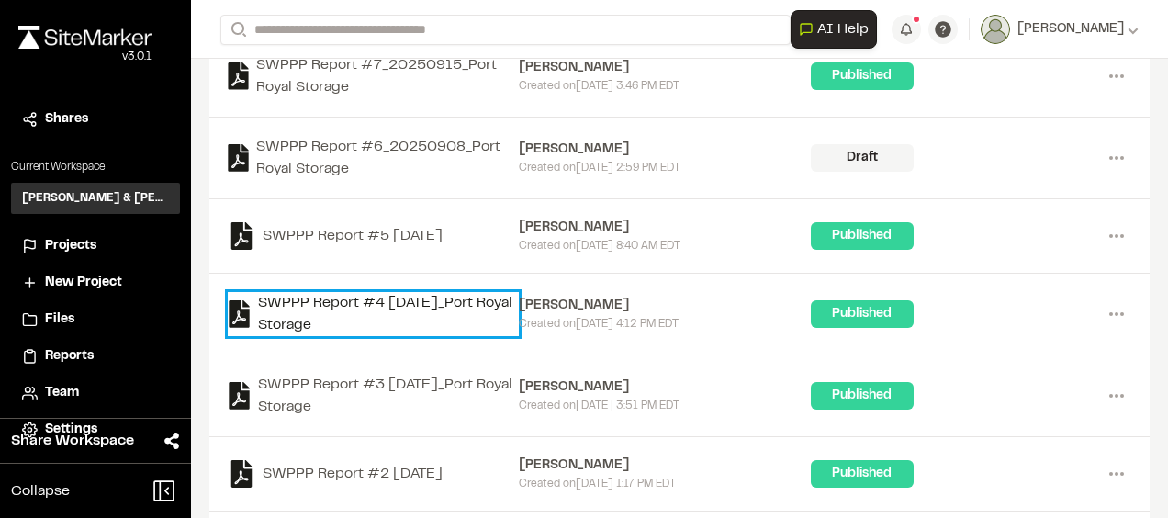
click at [421, 299] on link "SWPPP Report #4 2025-08-18_Port Royal Storage" at bounding box center [373, 314] width 291 height 44
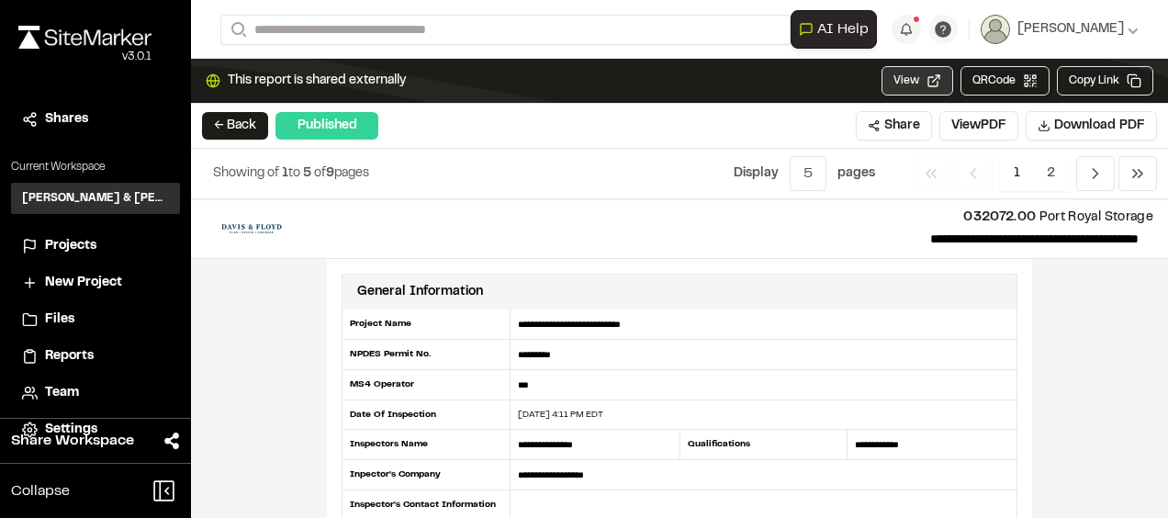
click at [913, 84] on button "View" at bounding box center [917, 80] width 72 height 29
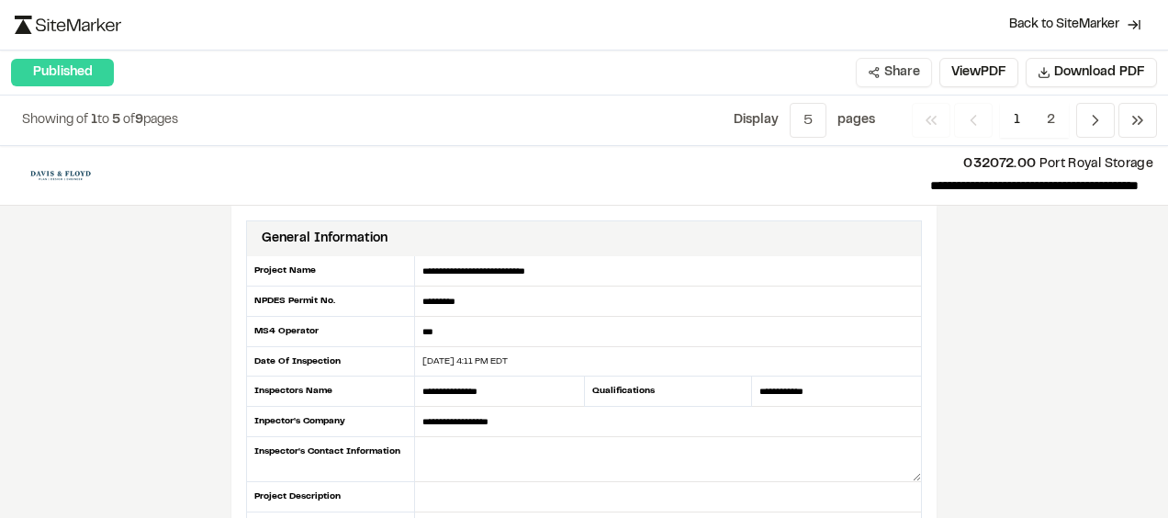
click at [896, 73] on button "Share" at bounding box center [894, 72] width 76 height 29
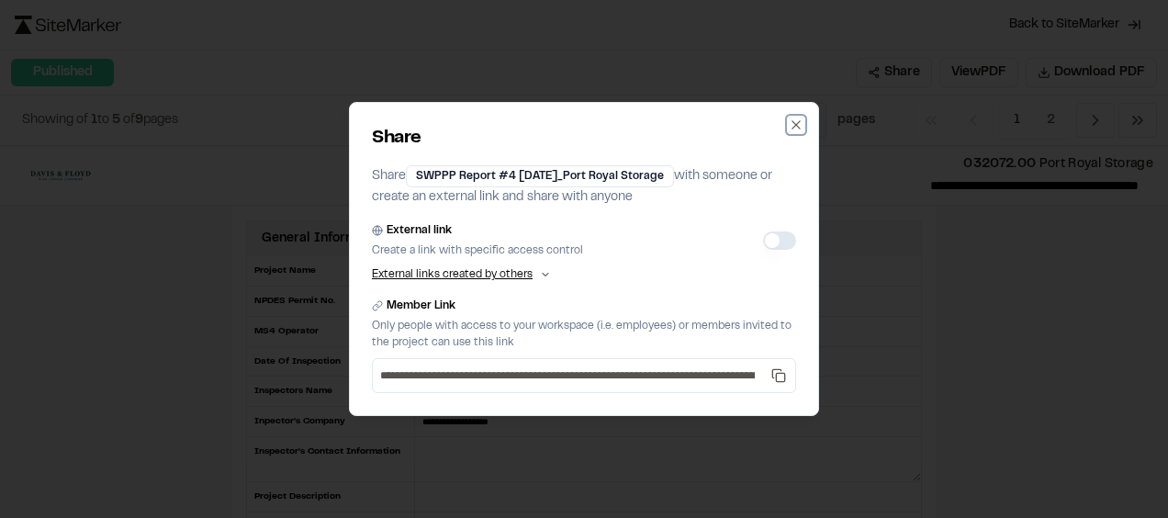
click at [795, 126] on icon "button" at bounding box center [796, 124] width 8 height 8
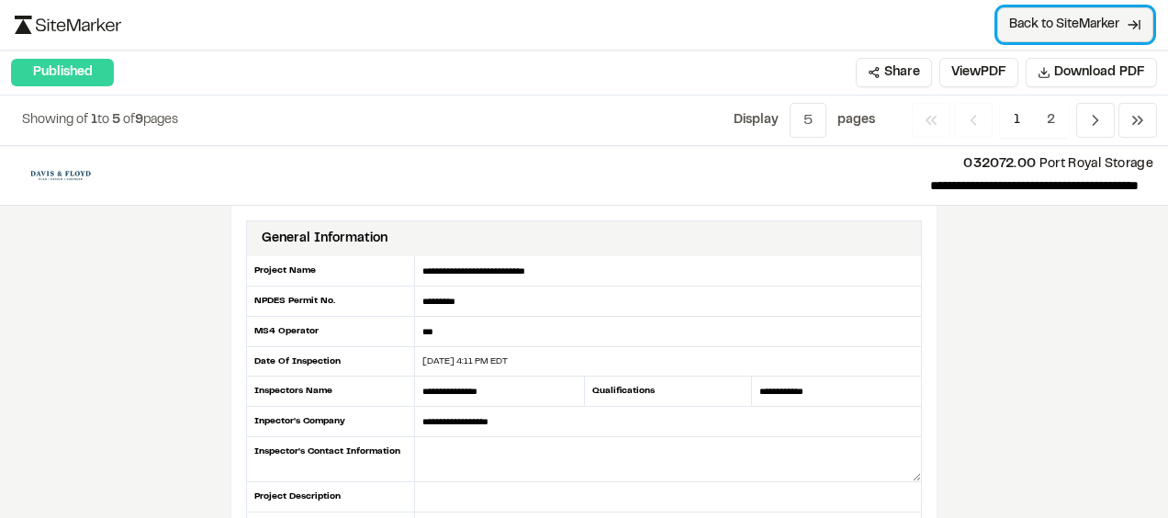
click at [1049, 24] on span "Back to SiteMarker" at bounding box center [1064, 25] width 110 height 18
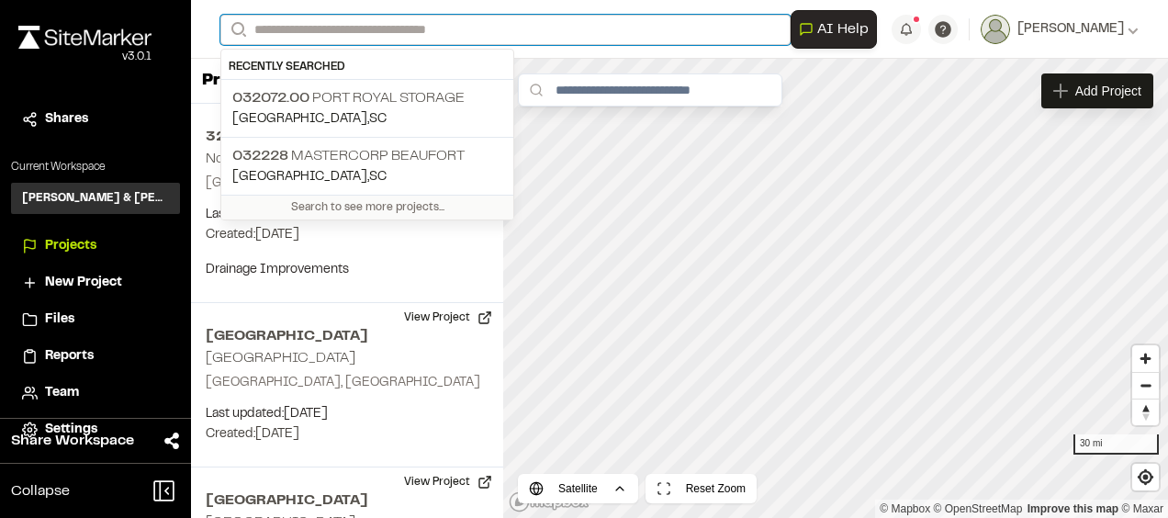
click at [351, 33] on input "Search" at bounding box center [505, 30] width 570 height 30
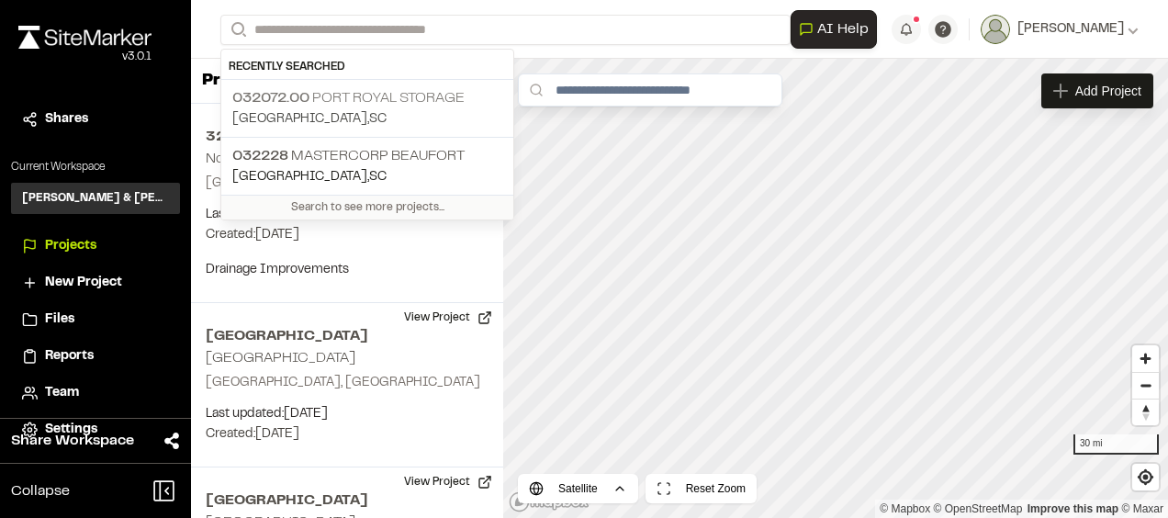
click at [358, 99] on p "032072.00 Port Royal Storage" at bounding box center [367, 98] width 270 height 22
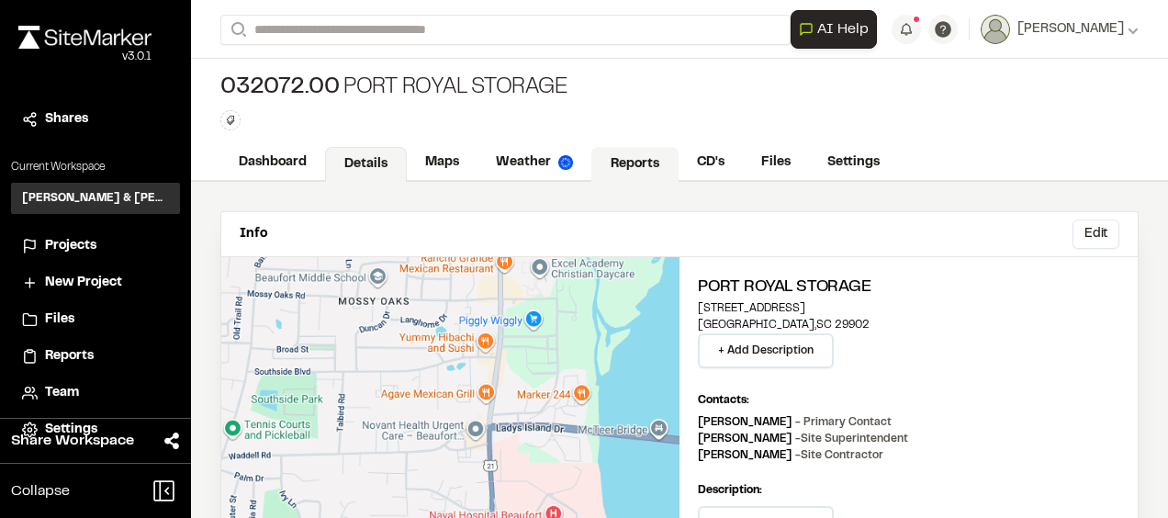
click at [646, 163] on link "Reports" at bounding box center [634, 164] width 87 height 35
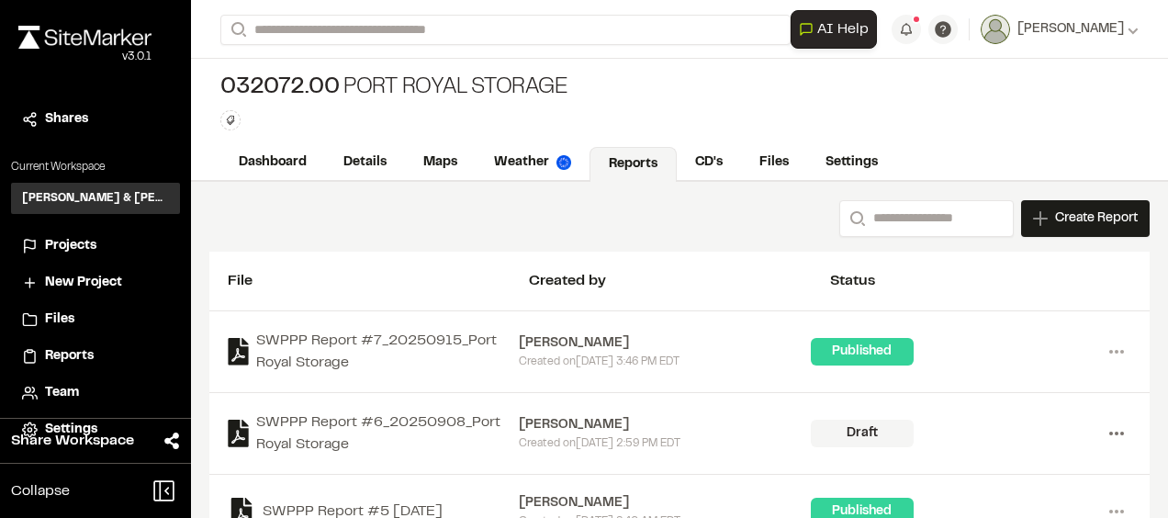
click at [1110, 430] on icon at bounding box center [1116, 433] width 29 height 29
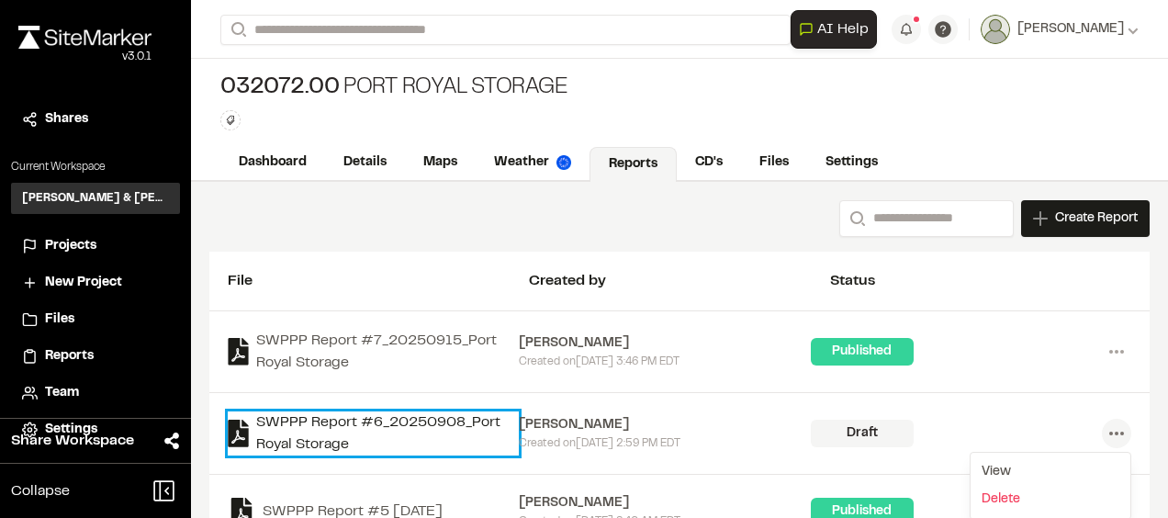
click at [428, 414] on link "SWPPP Report #6_20250908_Port Royal Storage" at bounding box center [373, 433] width 291 height 44
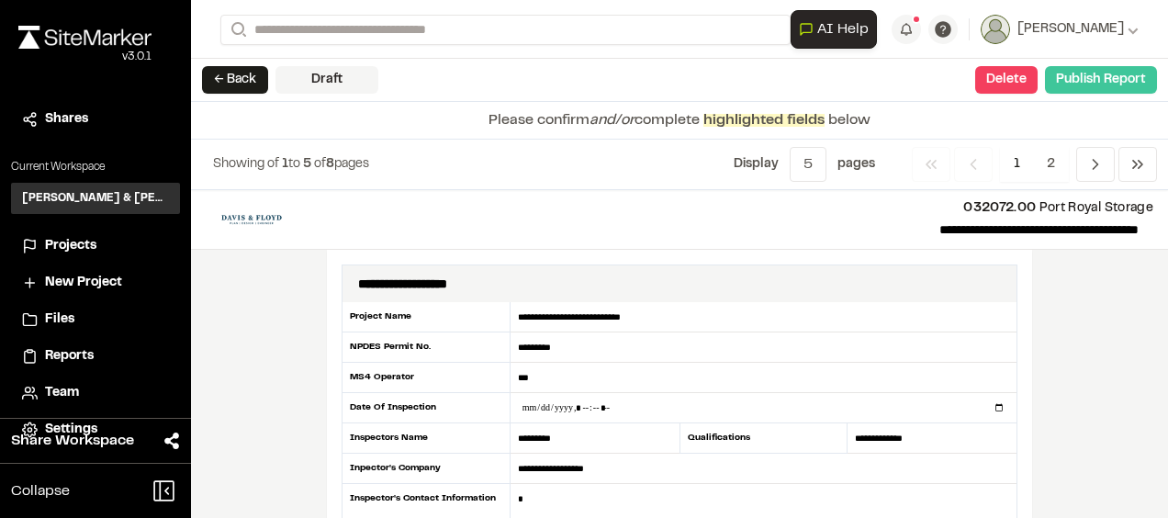
click at [1123, 75] on button "Publish Report" at bounding box center [1101, 80] width 112 height 28
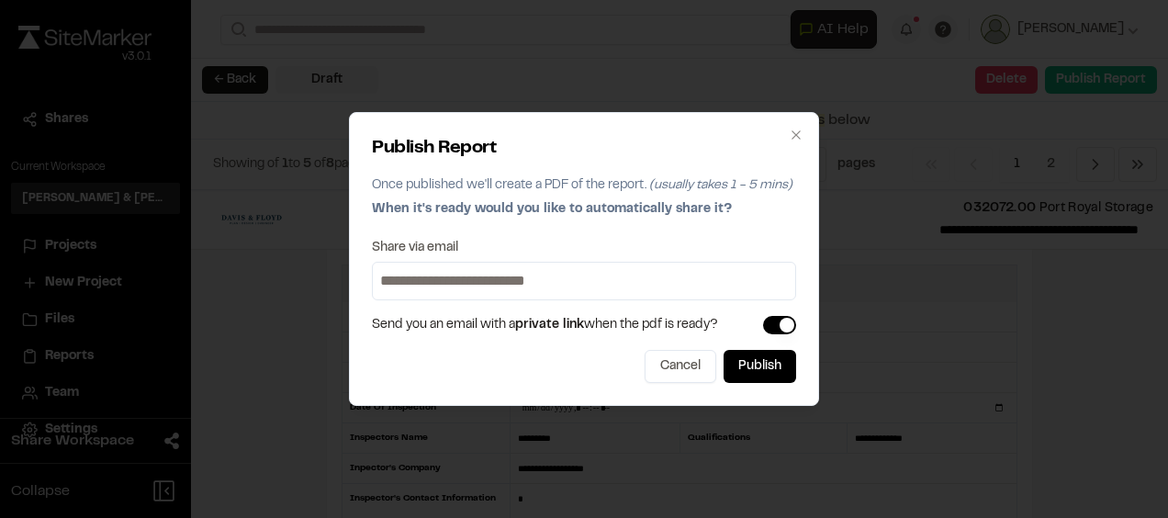
click at [556, 283] on input at bounding box center [583, 280] width 415 height 29
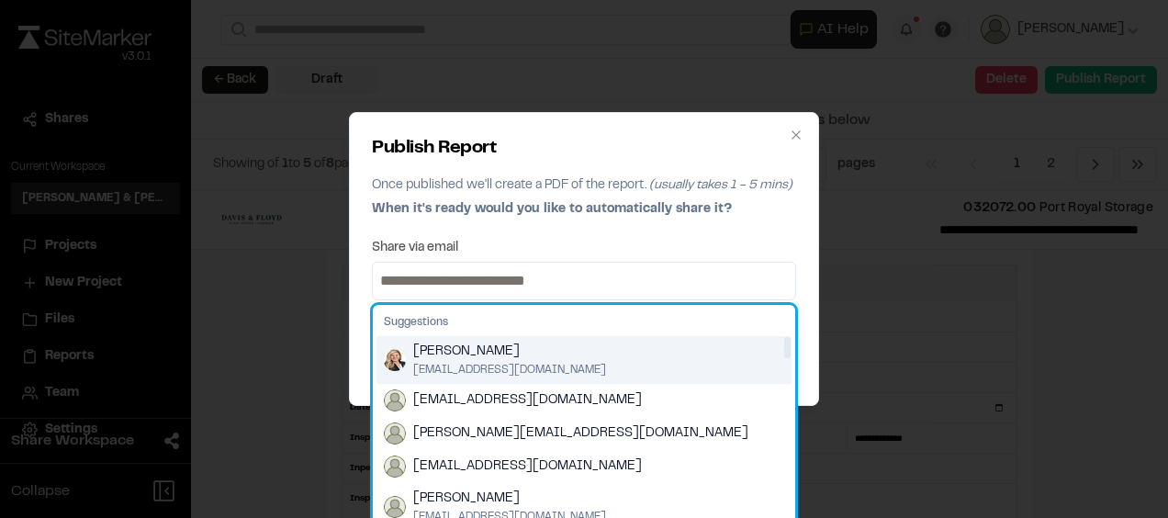
click at [538, 362] on span "esanders@davisfloyd.com" at bounding box center [509, 370] width 193 height 17
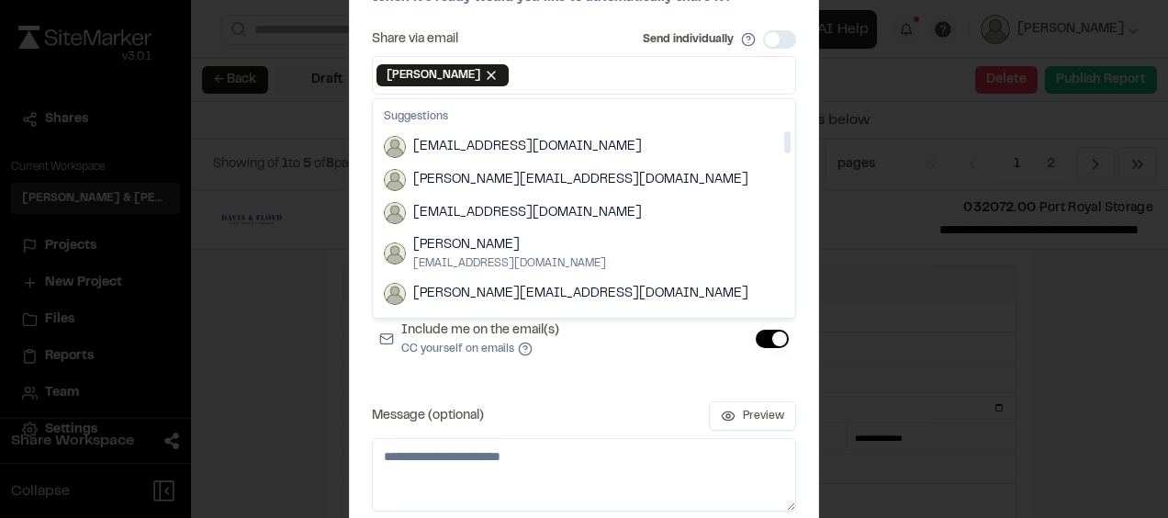
click at [622, 380] on div "Share via email Send individually Elizabeth Sanders Remove Elizabeth Sanders Su…" at bounding box center [584, 270] width 424 height 481
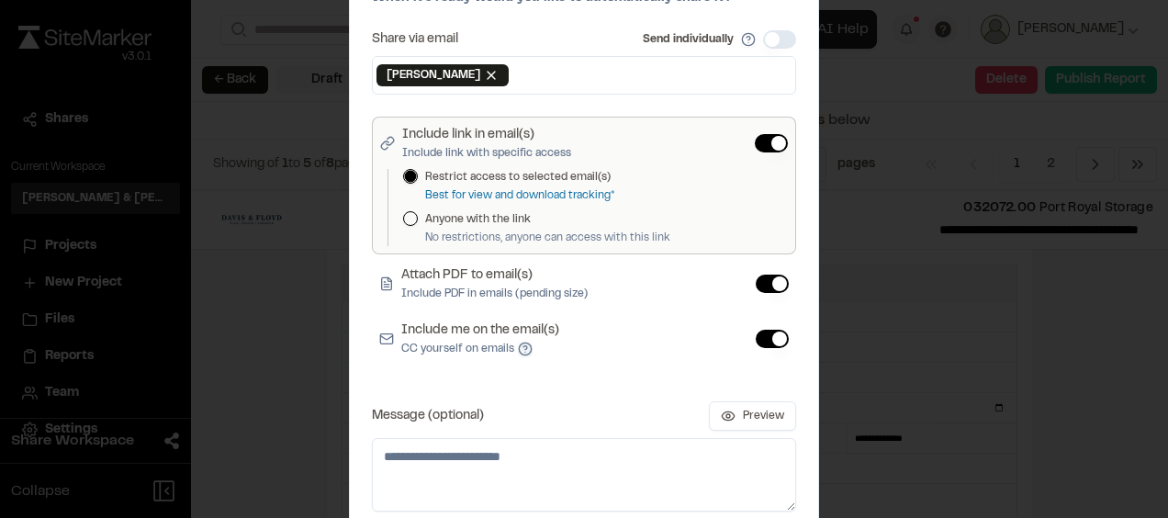
click at [518, 345] on button "Include me on the email(s) CC yourself on emails" at bounding box center [525, 349] width 15 height 15
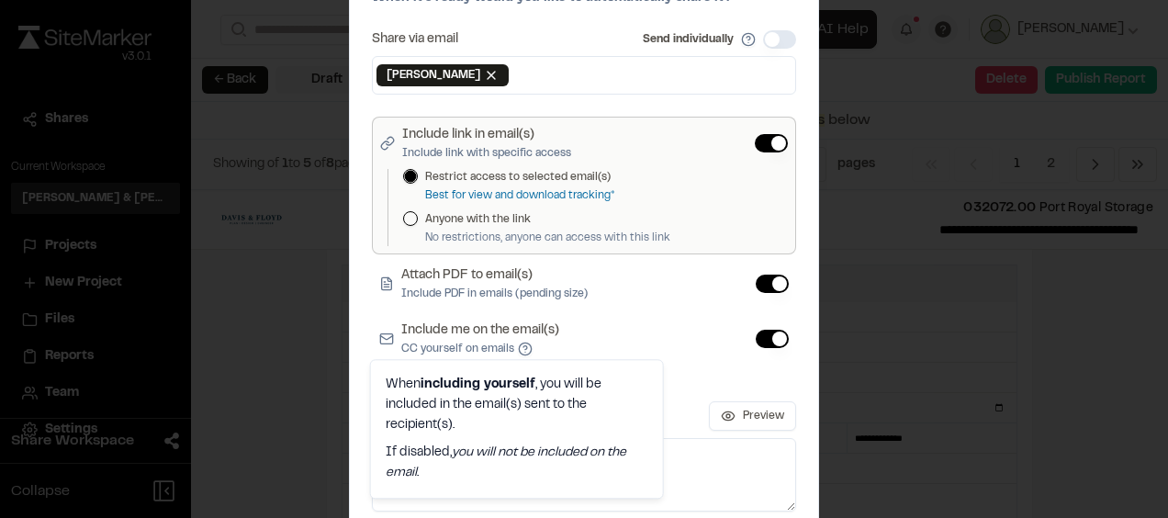
click at [694, 354] on div "Include me on the email(s) CC yourself on emails" at bounding box center [584, 338] width 424 height 51
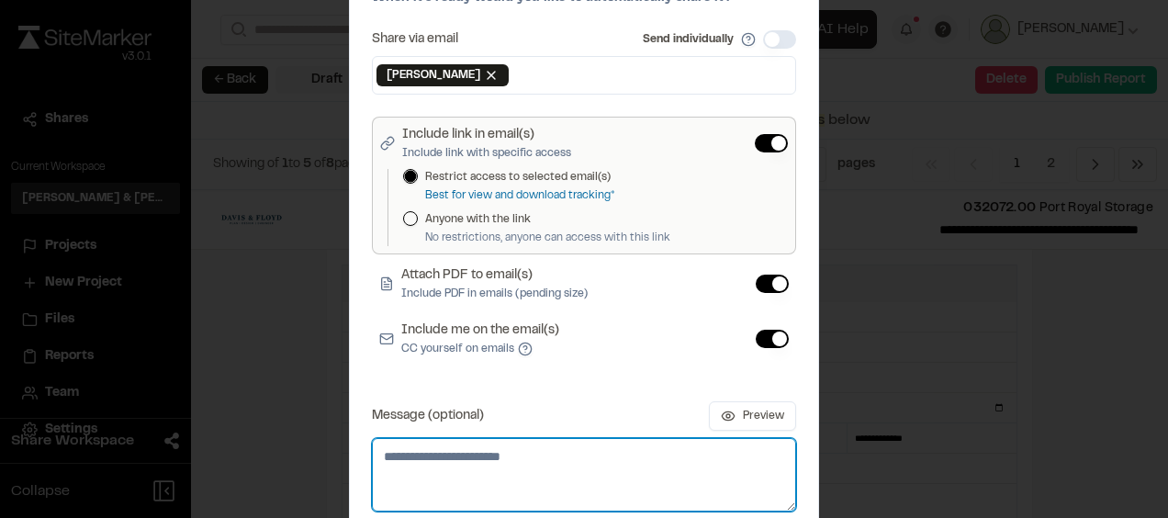
click at [504, 461] on textarea "Message (optional)" at bounding box center [584, 474] width 424 height 73
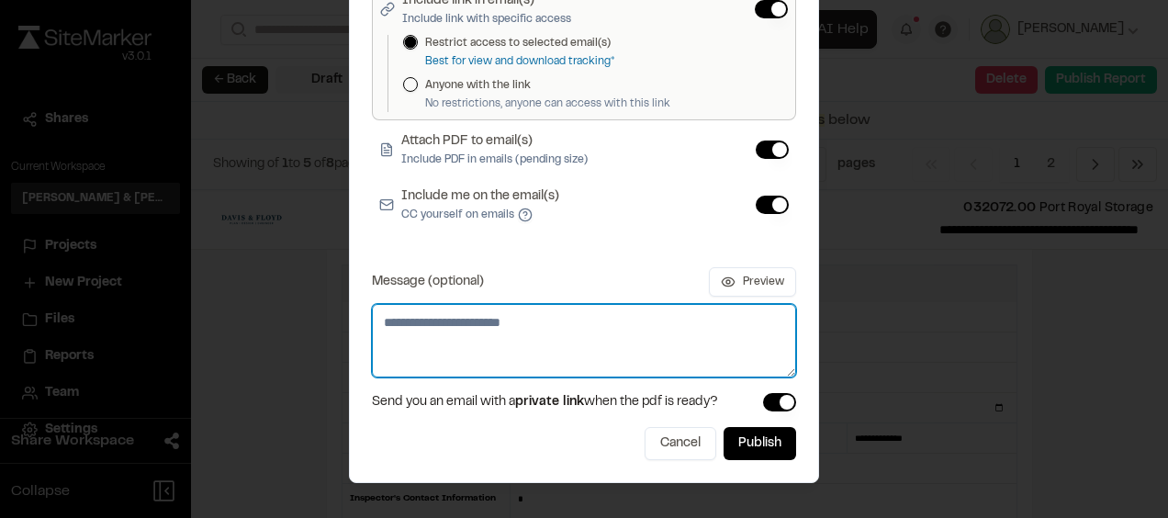
scroll to position [135, 0]
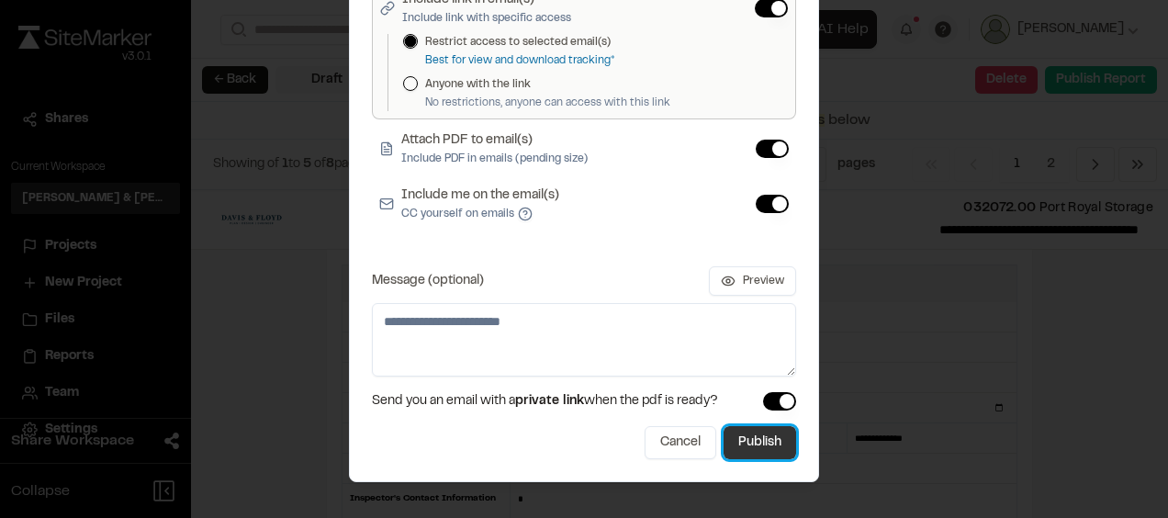
click at [749, 444] on button "Publish" at bounding box center [760, 442] width 73 height 33
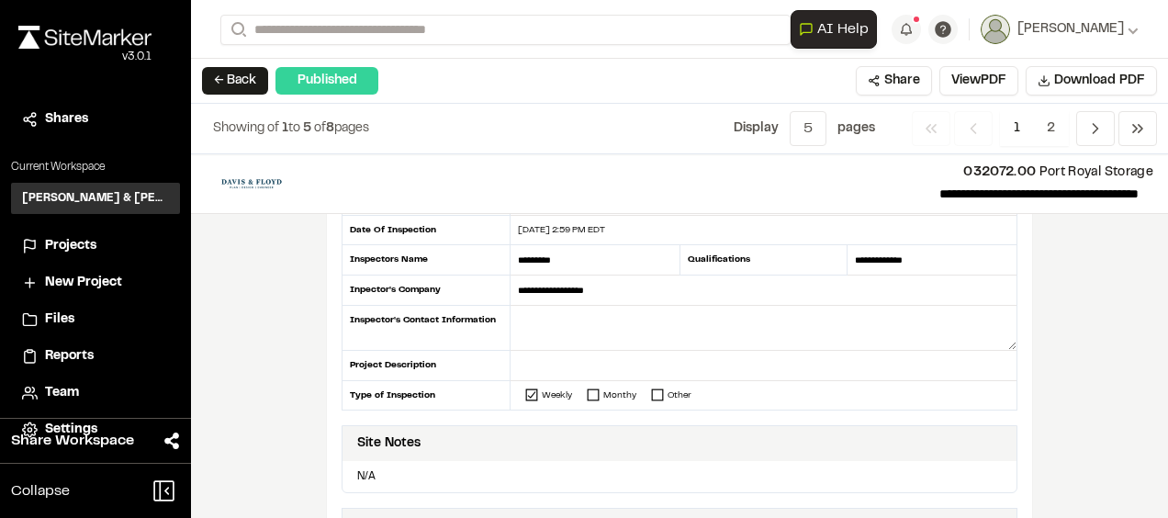
scroll to position [0, 0]
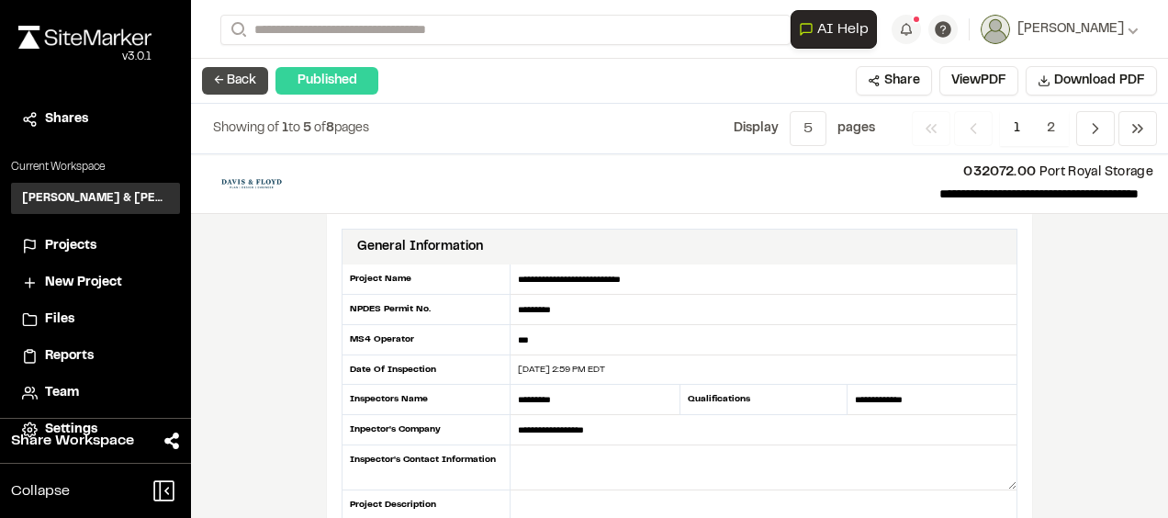
click at [241, 81] on button "← Back" at bounding box center [235, 81] width 66 height 28
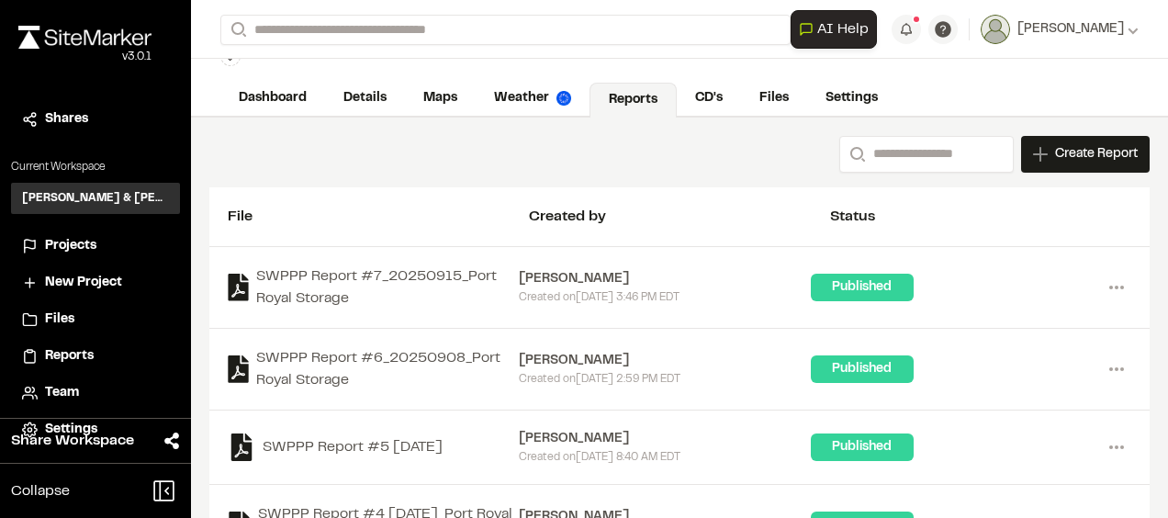
scroll to position [92, 0]
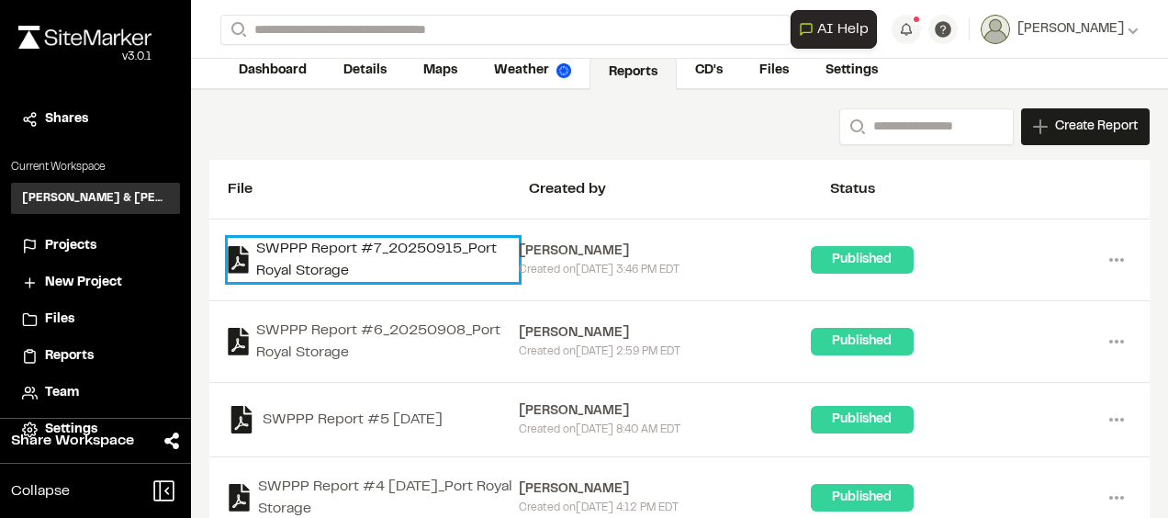
click at [462, 248] on link "SWPPP Report #7_20250915_Port Royal Storage" at bounding box center [373, 260] width 291 height 44
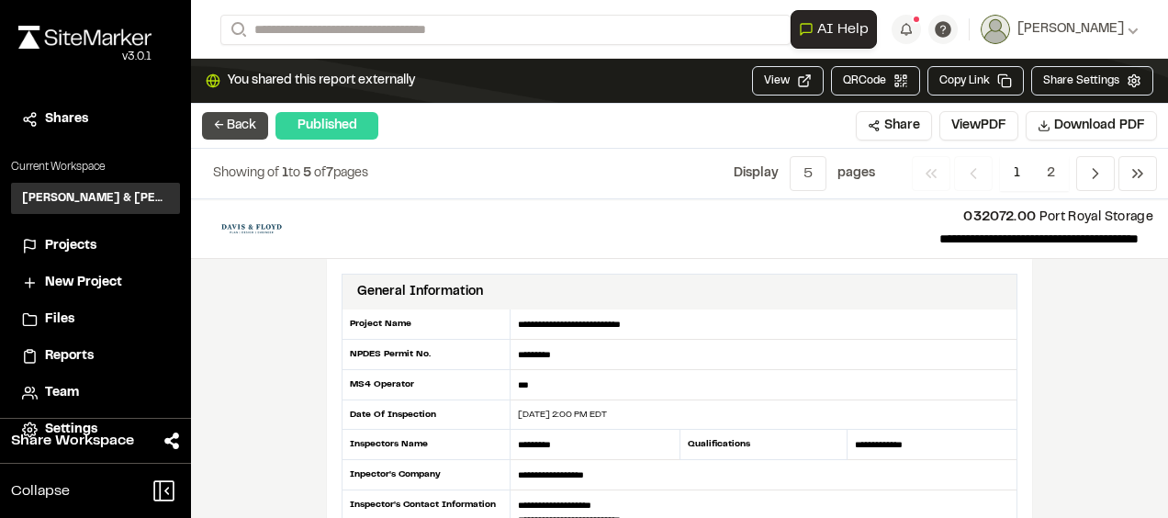
click at [233, 129] on button "← Back" at bounding box center [235, 126] width 66 height 28
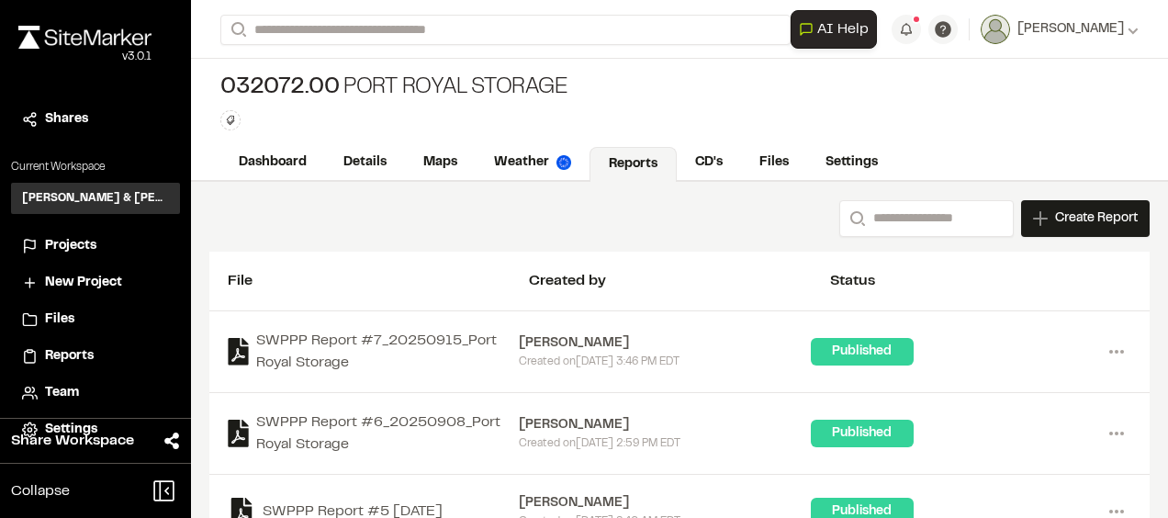
click at [378, 203] on div "Search Create Report New Report | 032072.00 Port Royal Storage What type of Rep…" at bounding box center [679, 218] width 940 height 37
click at [633, 161] on link "Reports" at bounding box center [633, 164] width 87 height 35
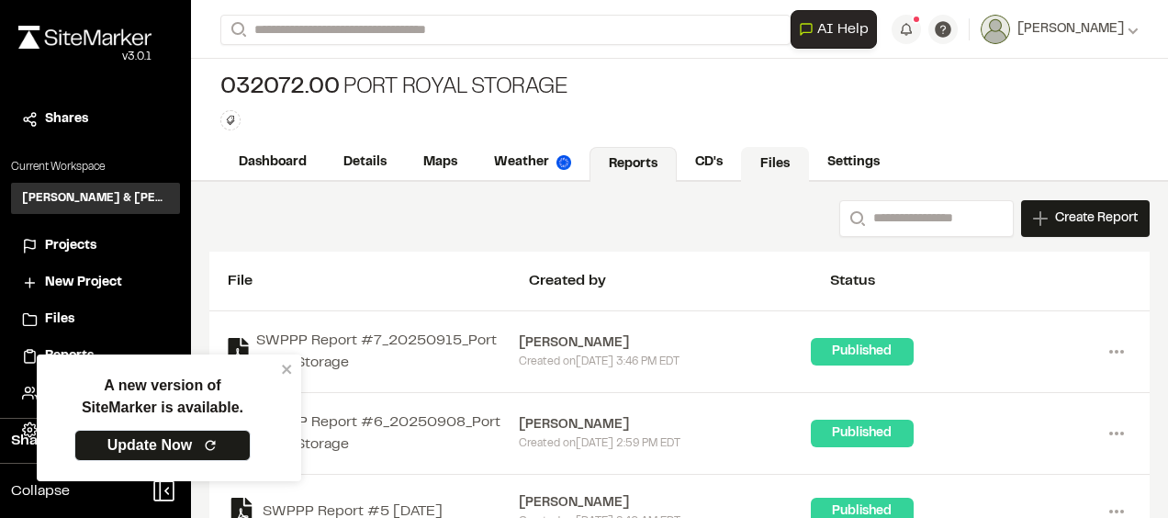
click at [771, 163] on link "Files" at bounding box center [775, 164] width 68 height 35
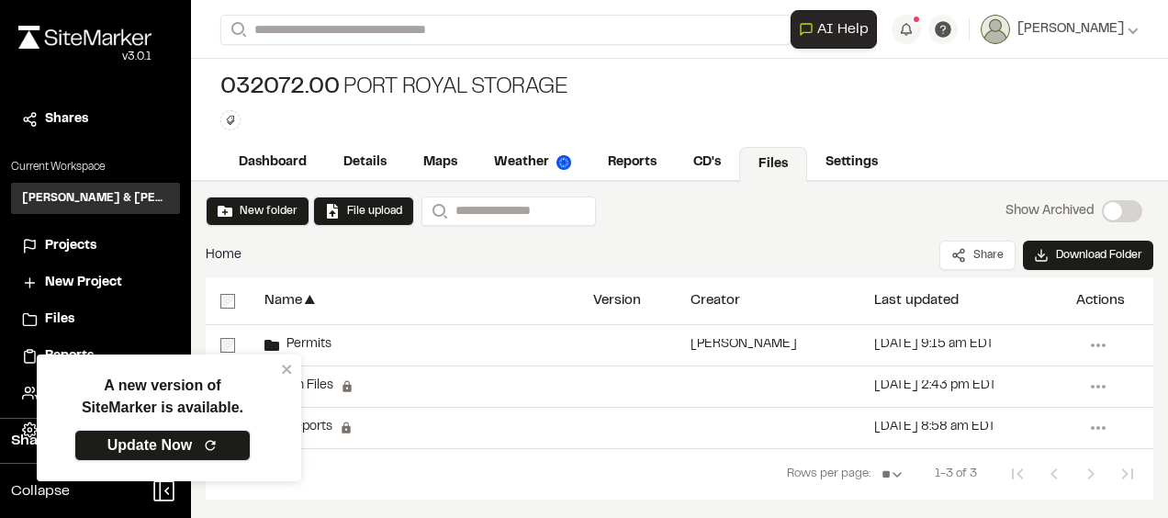
click at [185, 444] on link "Update Now" at bounding box center [162, 445] width 176 height 31
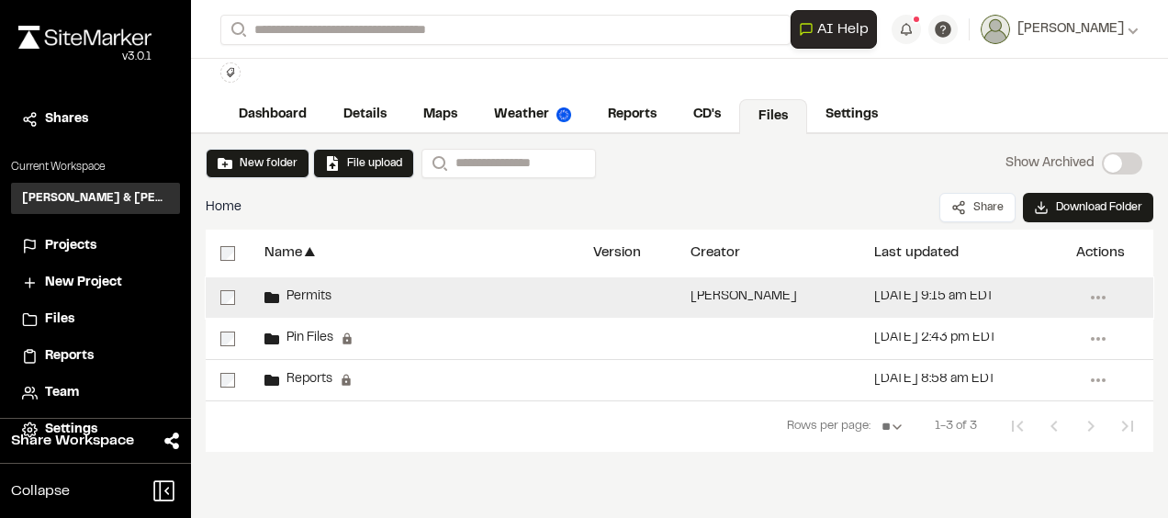
click at [291, 302] on div "Permits" at bounding box center [297, 297] width 67 height 15
click at [312, 292] on span "Permits" at bounding box center [305, 297] width 52 height 12
click at [305, 297] on span "Permits" at bounding box center [305, 297] width 52 height 12
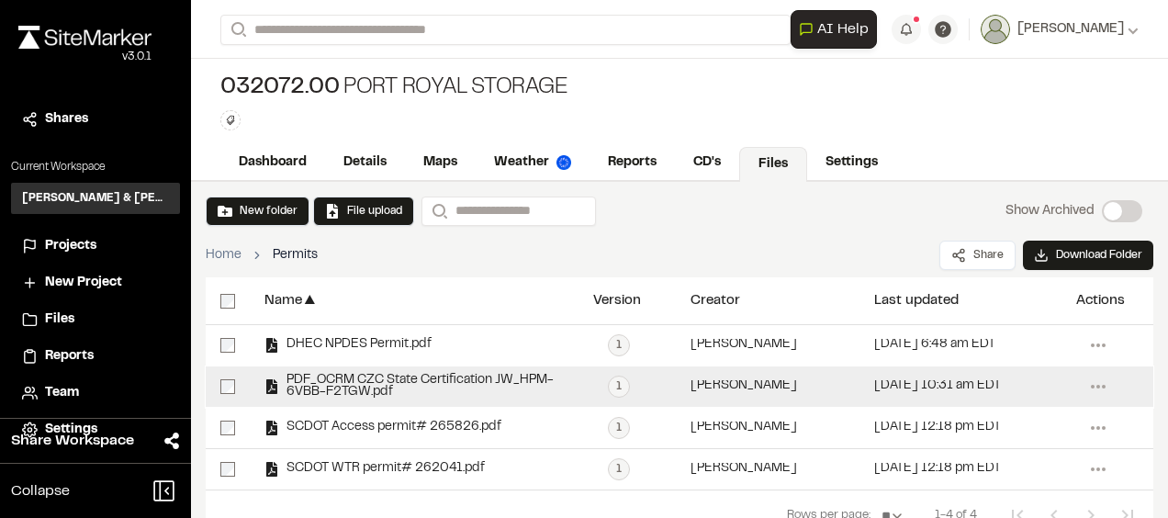
scroll to position [48, 0]
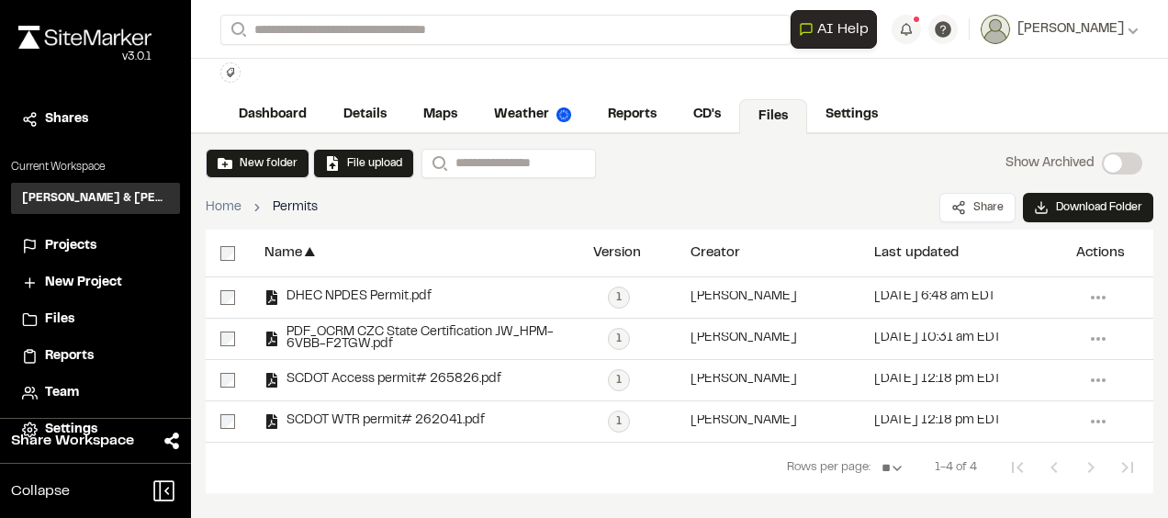
click at [64, 237] on span "Projects" at bounding box center [70, 246] width 51 height 20
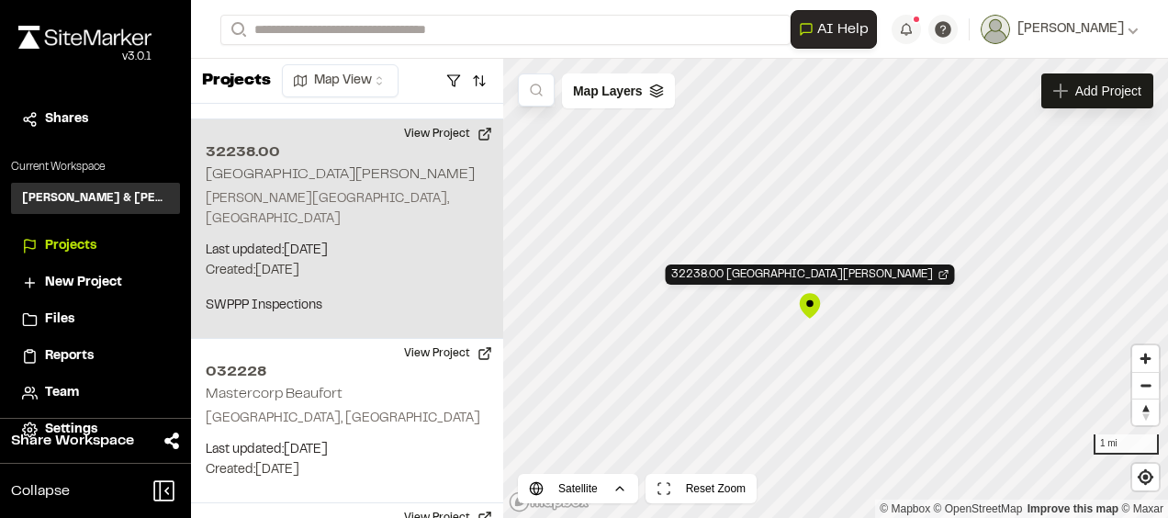
scroll to position [4195, 0]
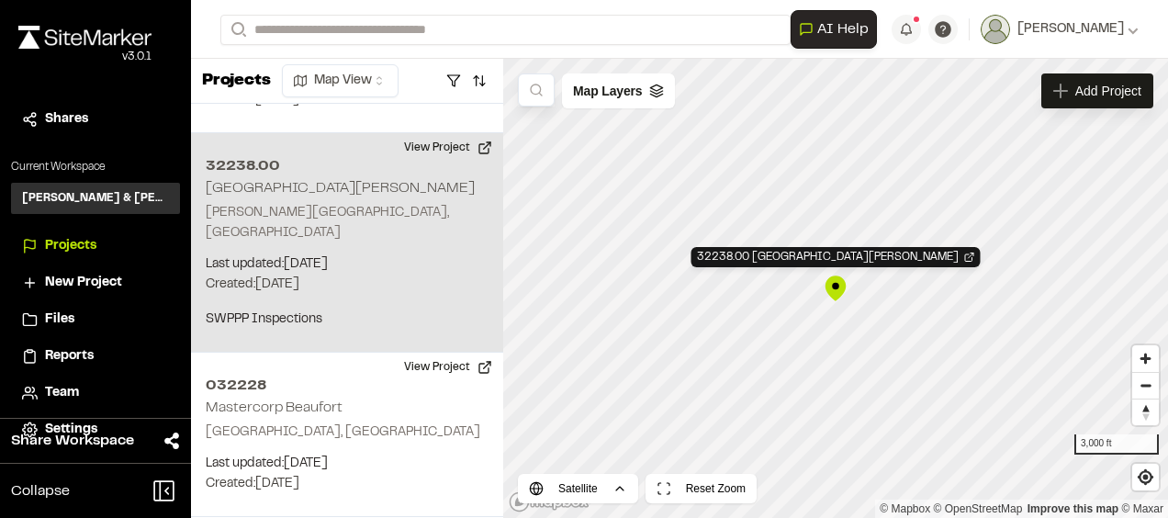
click at [839, 291] on div "32238.00 [GEOGRAPHIC_DATA][PERSON_NAME]" at bounding box center [836, 289] width 28 height 28
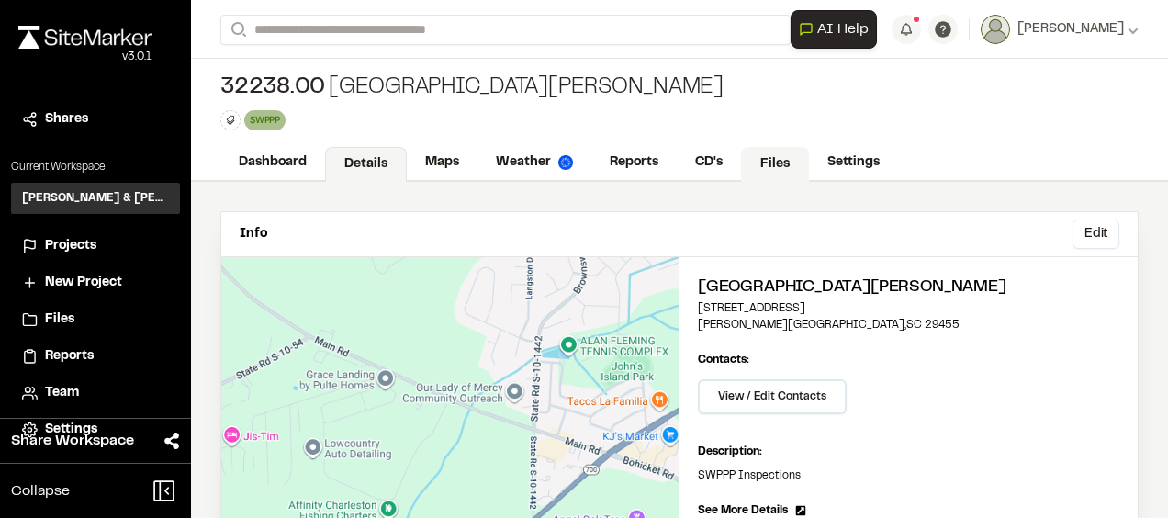
click at [797, 163] on link "Files" at bounding box center [775, 164] width 68 height 35
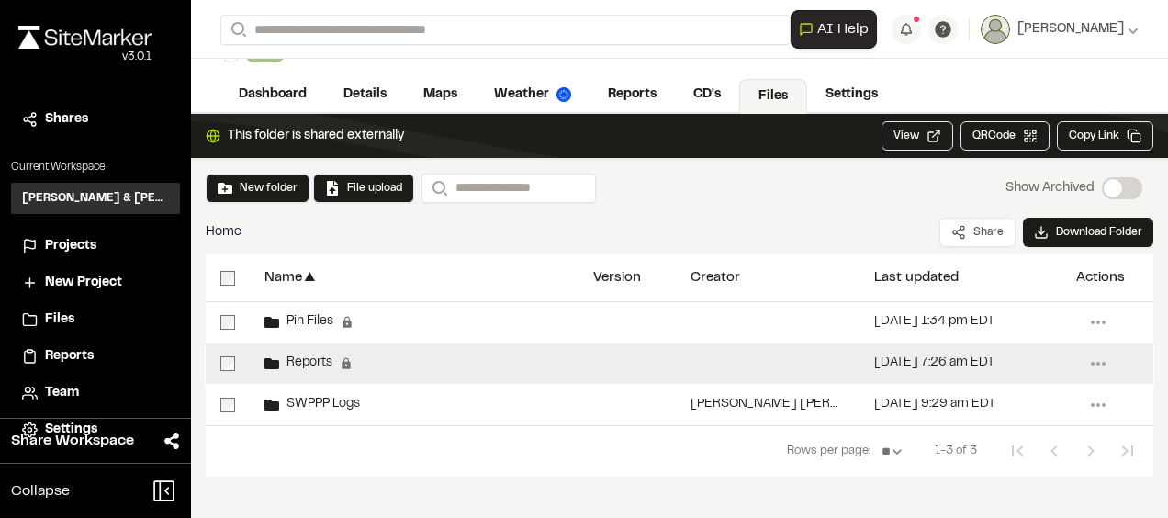
scroll to position [92, 0]
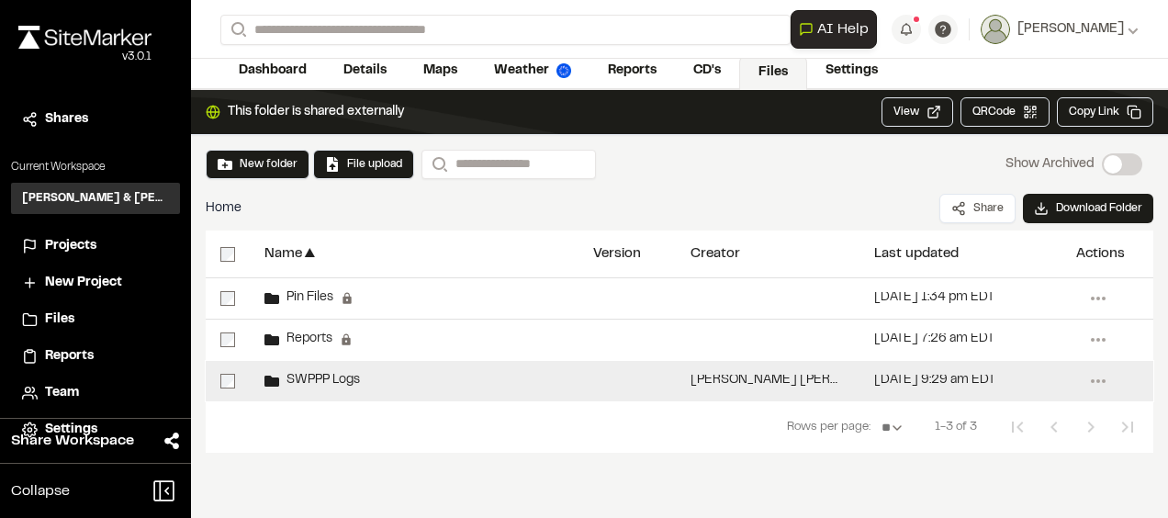
click at [288, 380] on span "SWPPP Logs" at bounding box center [319, 381] width 81 height 12
click at [322, 380] on span "SWPPP Logs" at bounding box center [319, 381] width 81 height 12
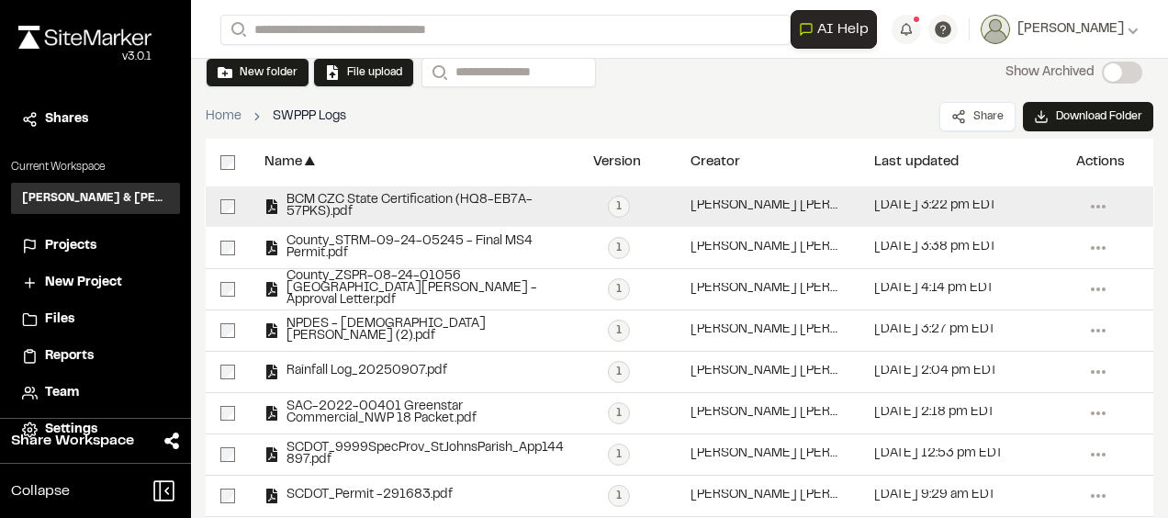
scroll to position [275, 0]
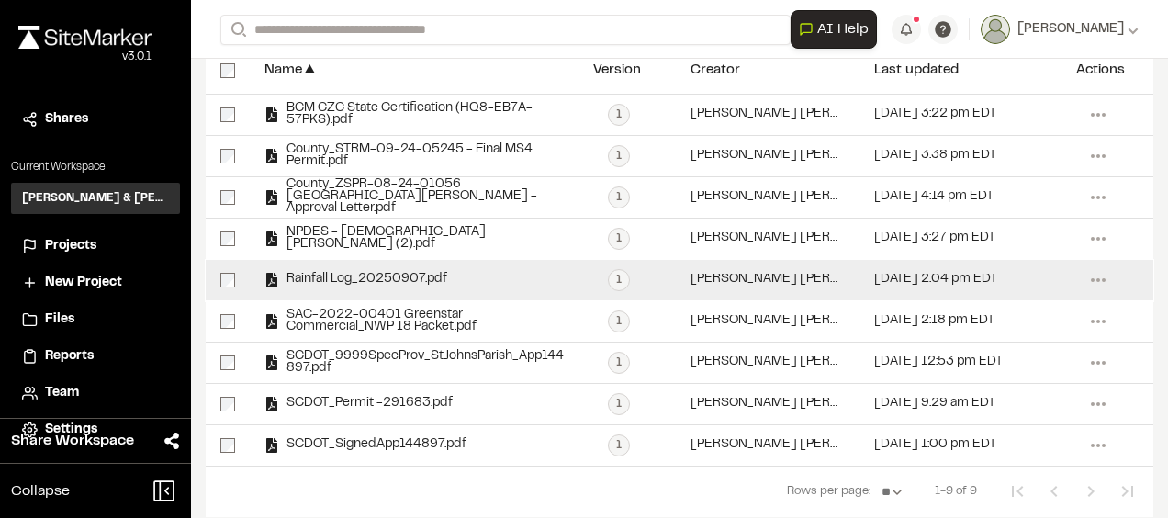
click at [358, 283] on span "Rainfall Log_20250907.pdf" at bounding box center [363, 280] width 168 height 12
click at [393, 277] on span "Rainfall Log_20250907.pdf" at bounding box center [363, 280] width 168 height 12
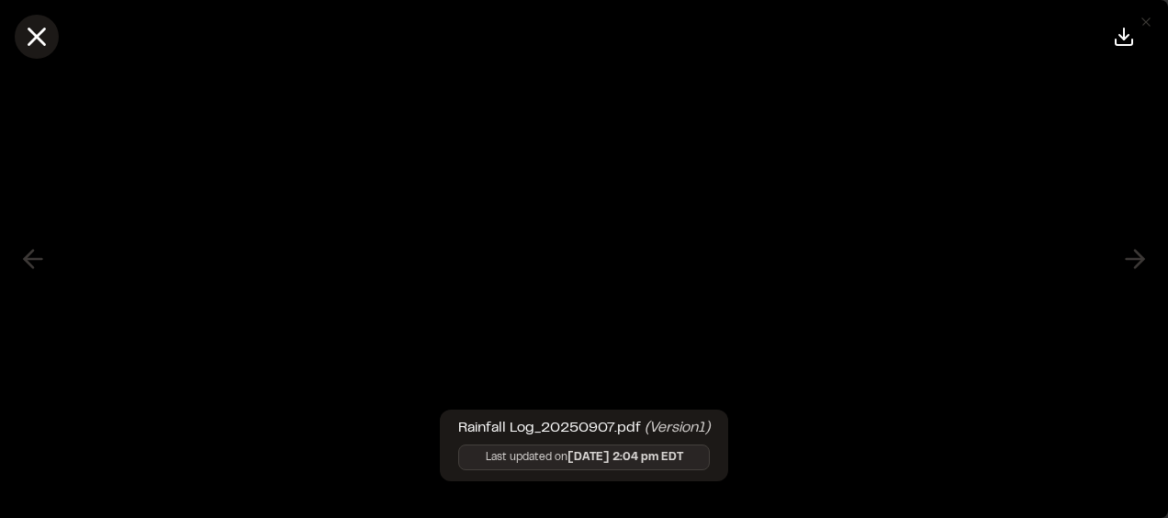
click at [39, 36] on line at bounding box center [37, 37] width 16 height 16
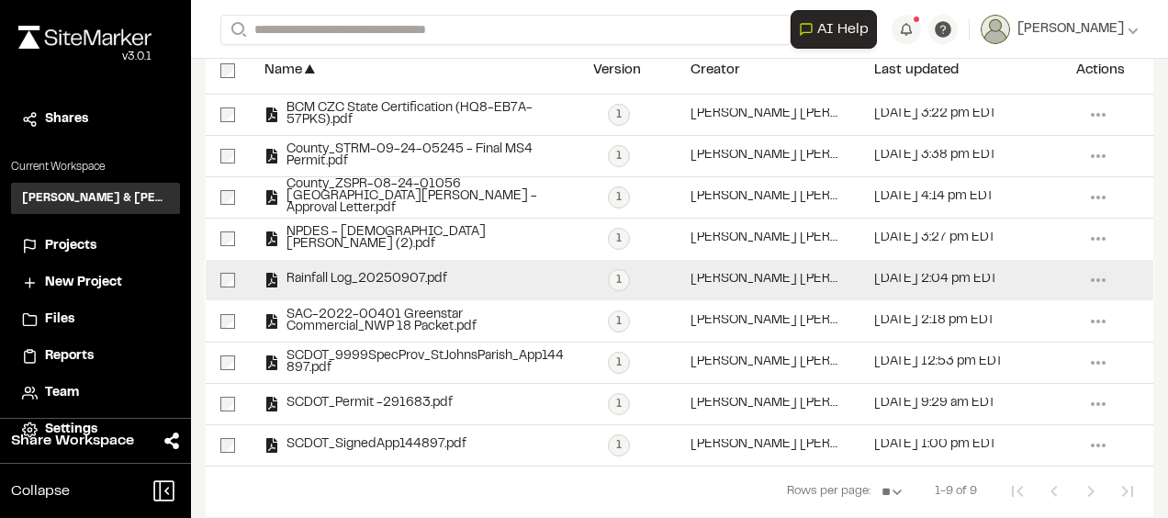
click at [422, 277] on span "Rainfall Log_20250907.pdf" at bounding box center [363, 280] width 168 height 12
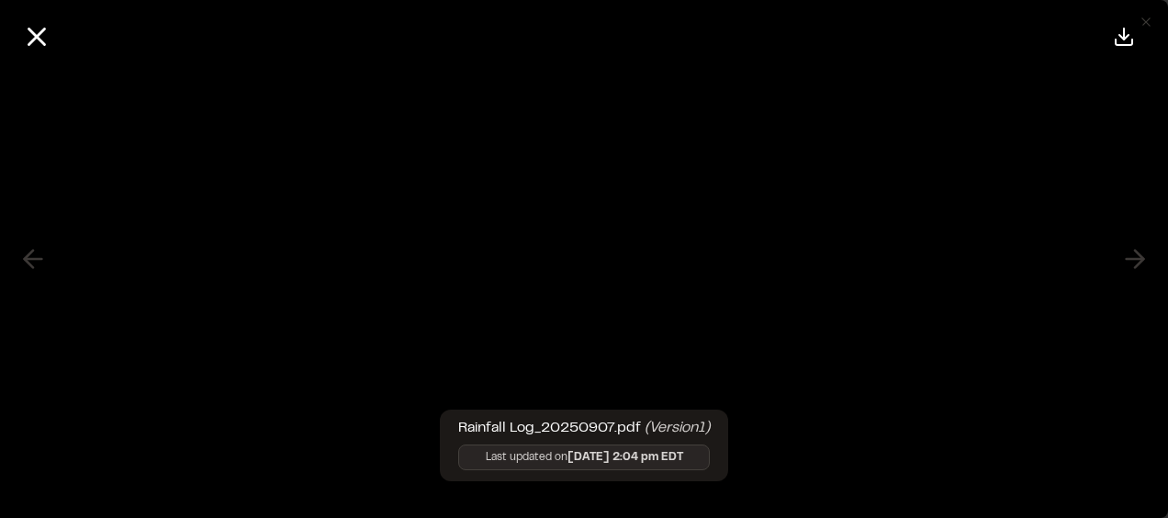
click at [1146, 22] on div at bounding box center [1127, 37] width 51 height 44
click at [29, 35] on icon at bounding box center [36, 36] width 31 height 31
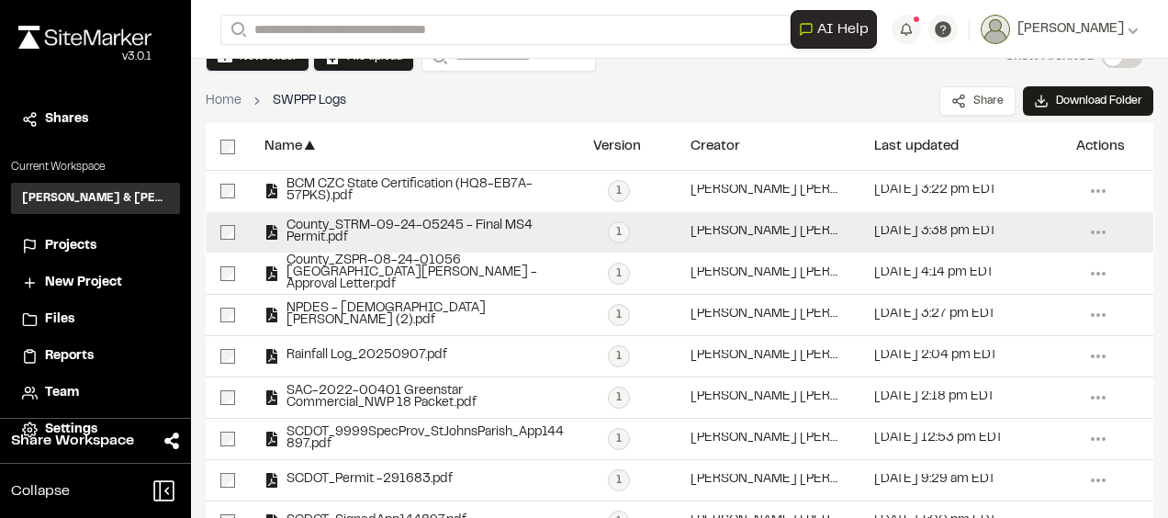
scroll to position [184, 0]
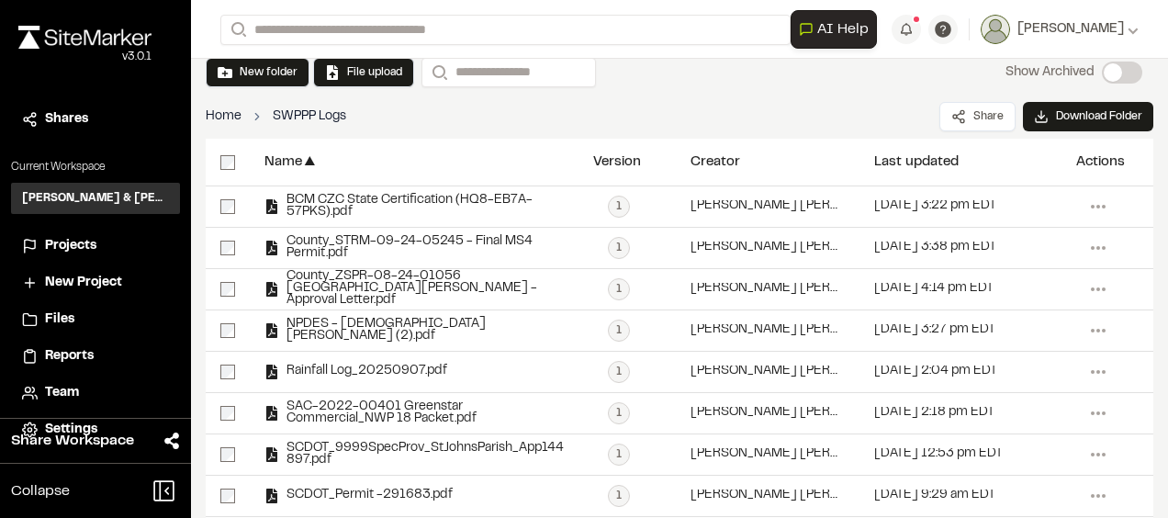
click at [218, 110] on link "Home" at bounding box center [224, 117] width 36 height 20
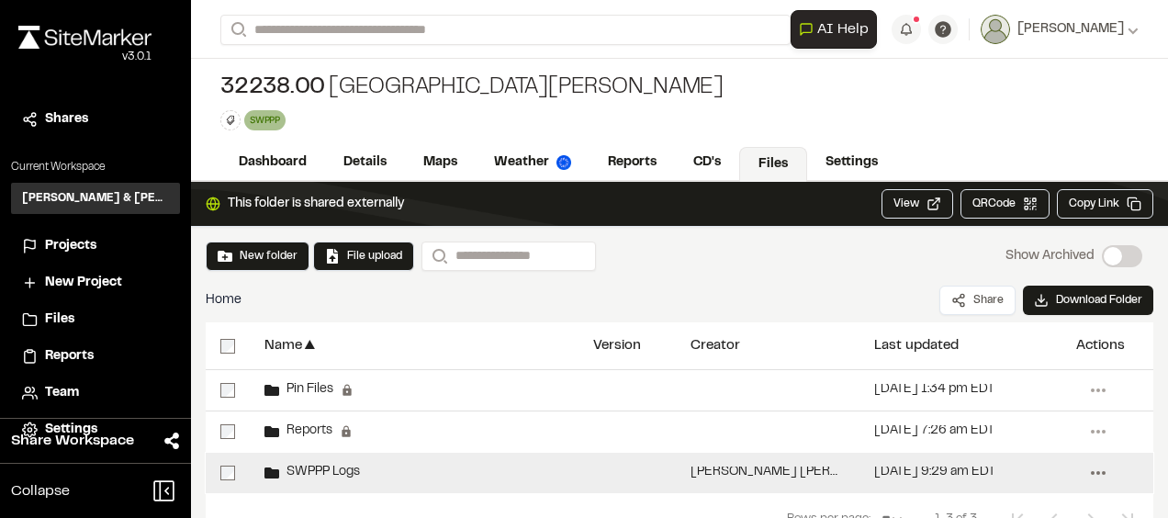
click at [1093, 475] on icon at bounding box center [1098, 472] width 29 height 29
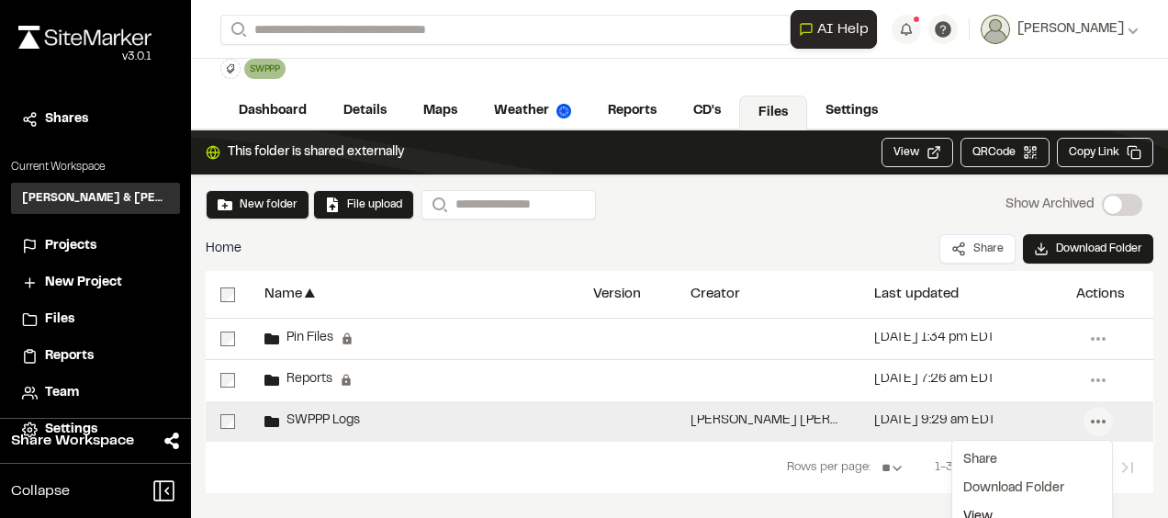
scroll to position [92, 0]
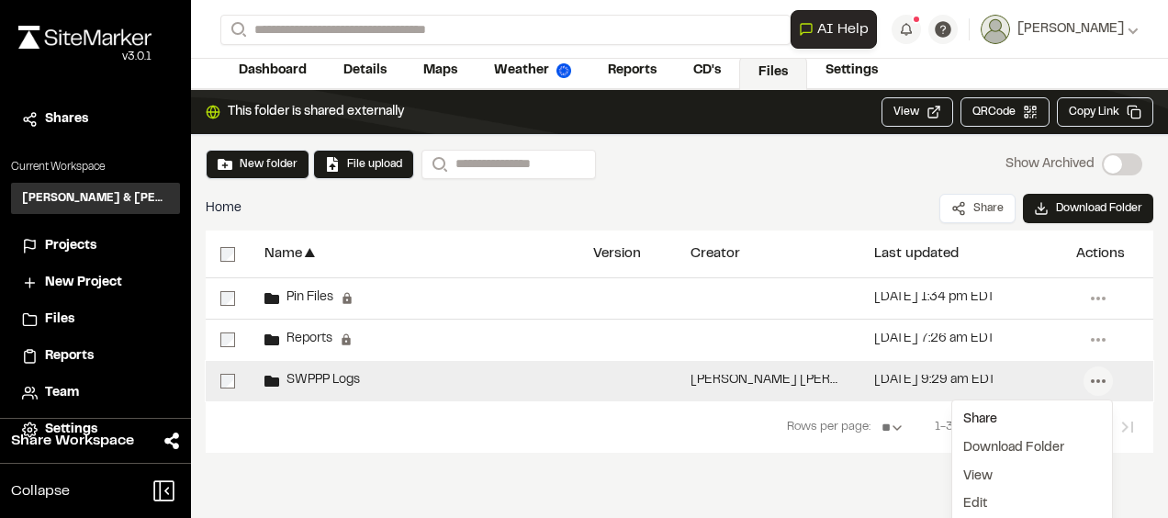
click at [971, 418] on div "Share" at bounding box center [1032, 420] width 160 height 28
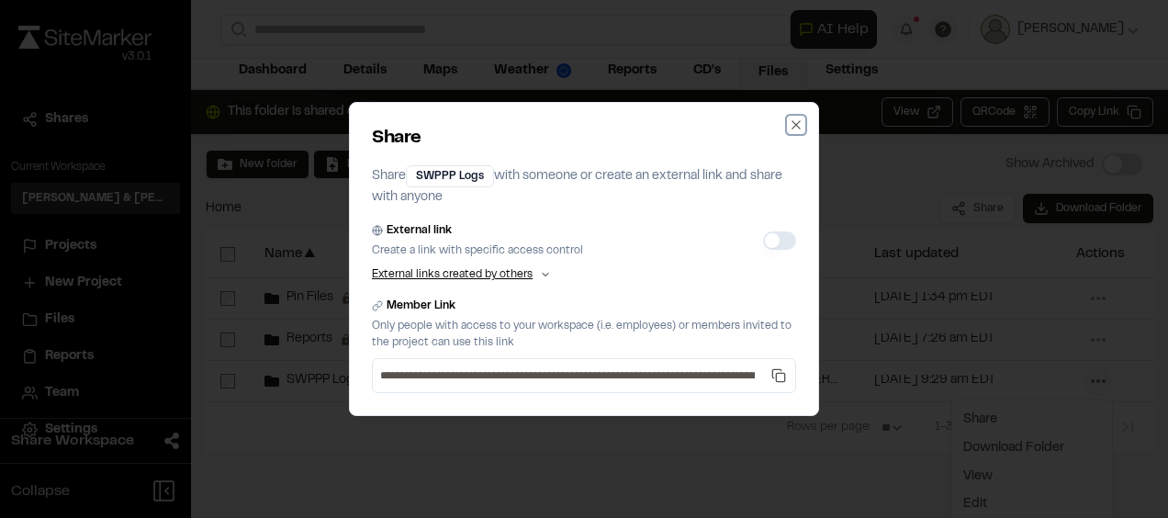
click at [797, 120] on icon "button" at bounding box center [796, 125] width 15 height 15
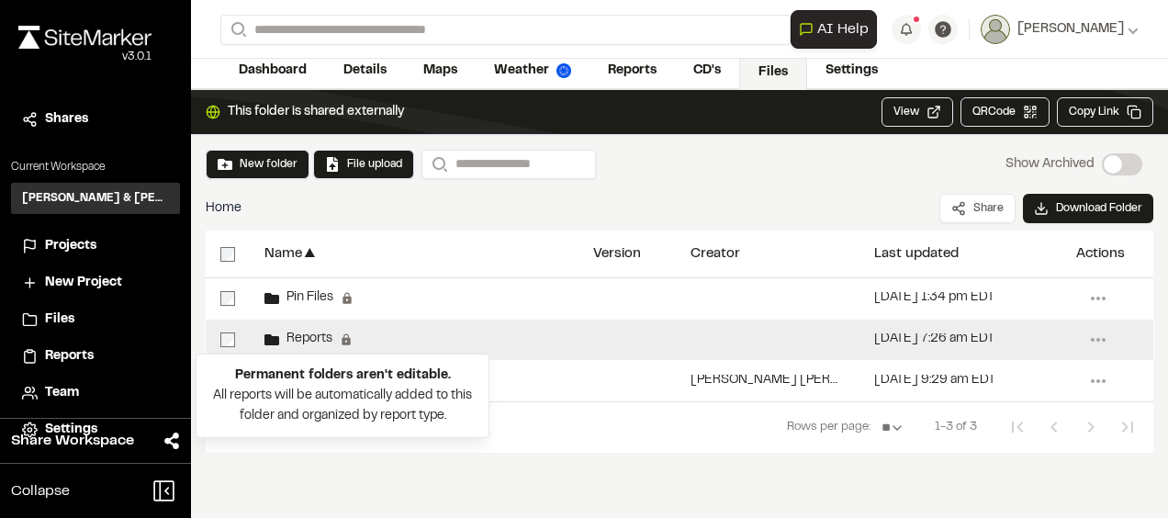
click at [319, 372] on strong "Permanent folders aren't editable." at bounding box center [343, 375] width 216 height 11
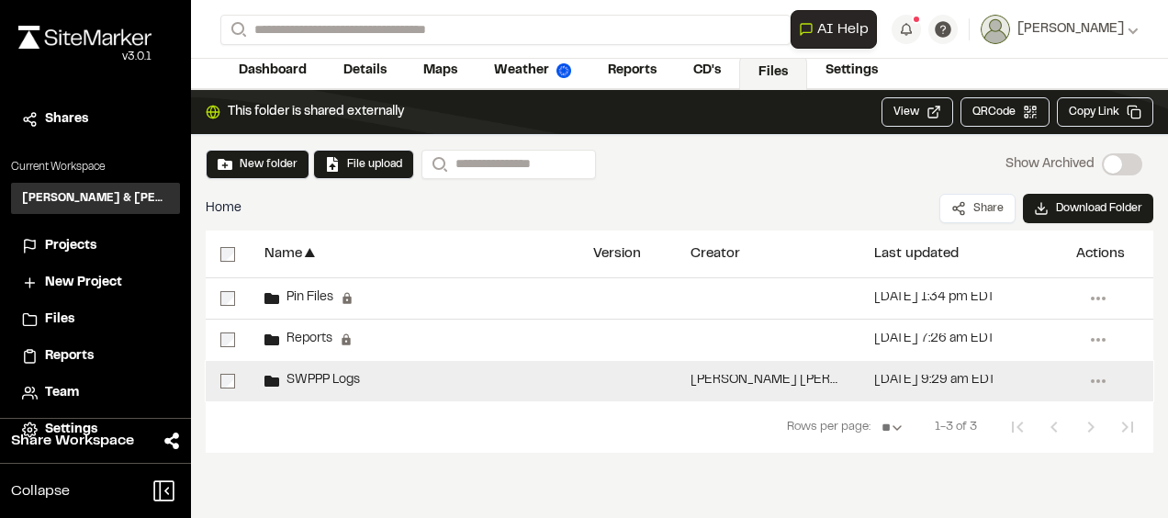
click at [358, 374] on div "SWPPP Logs" at bounding box center [311, 381] width 95 height 15
click at [349, 382] on span "SWPPP Logs" at bounding box center [319, 381] width 81 height 12
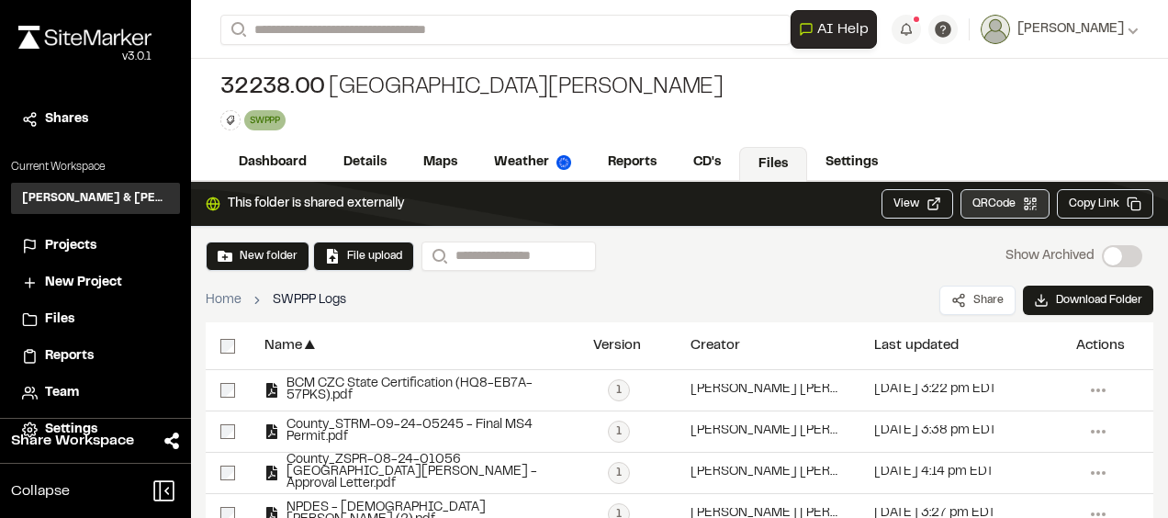
click at [1005, 200] on button "QRCode Open QR code" at bounding box center [1004, 203] width 89 height 29
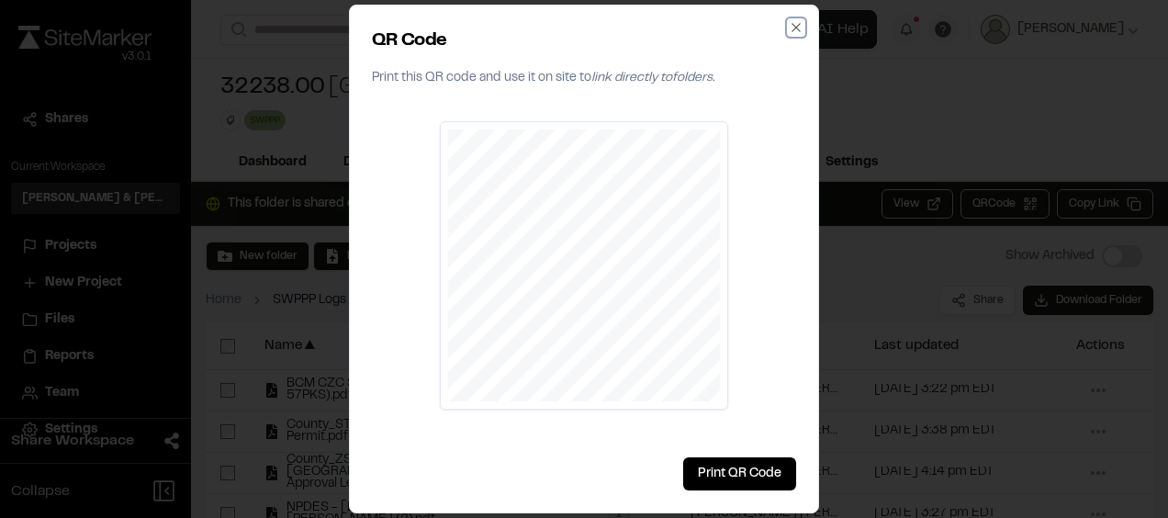
click at [799, 28] on icon "button" at bounding box center [796, 27] width 15 height 15
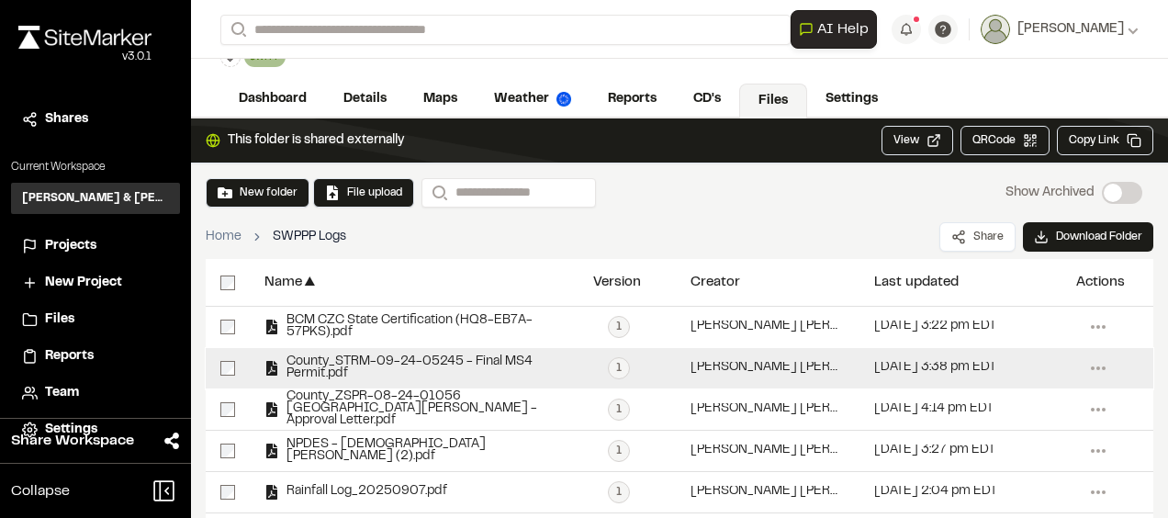
scroll to position [92, 0]
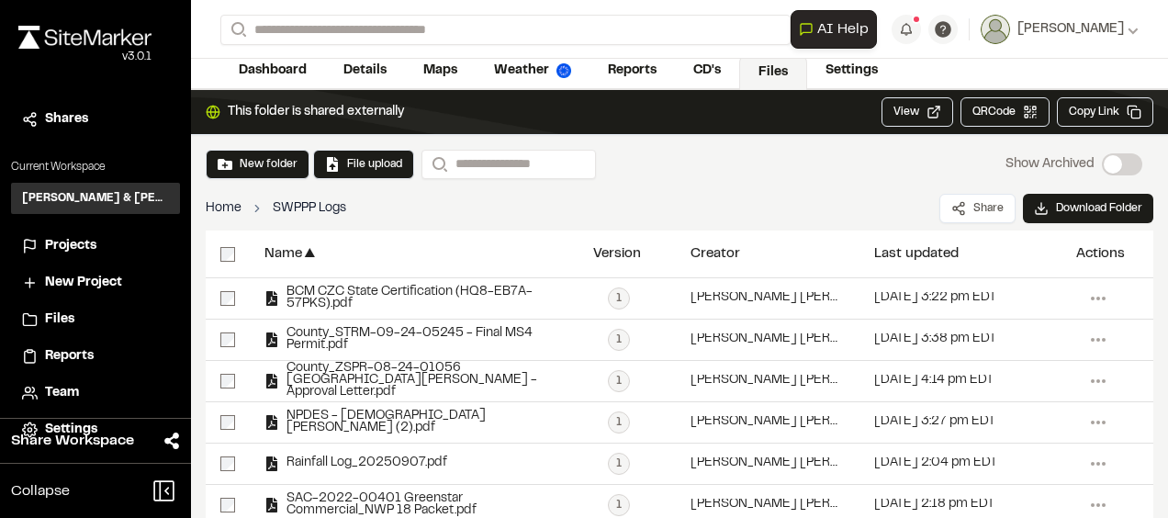
click at [223, 198] on link "Home" at bounding box center [224, 208] width 36 height 20
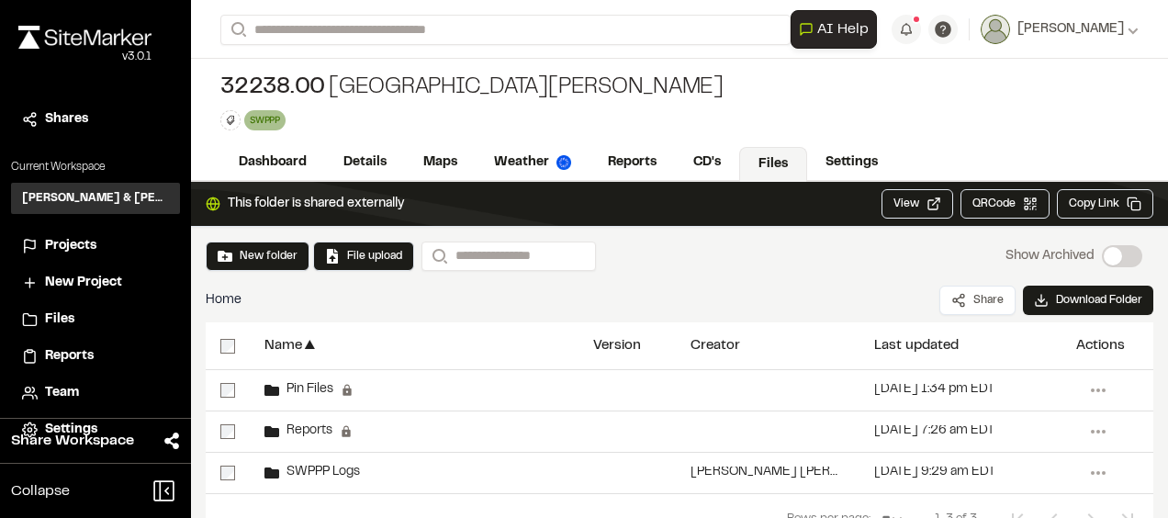
scroll to position [92, 0]
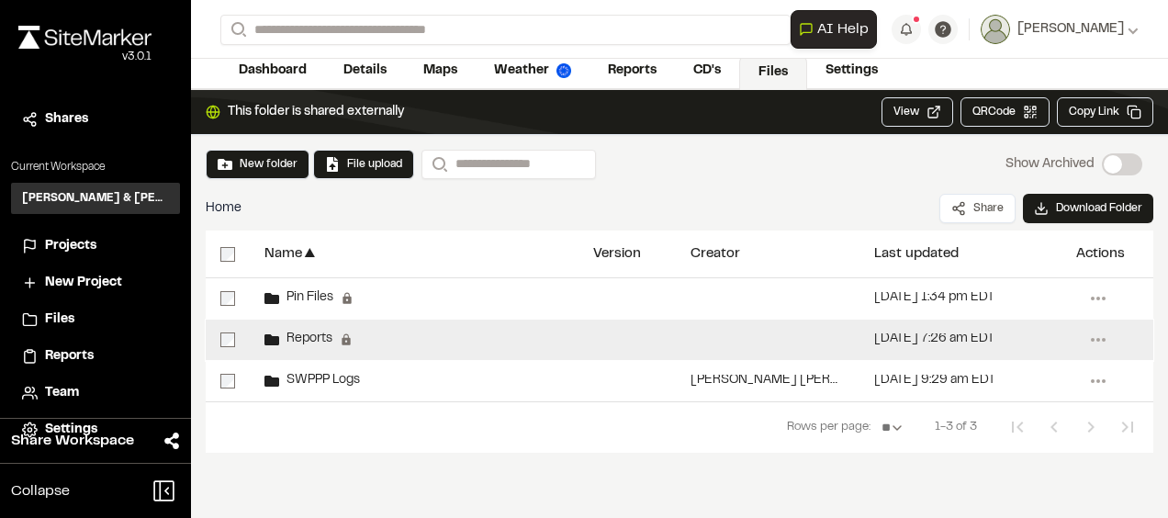
click at [321, 336] on span "Reports" at bounding box center [305, 339] width 53 height 12
click at [313, 333] on span "Reports" at bounding box center [305, 339] width 53 height 12
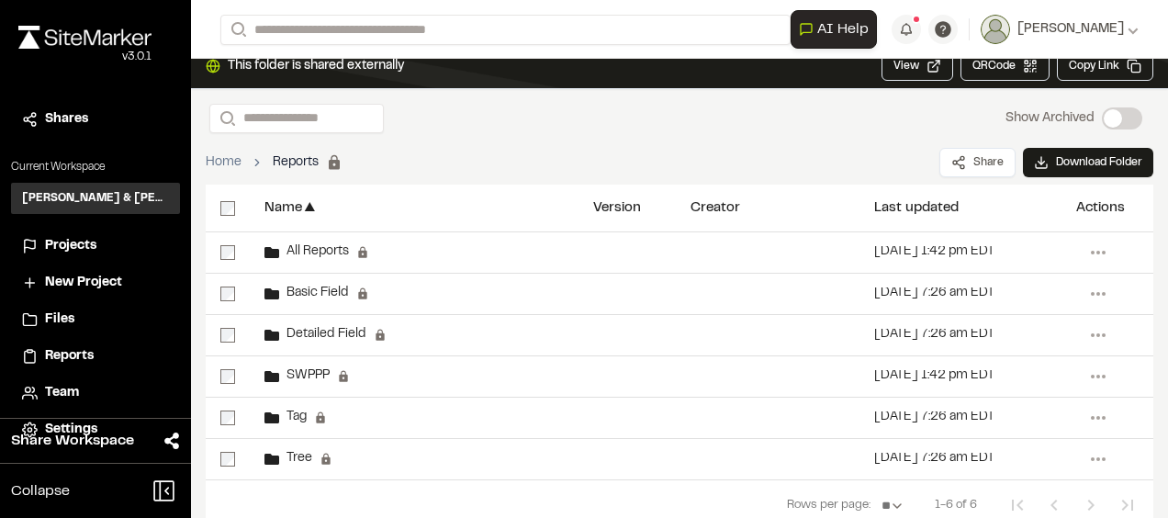
scroll to position [162, 0]
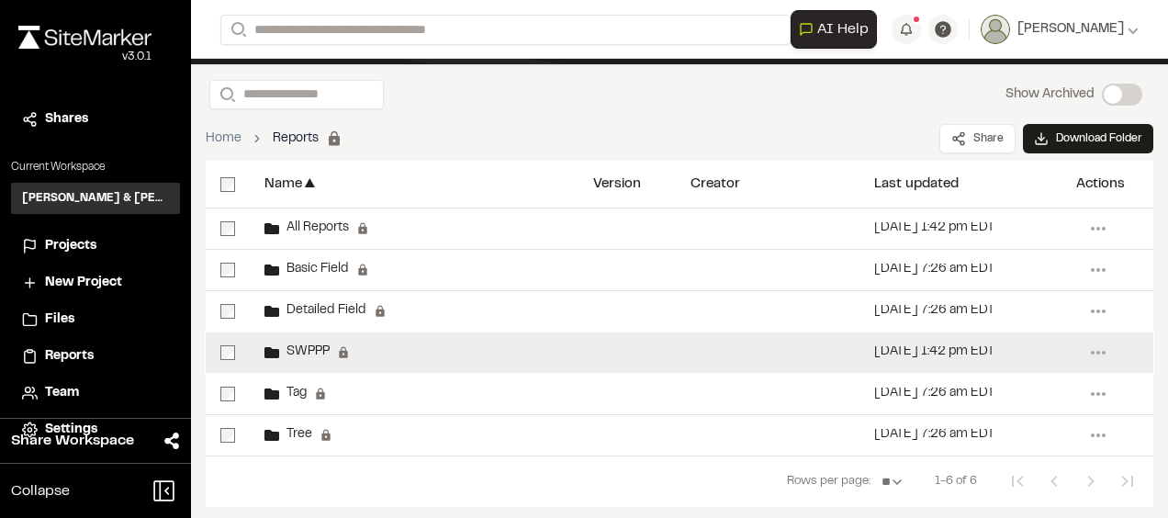
click at [309, 346] on span "SWPPP" at bounding box center [304, 352] width 51 height 12
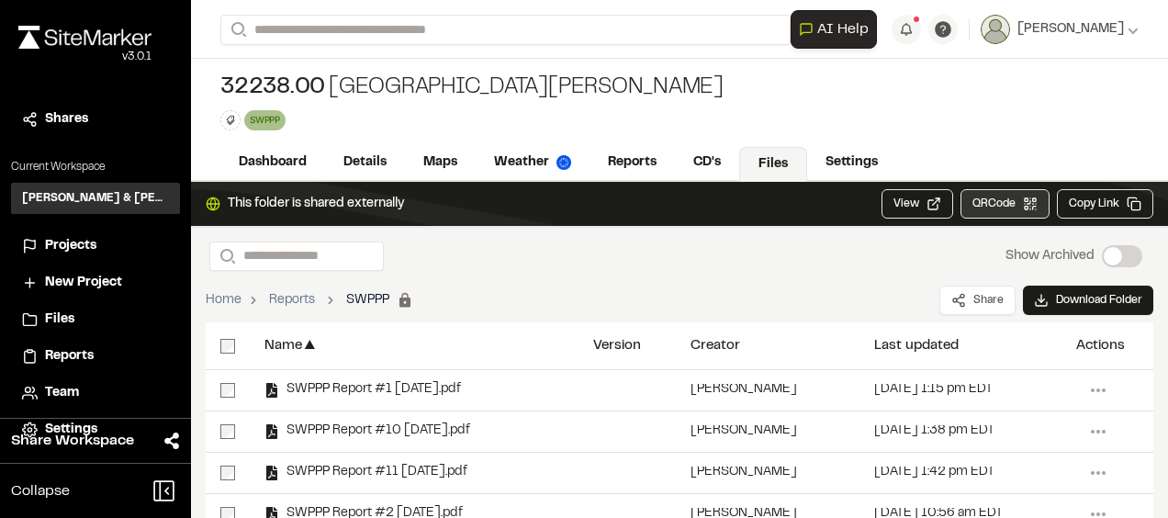
click at [999, 208] on button "QRCode Open QR code" at bounding box center [1004, 203] width 89 height 29
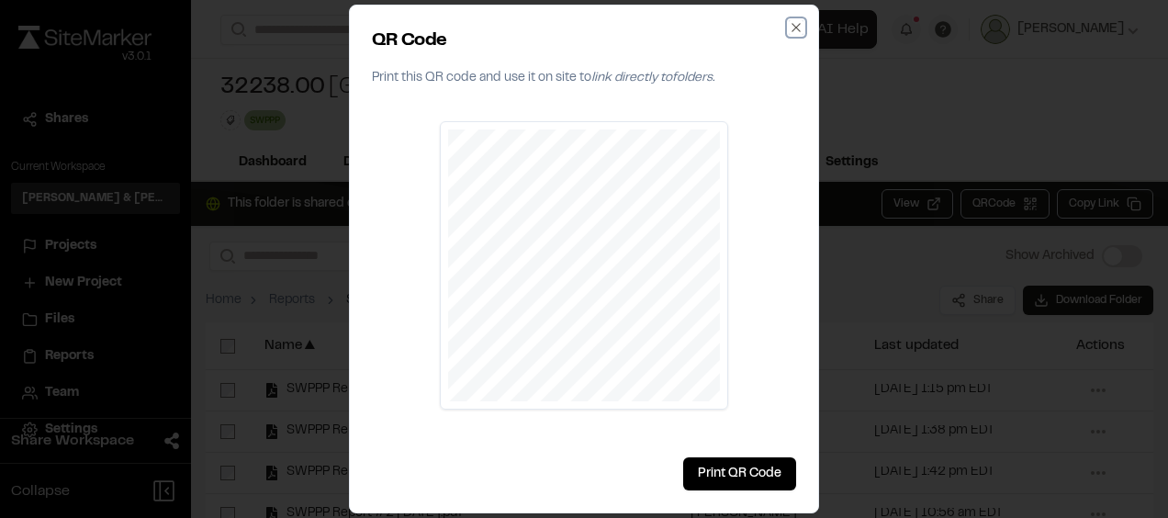
click at [796, 28] on icon "button" at bounding box center [796, 27] width 8 height 8
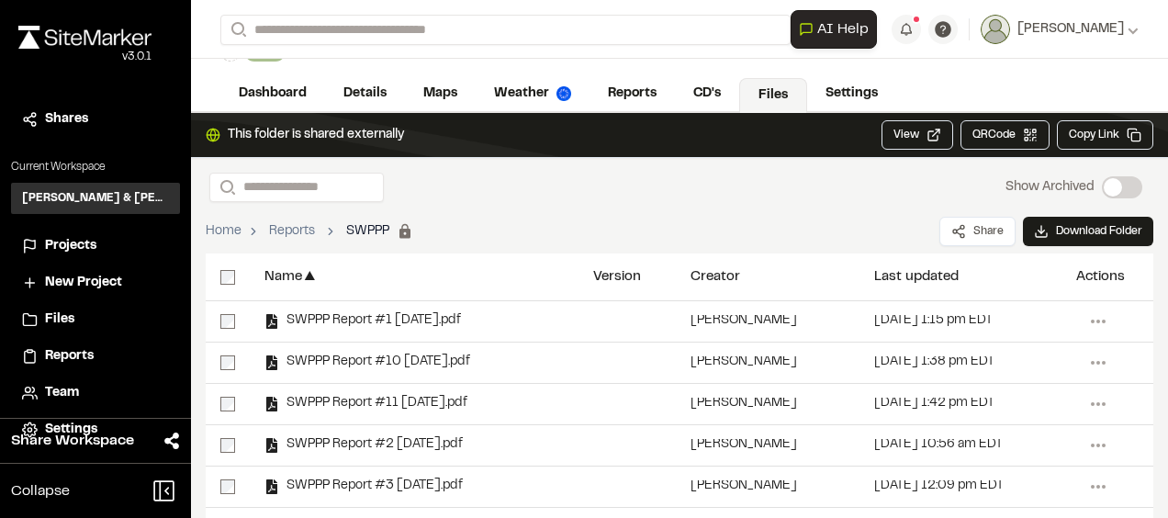
scroll to position [51, 0]
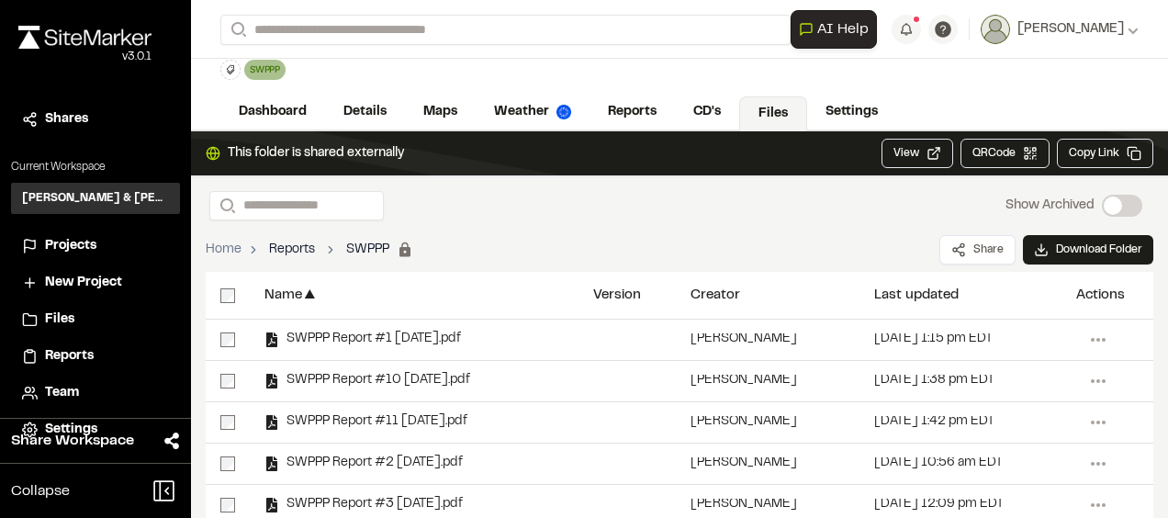
click at [285, 247] on link "Reports" at bounding box center [292, 250] width 46 height 20
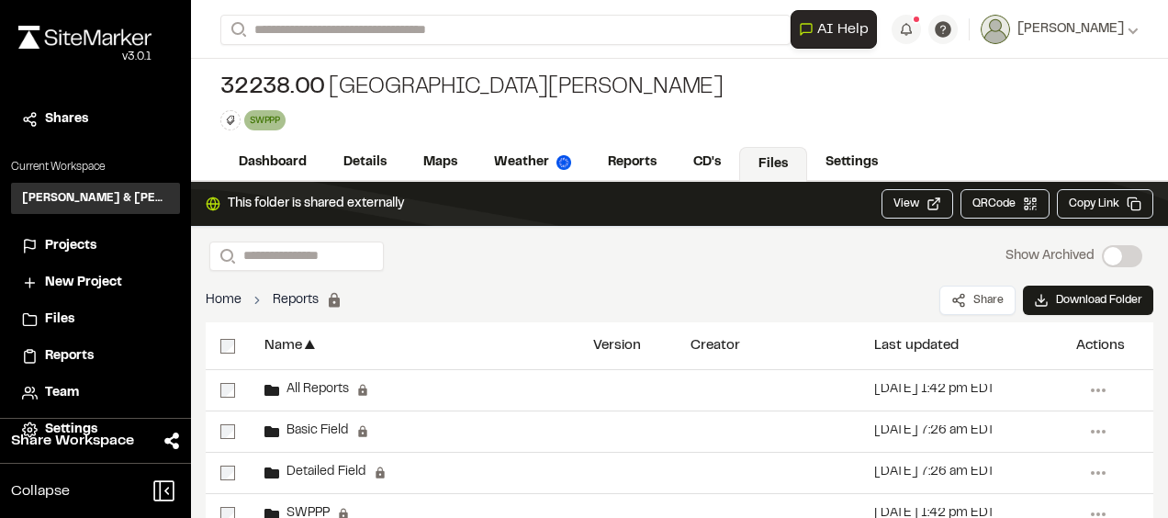
click at [217, 290] on link "Home" at bounding box center [224, 300] width 36 height 20
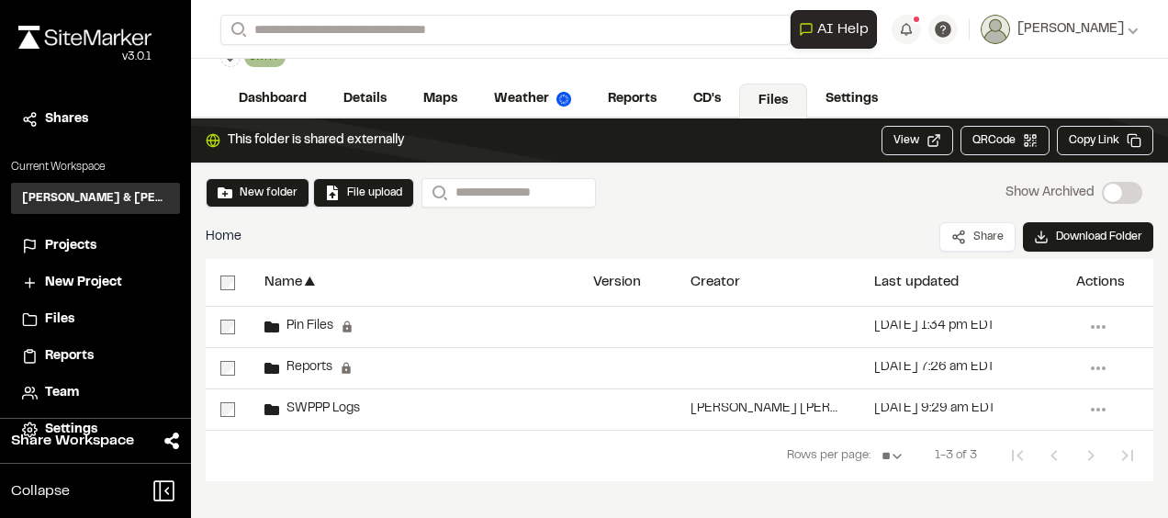
scroll to position [92, 0]
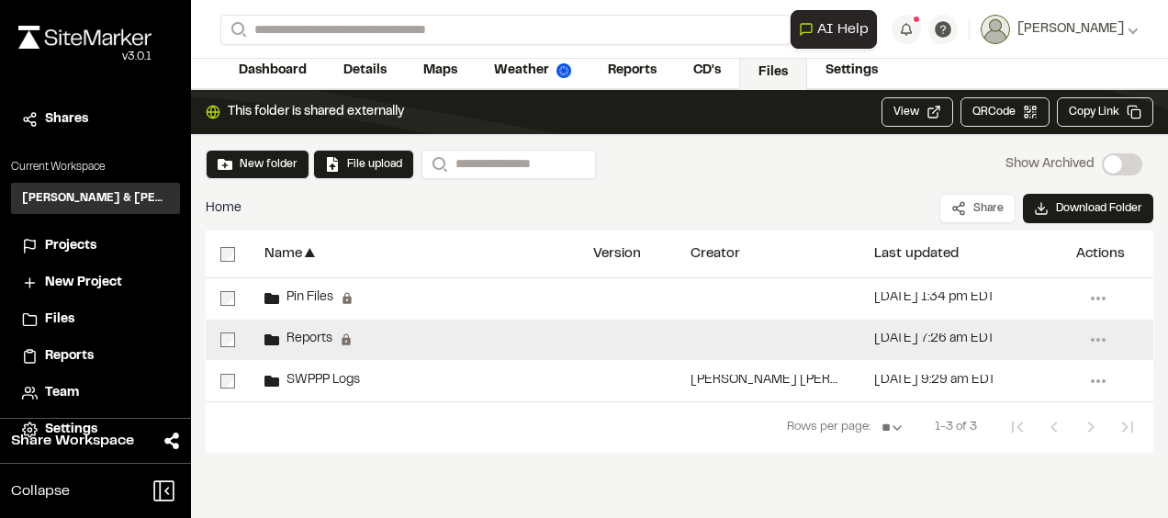
click at [313, 334] on span "Reports" at bounding box center [305, 339] width 53 height 12
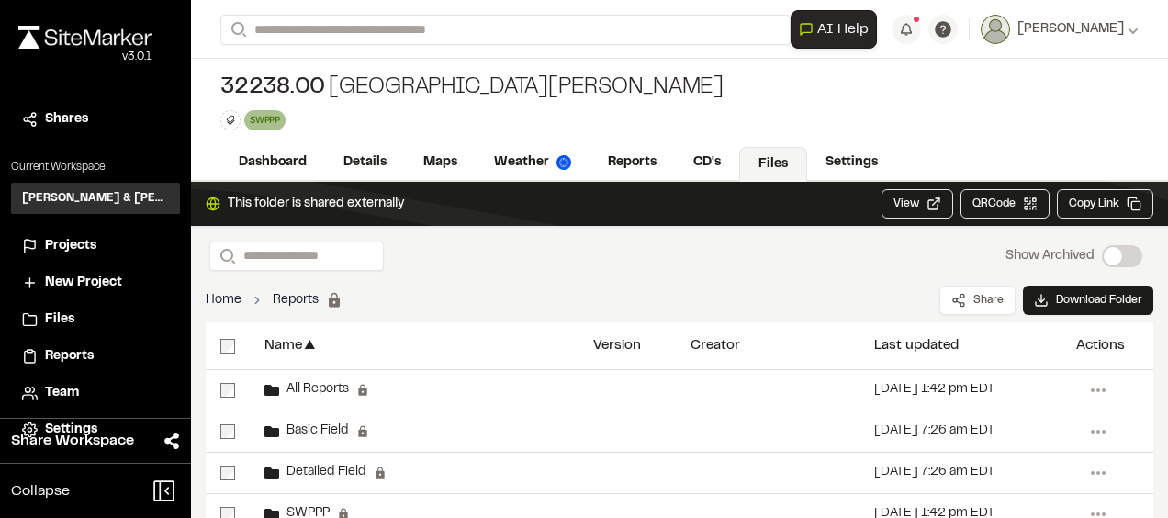
click at [233, 299] on link "Home" at bounding box center [224, 300] width 36 height 20
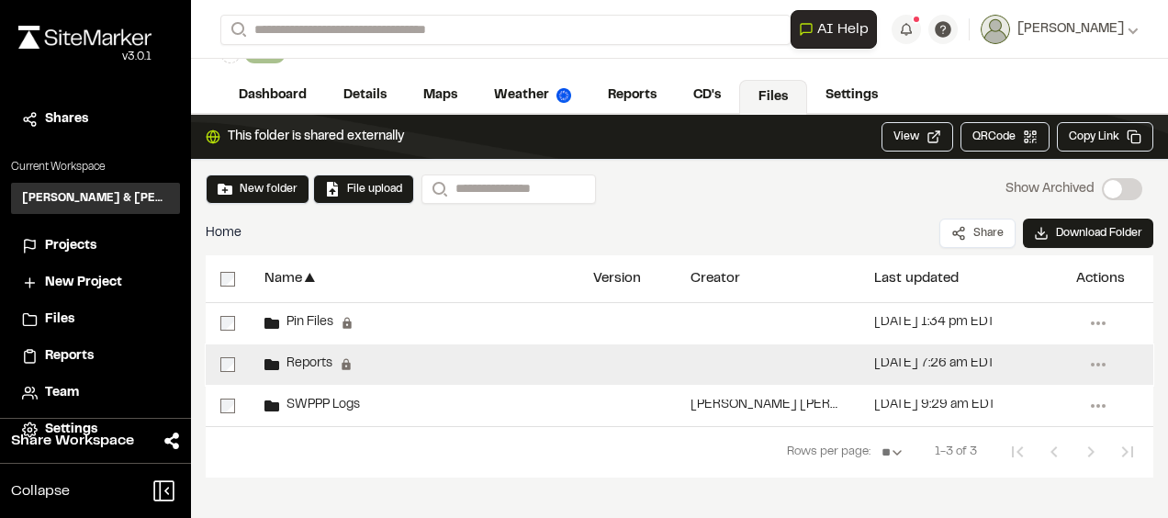
scroll to position [93, 0]
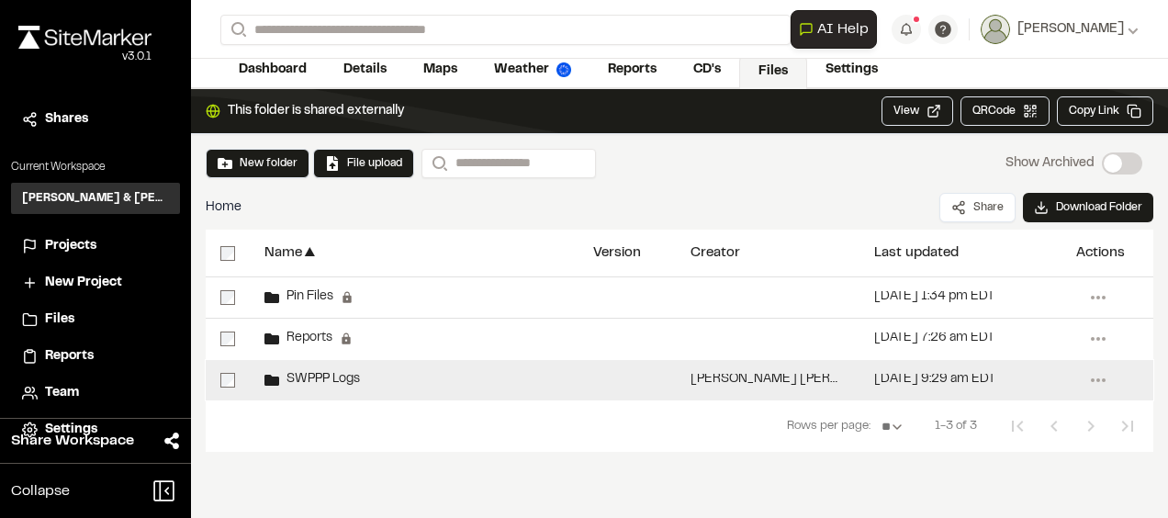
click at [326, 377] on span "SWPPP Logs" at bounding box center [319, 380] width 81 height 12
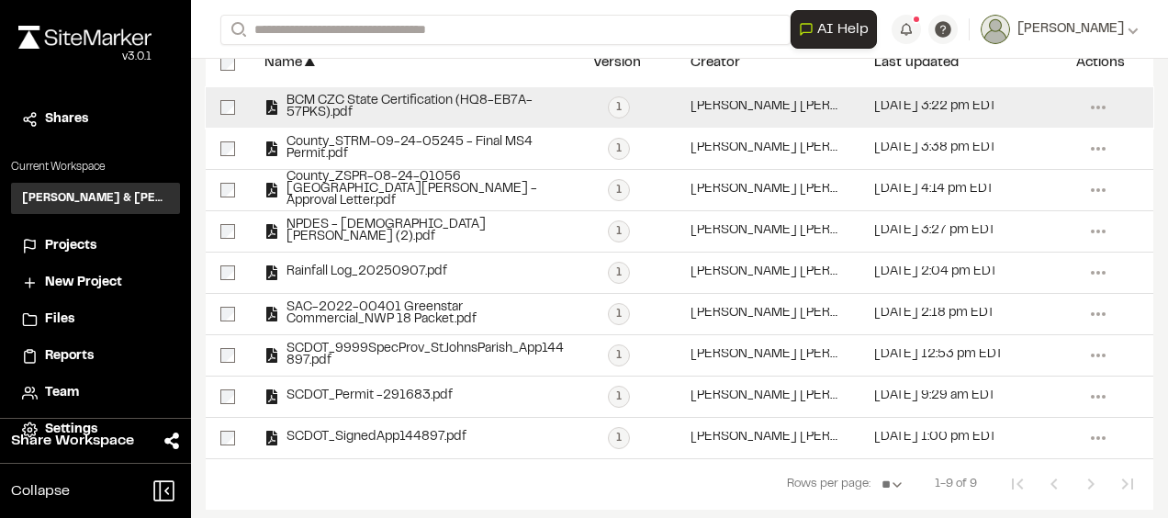
scroll to position [285, 0]
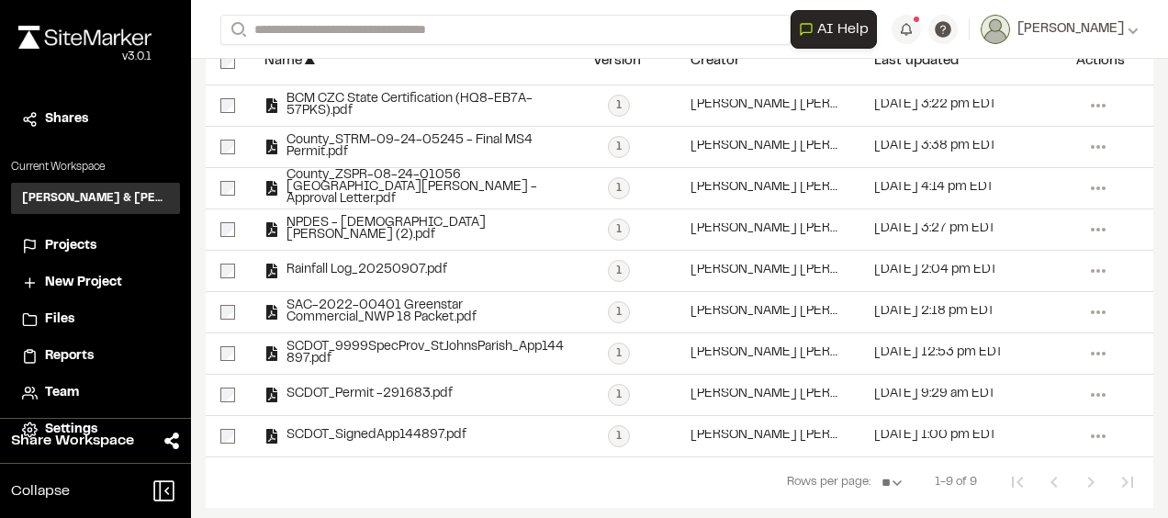
click at [647, 461] on nav "Rows per page: ** ** ** ** ** 1-9 of 9" at bounding box center [680, 481] width 948 height 51
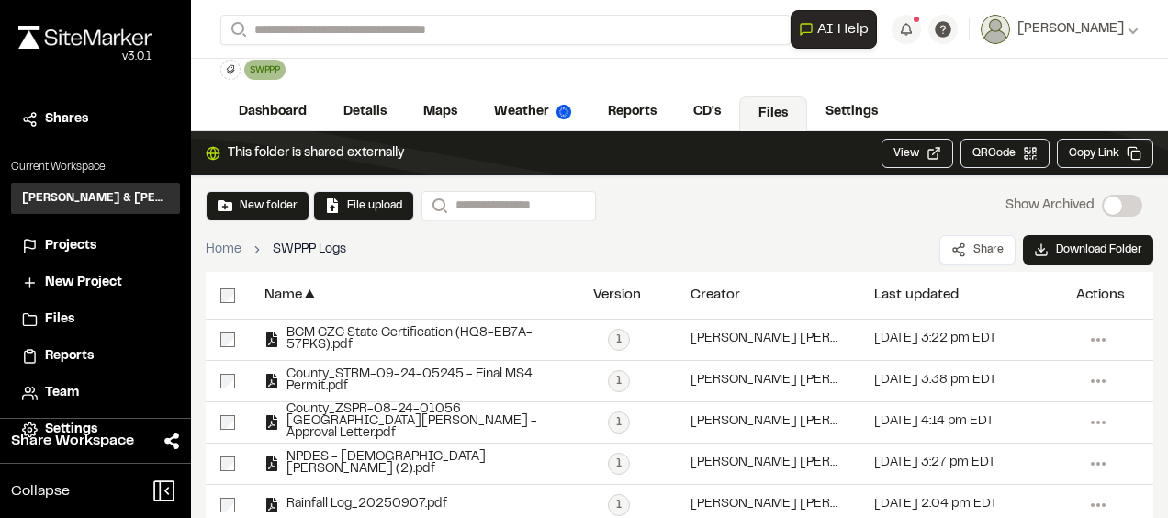
scroll to position [0, 0]
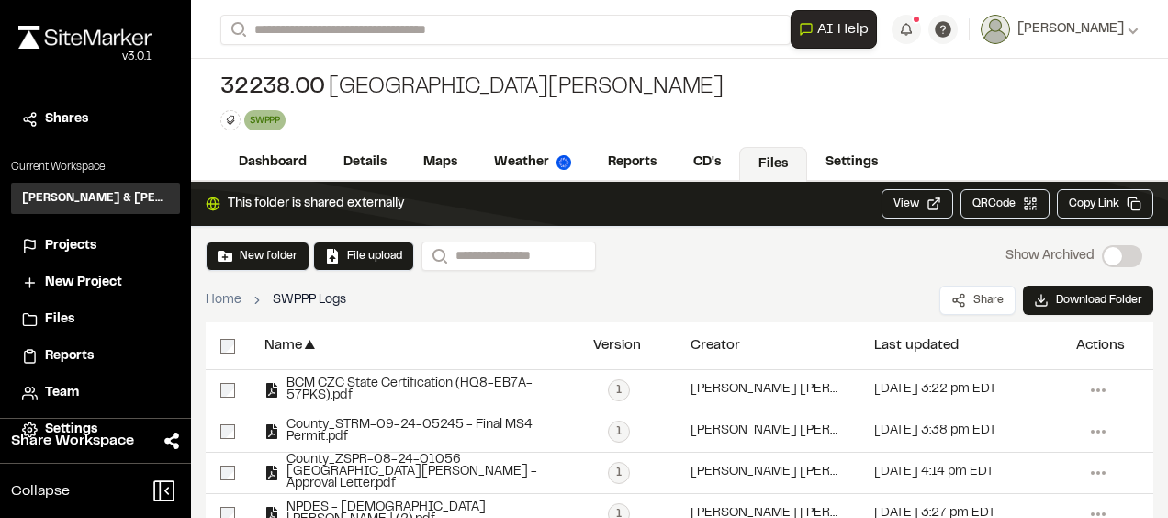
click at [529, 99] on div "32238.00 St Johns Parish SWPPP Delete Rename Edit Color Delete Tag Are you sure…" at bounding box center [679, 102] width 977 height 86
click at [62, 250] on span "Projects" at bounding box center [70, 246] width 51 height 20
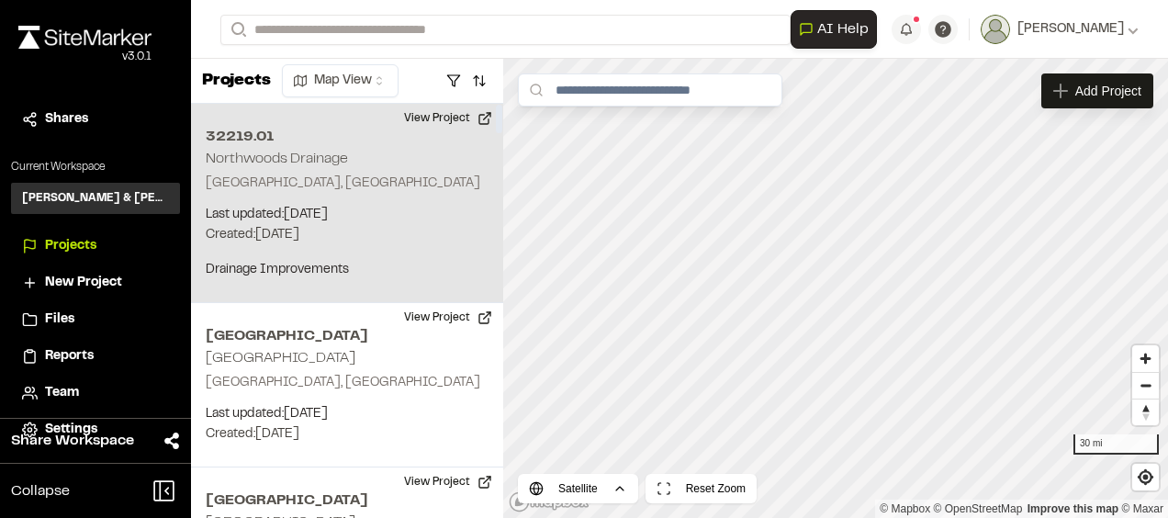
click at [248, 162] on h2 "Northwoods Drainage" at bounding box center [277, 158] width 142 height 13
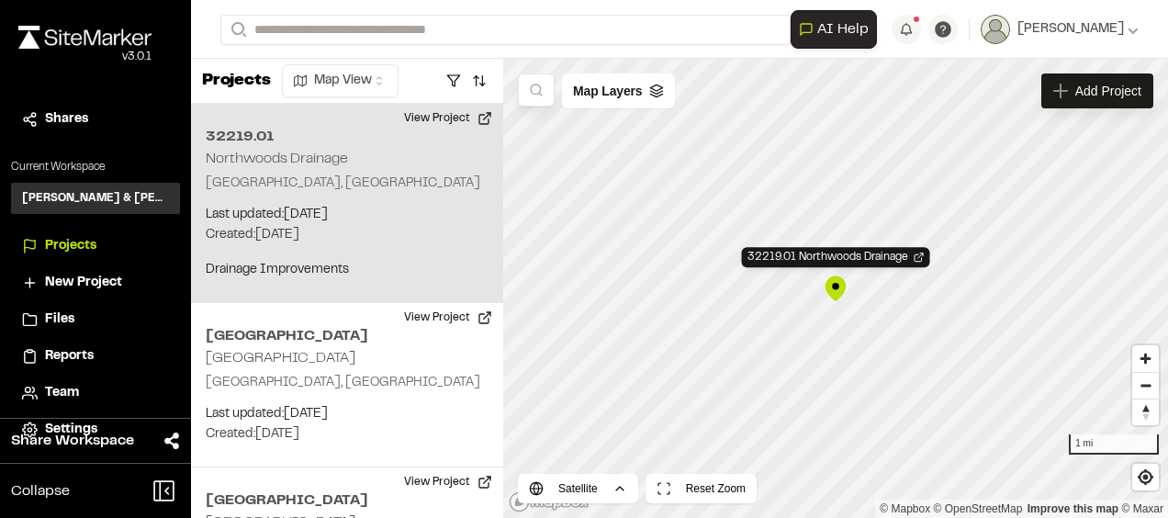
click at [834, 294] on div "32219.01 Northwoods Drainage" at bounding box center [836, 289] width 28 height 28
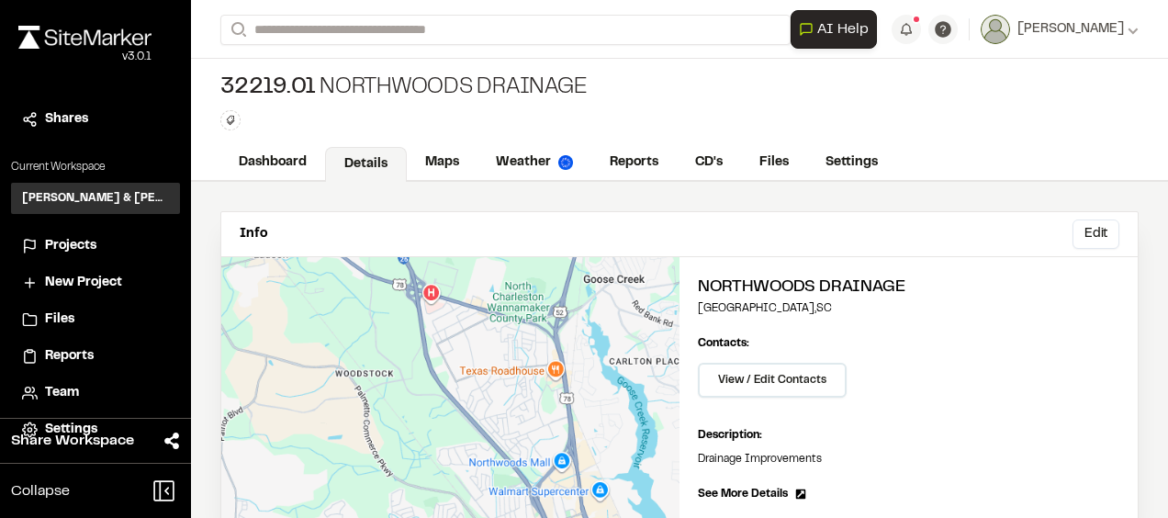
click at [235, 124] on icon at bounding box center [230, 120] width 11 height 11
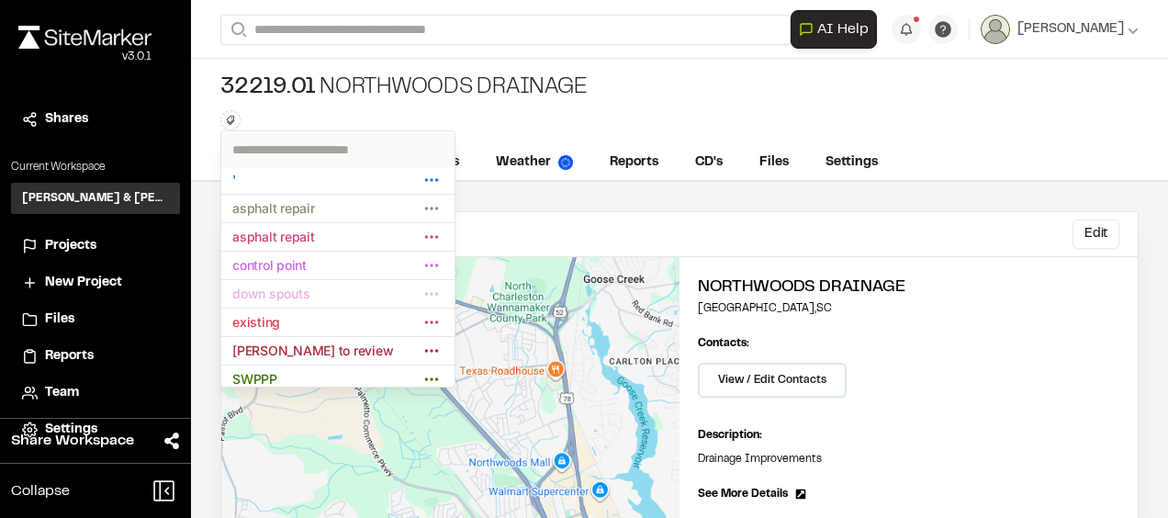
click at [633, 125] on div at bounding box center [584, 259] width 1168 height 518
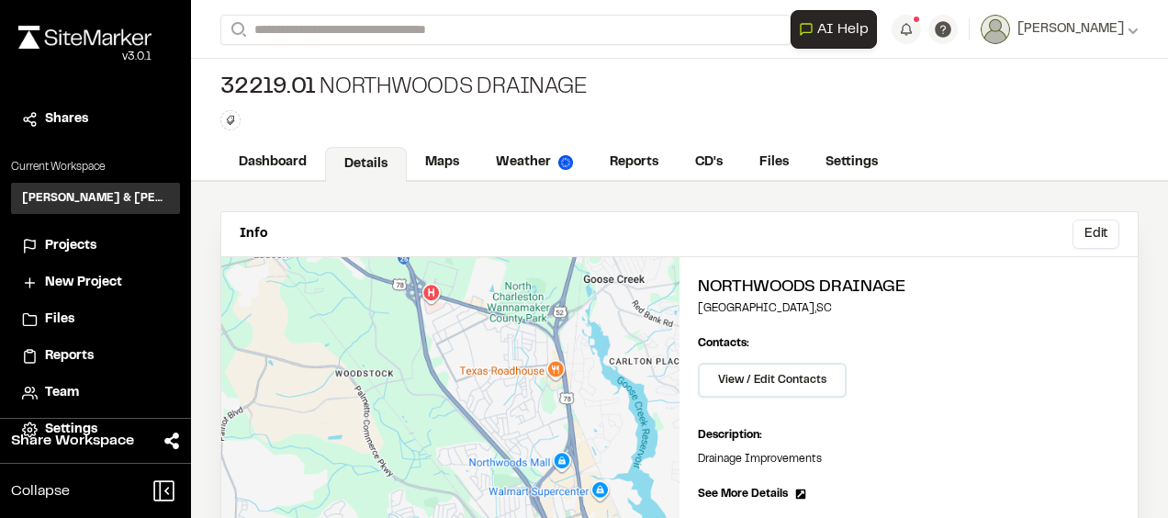
click at [86, 245] on span "Projects" at bounding box center [70, 246] width 51 height 20
